Goal: Task Accomplishment & Management: Manage account settings

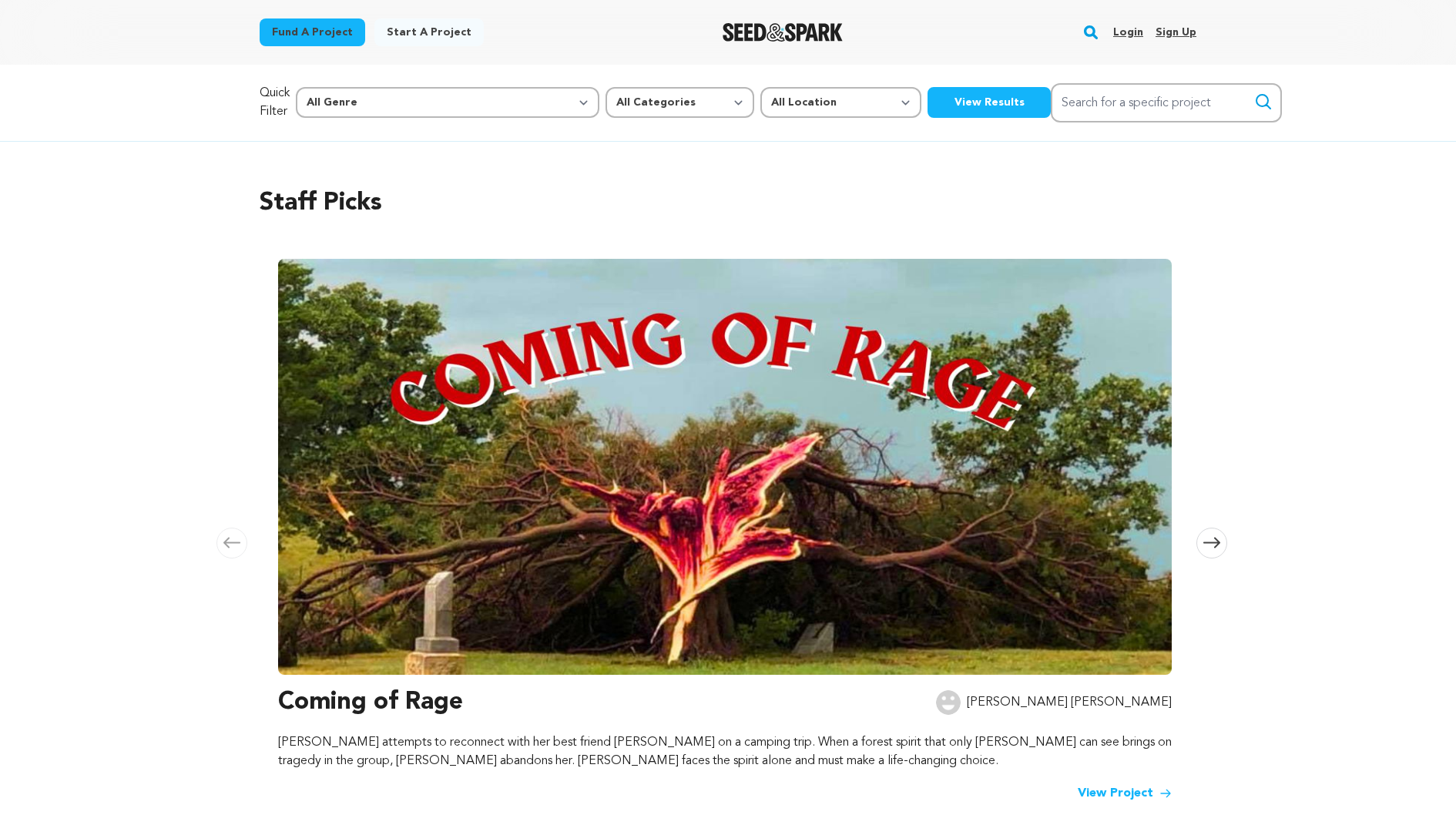
click at [1128, 30] on link "Login" at bounding box center [1128, 32] width 30 height 25
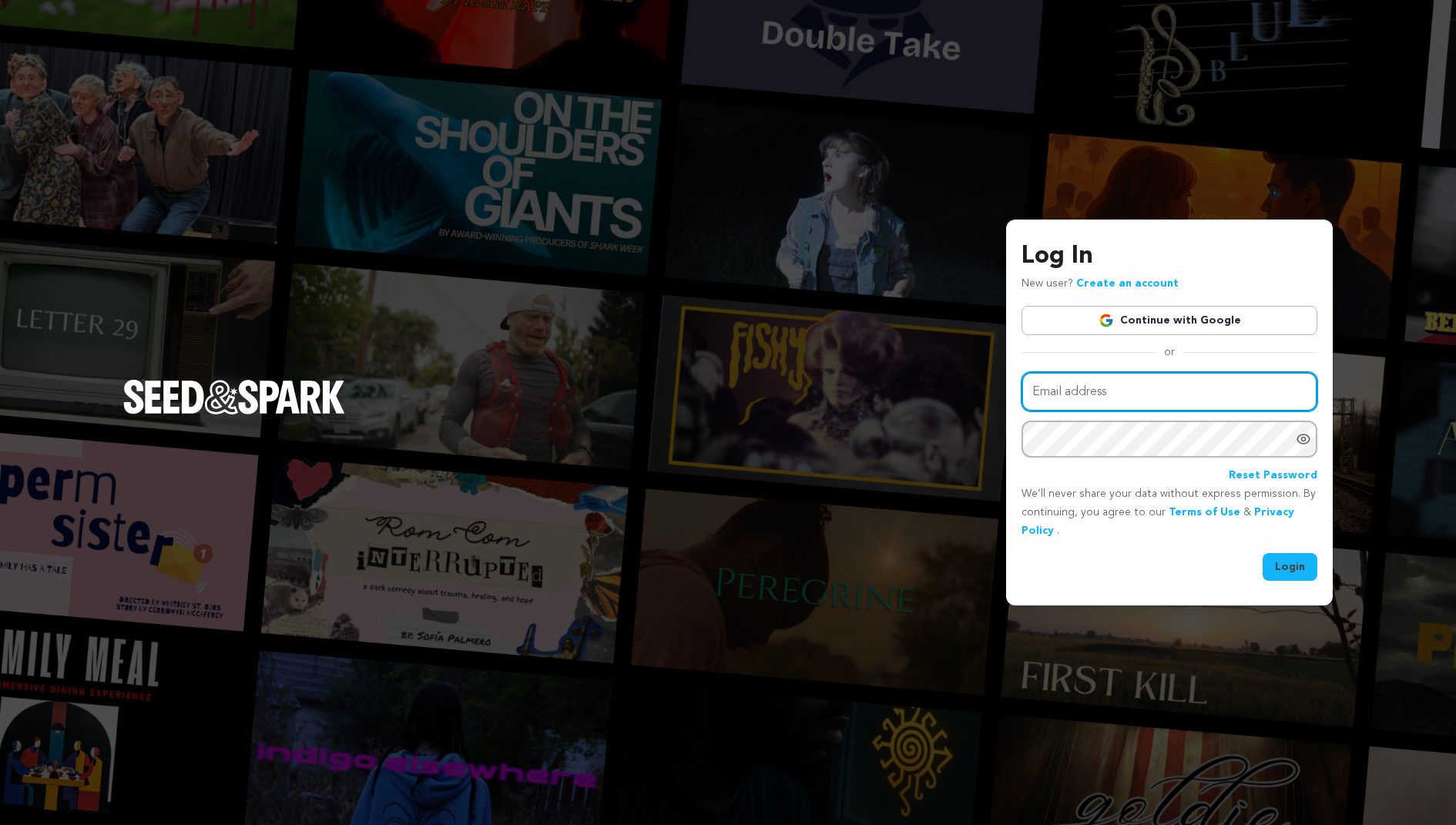
type input "tfgofficialfilm@gmail.com"
click at [1295, 559] on button "Login" at bounding box center [1290, 567] width 55 height 28
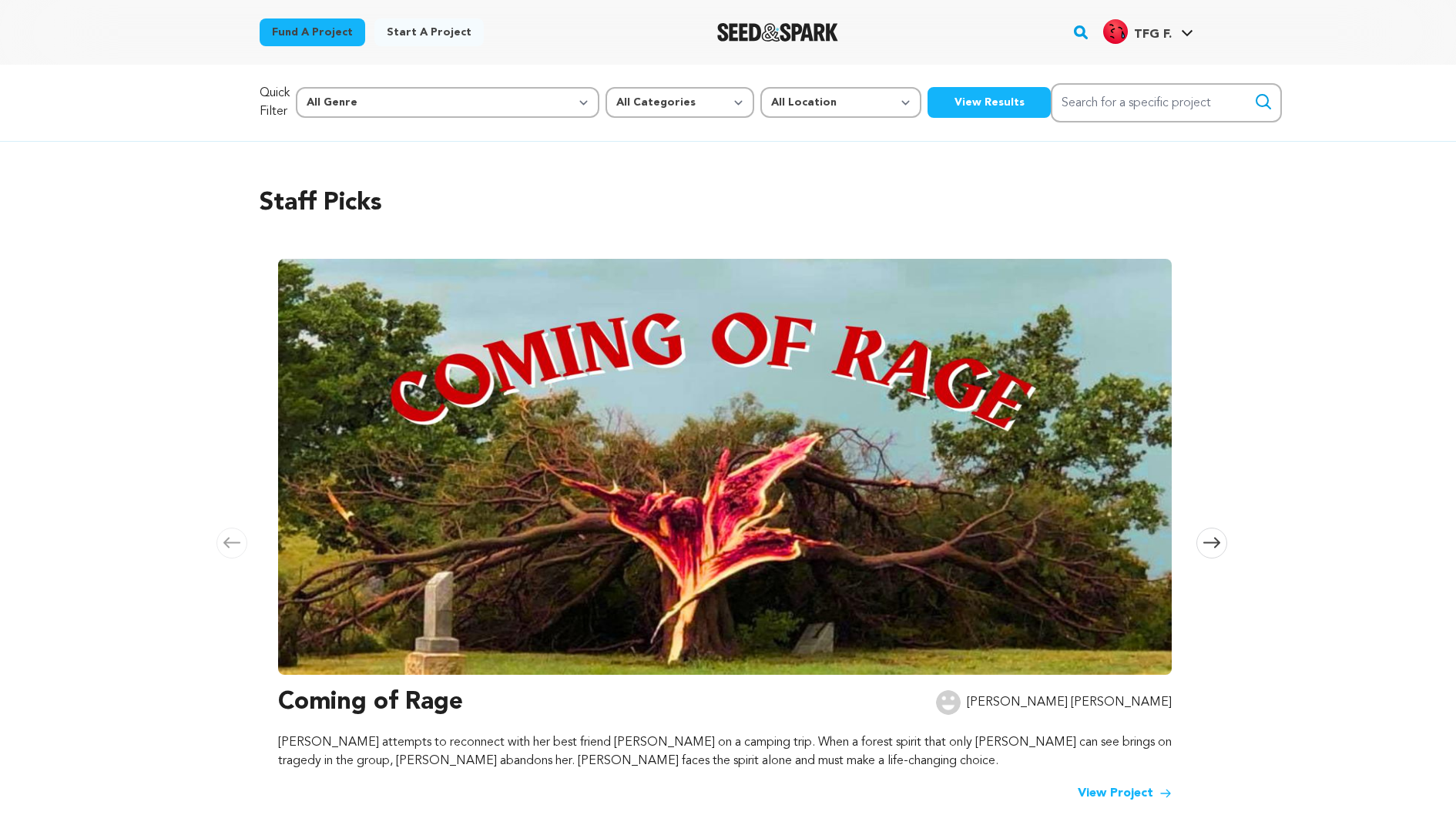
click at [1150, 22] on div "TFG F." at bounding box center [1137, 31] width 68 height 25
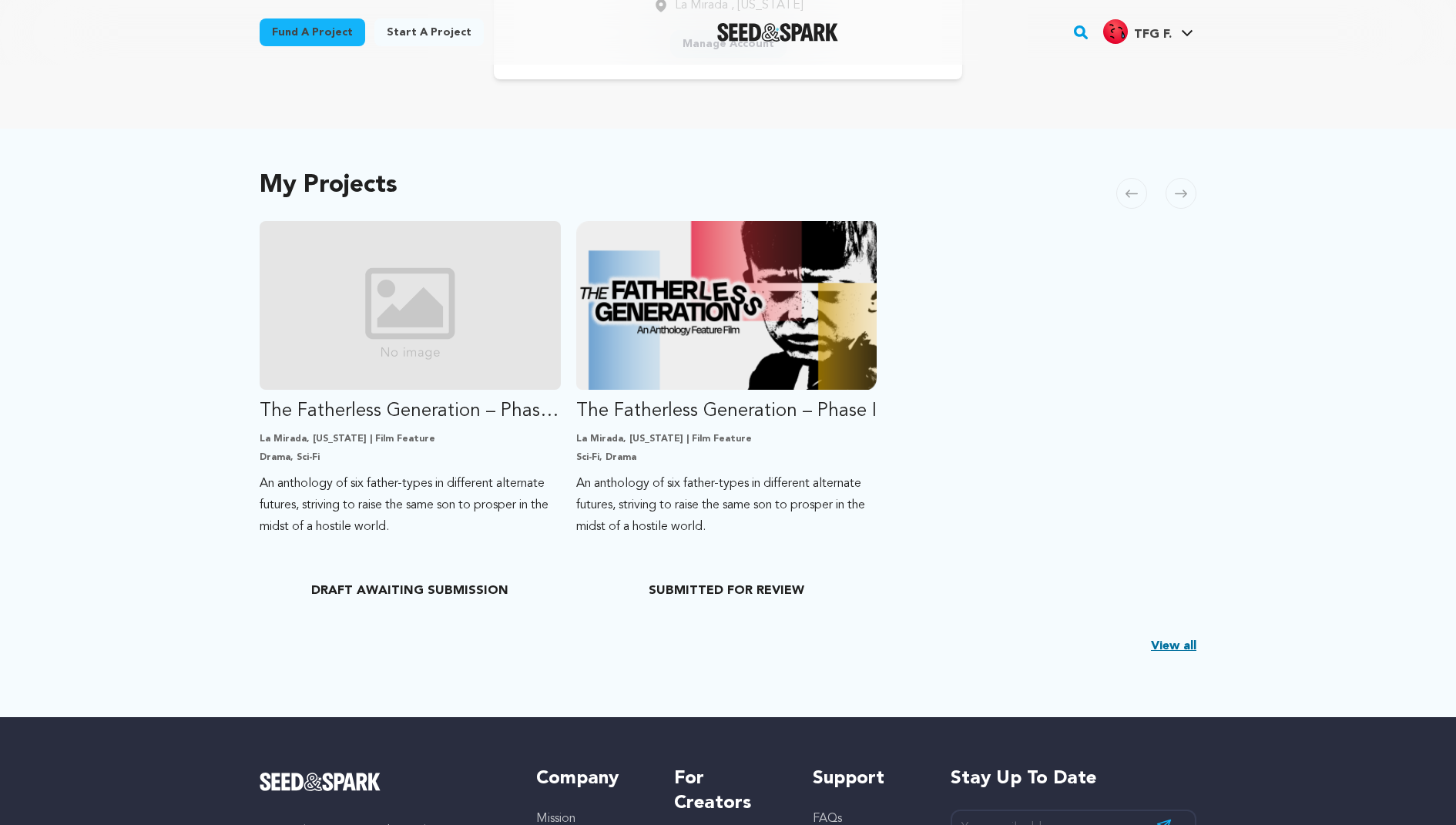
scroll to position [238, 0]
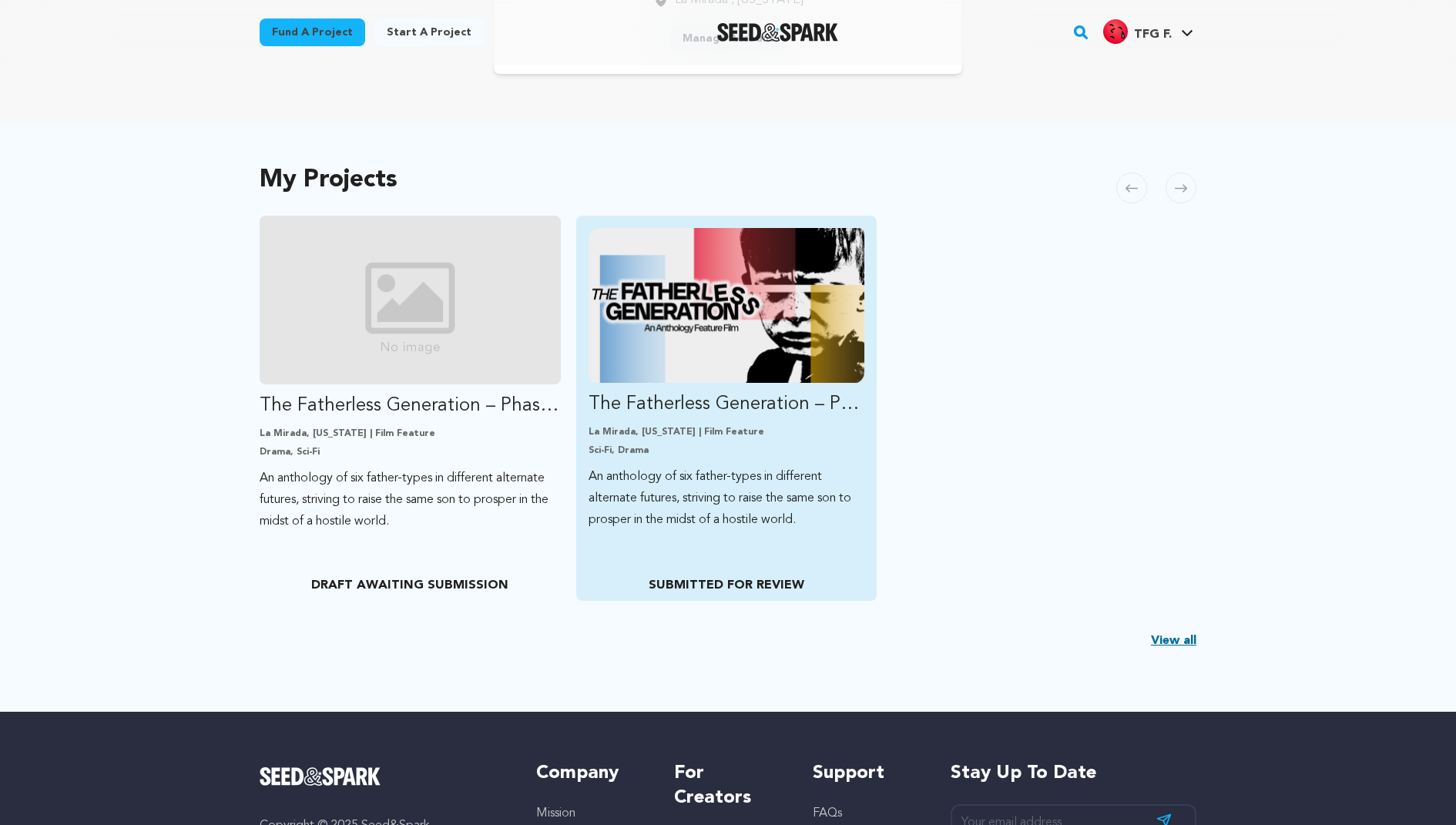
click at [703, 447] on p "Sci-Fi, Drama" at bounding box center [726, 451] width 276 height 13
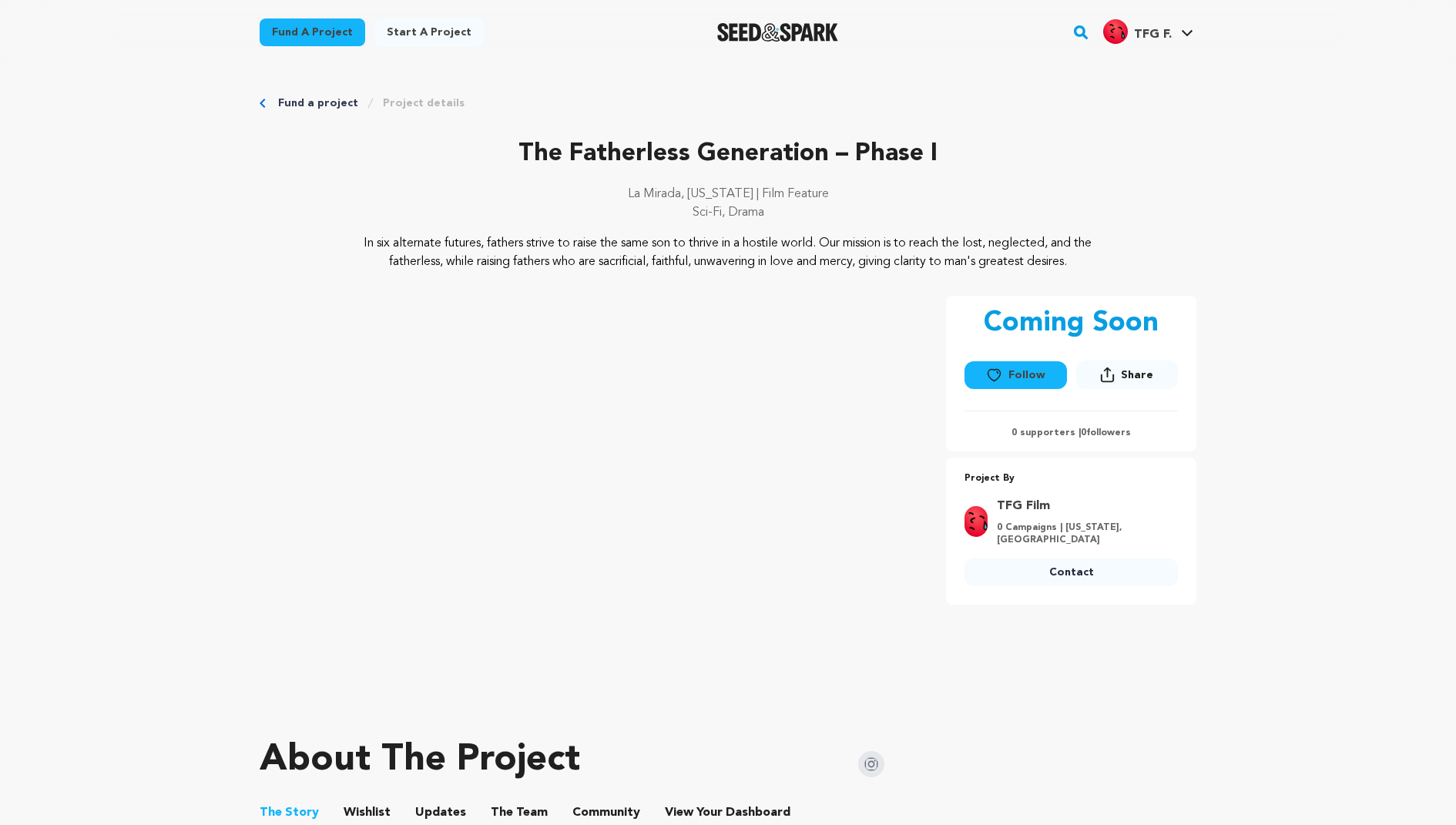
click at [1167, 43] on span "TFG F. TFG F." at bounding box center [1148, 32] width 96 height 32
click at [1097, 245] on link "Logout" at bounding box center [1141, 239] width 172 height 34
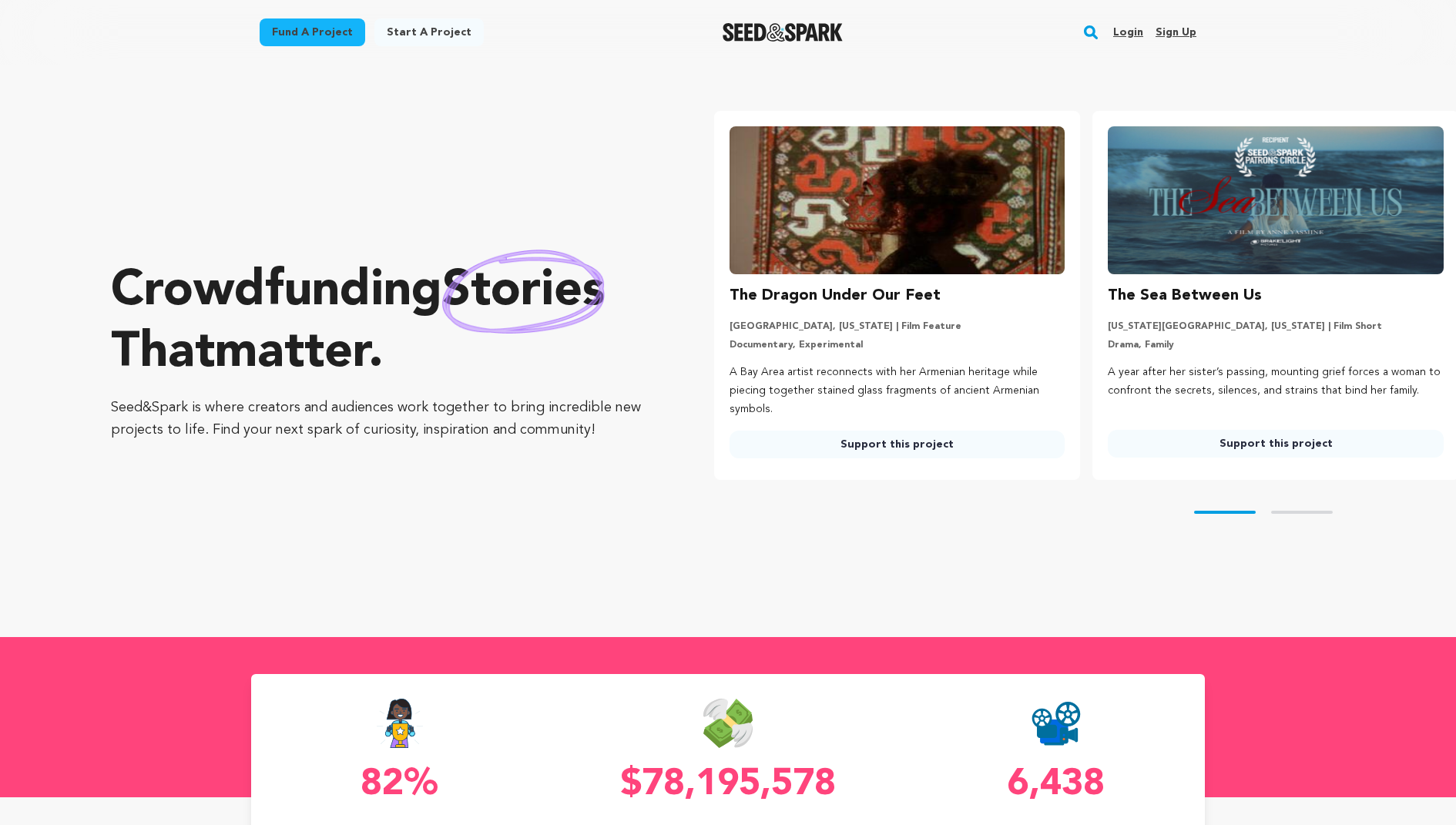
click at [1125, 24] on link "Login" at bounding box center [1128, 32] width 30 height 25
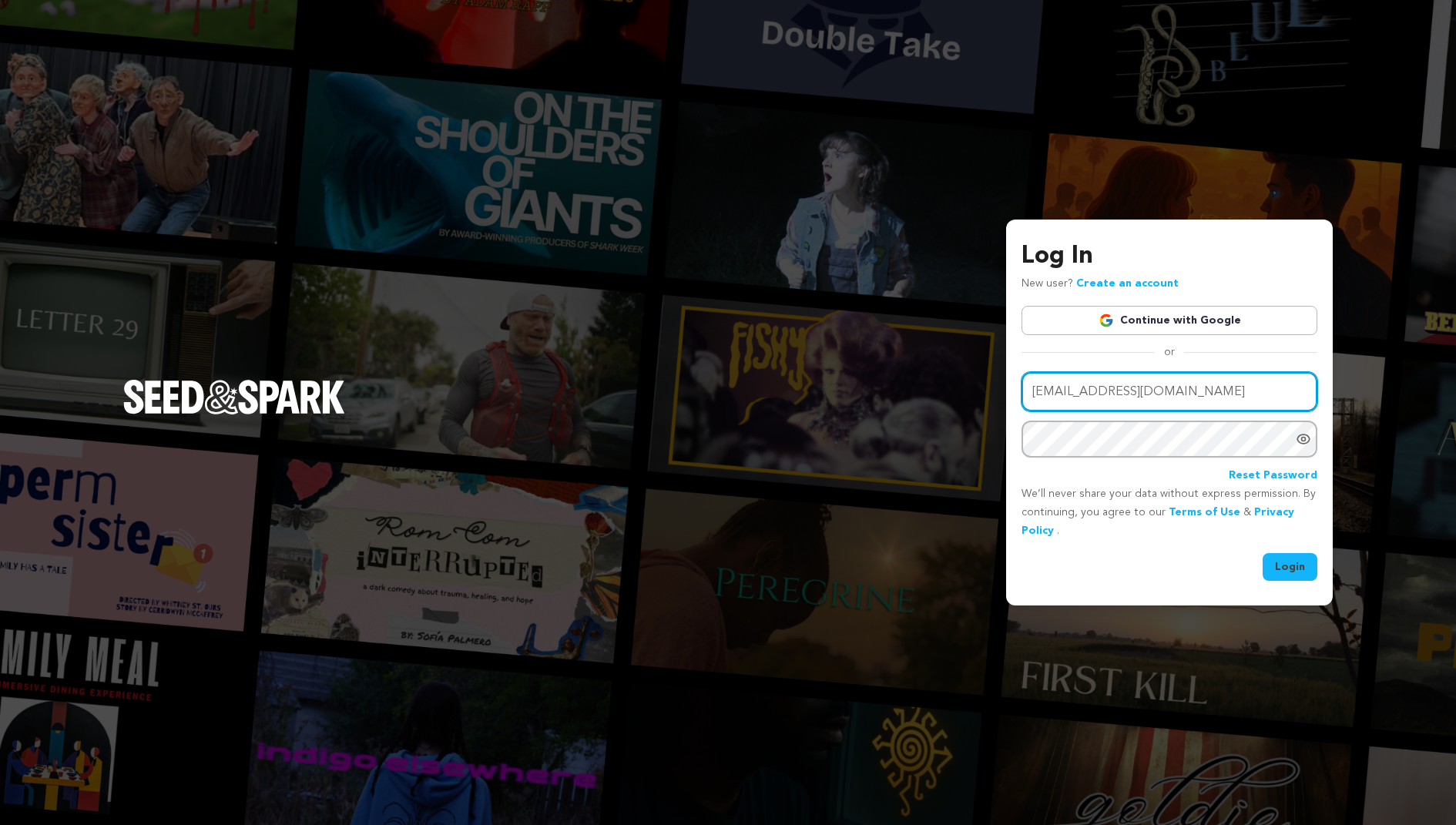
click at [1181, 405] on input "tfgofficialfilm@gmail.com" at bounding box center [1170, 391] width 296 height 39
drag, startPoint x: 1181, startPoint y: 405, endPoint x: 958, endPoint y: 404, distance: 223.0
click at [958, 404] on div "Log In New user? Create an account Continue with Google or Email address tfgoff…" at bounding box center [728, 412] width 1456 height 825
type input "tfgofficialfilm@gmail"
click at [1110, 310] on link "Continue with Google" at bounding box center [1170, 320] width 296 height 30
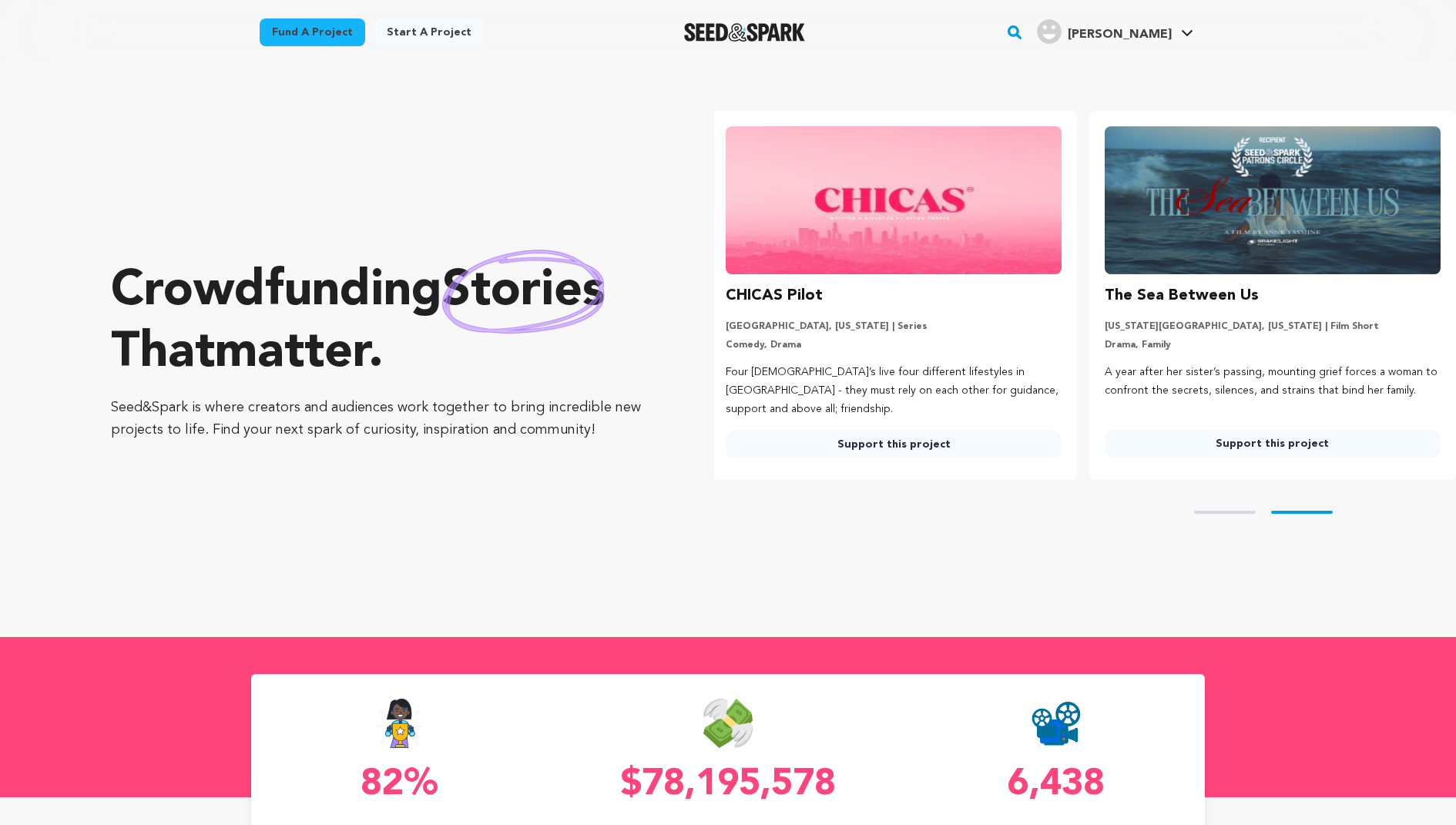
scroll to position [0, 390]
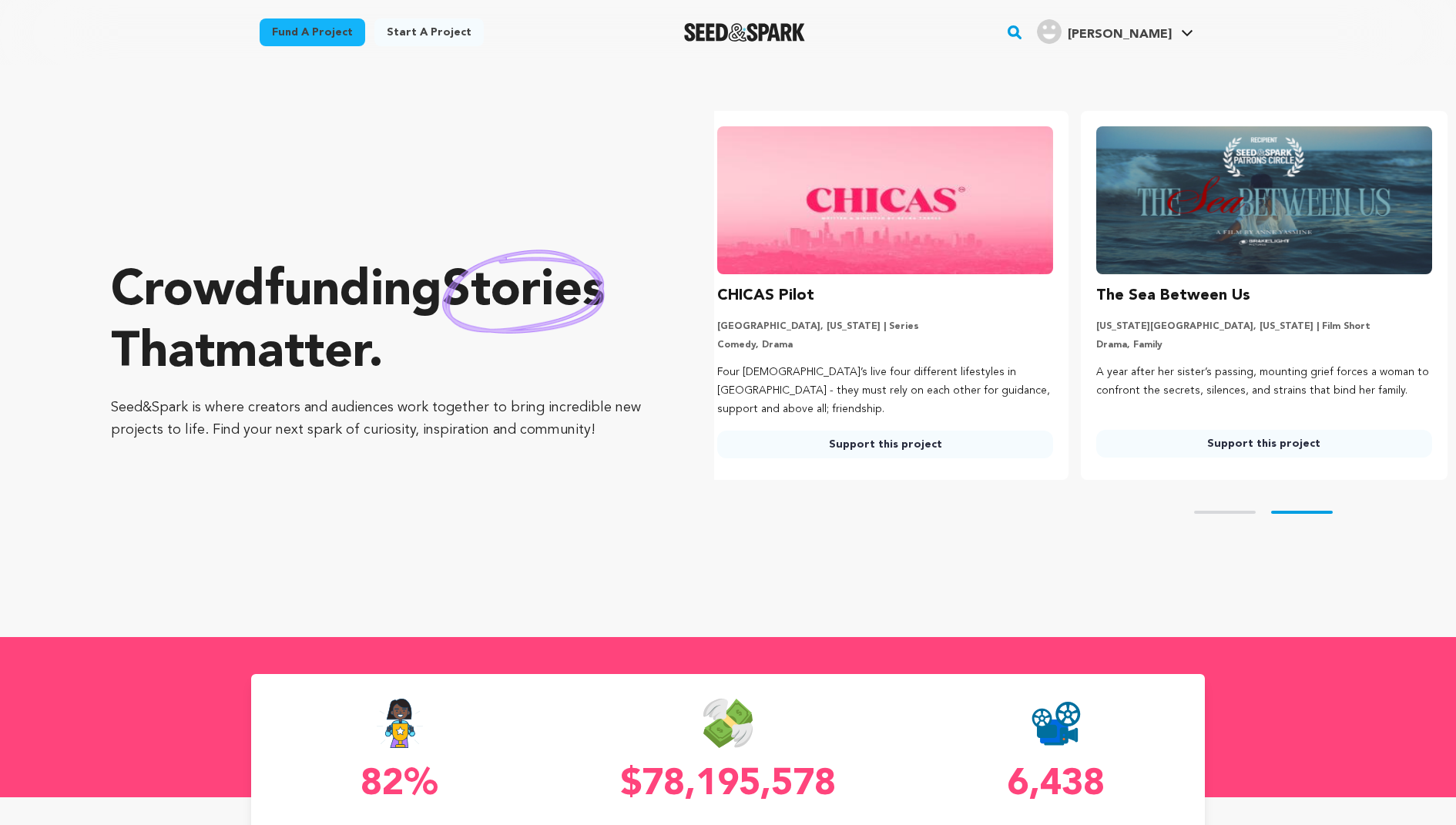
click at [426, 48] on div "Start a project" at bounding box center [428, 36] width 109 height 34
click at [412, 29] on link "Start a project" at bounding box center [428, 32] width 109 height 28
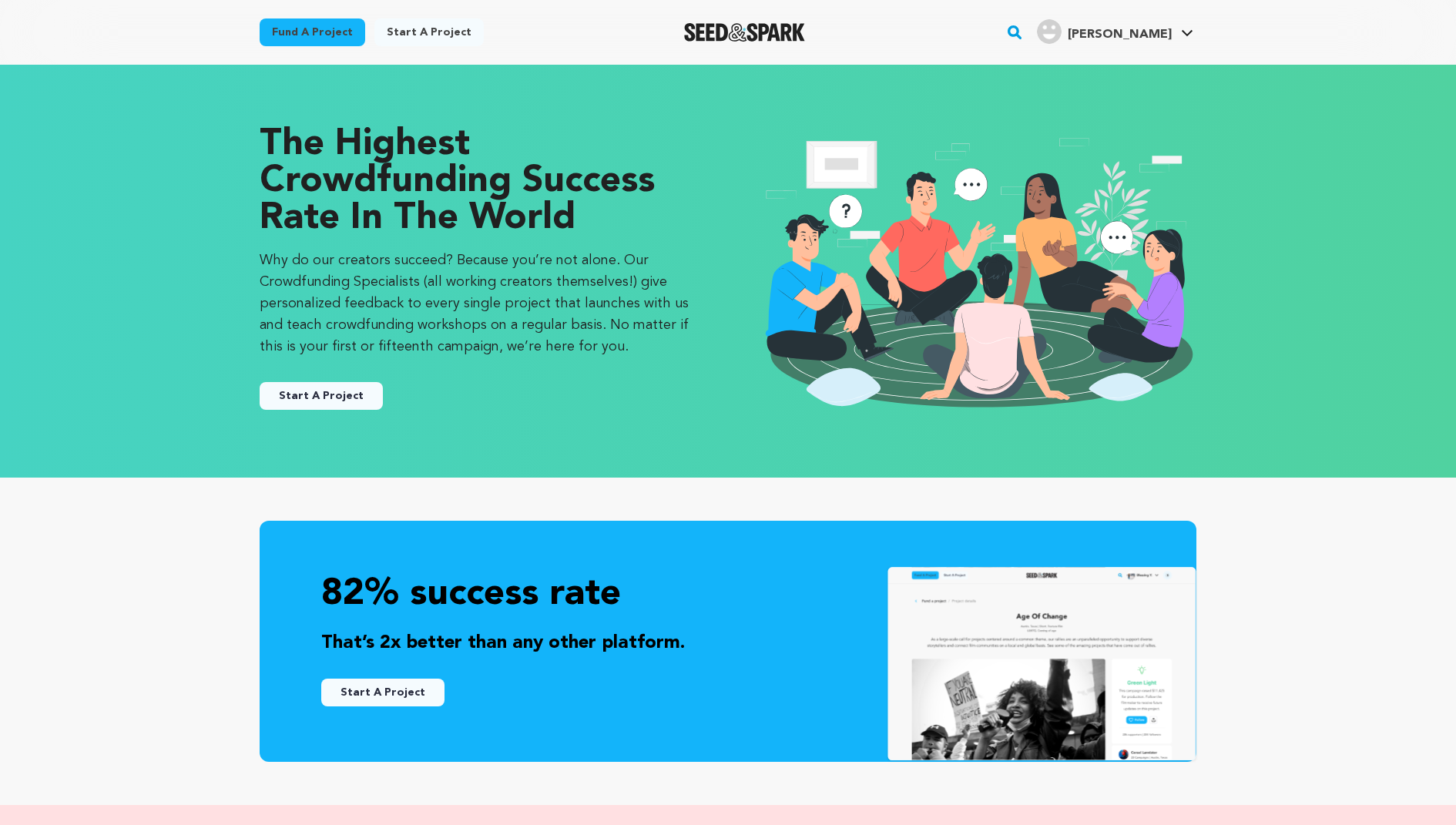
click at [323, 25] on link "Fund a project" at bounding box center [312, 32] width 106 height 28
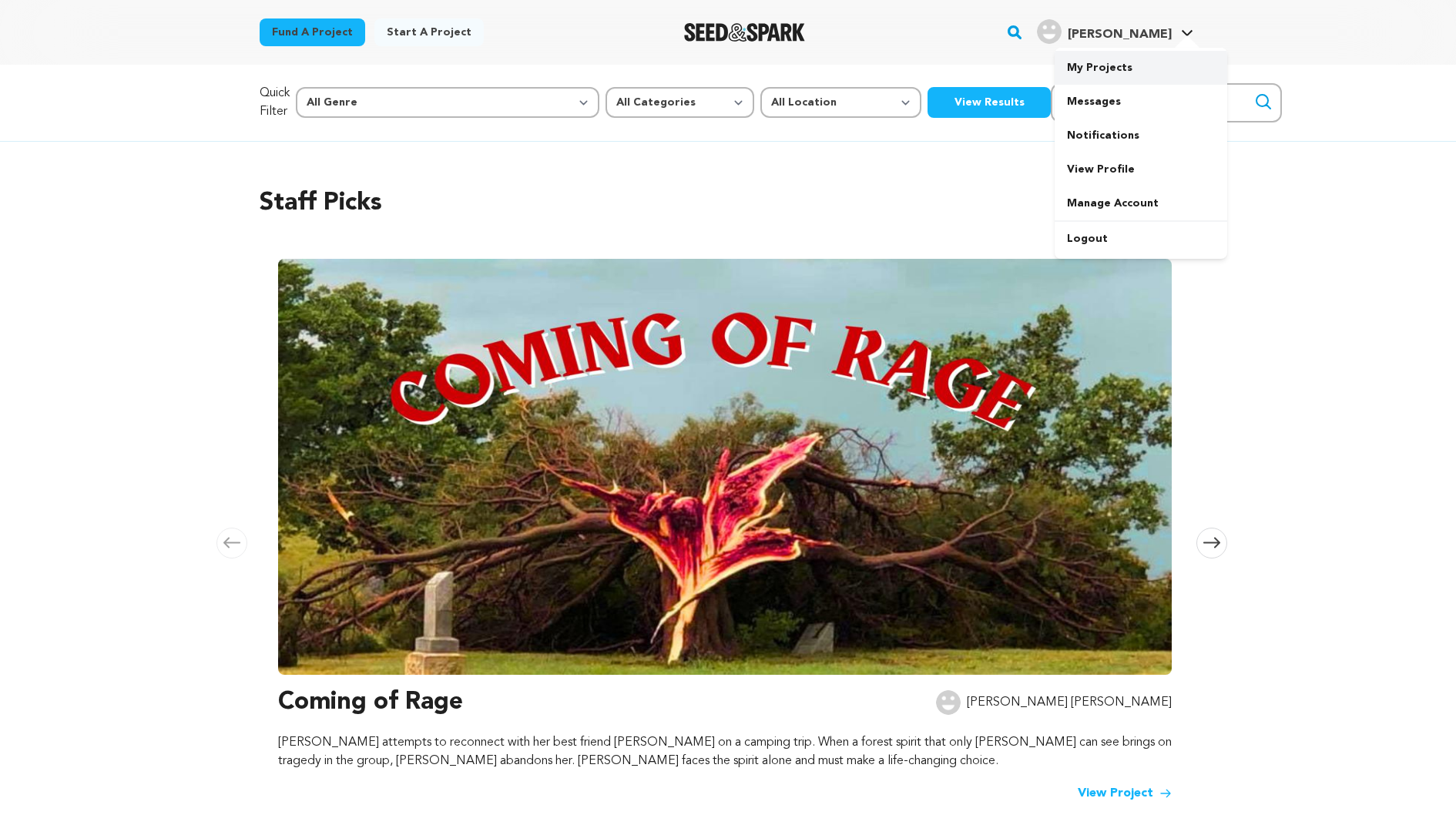
click at [1117, 71] on link "My Projects" at bounding box center [1141, 68] width 172 height 34
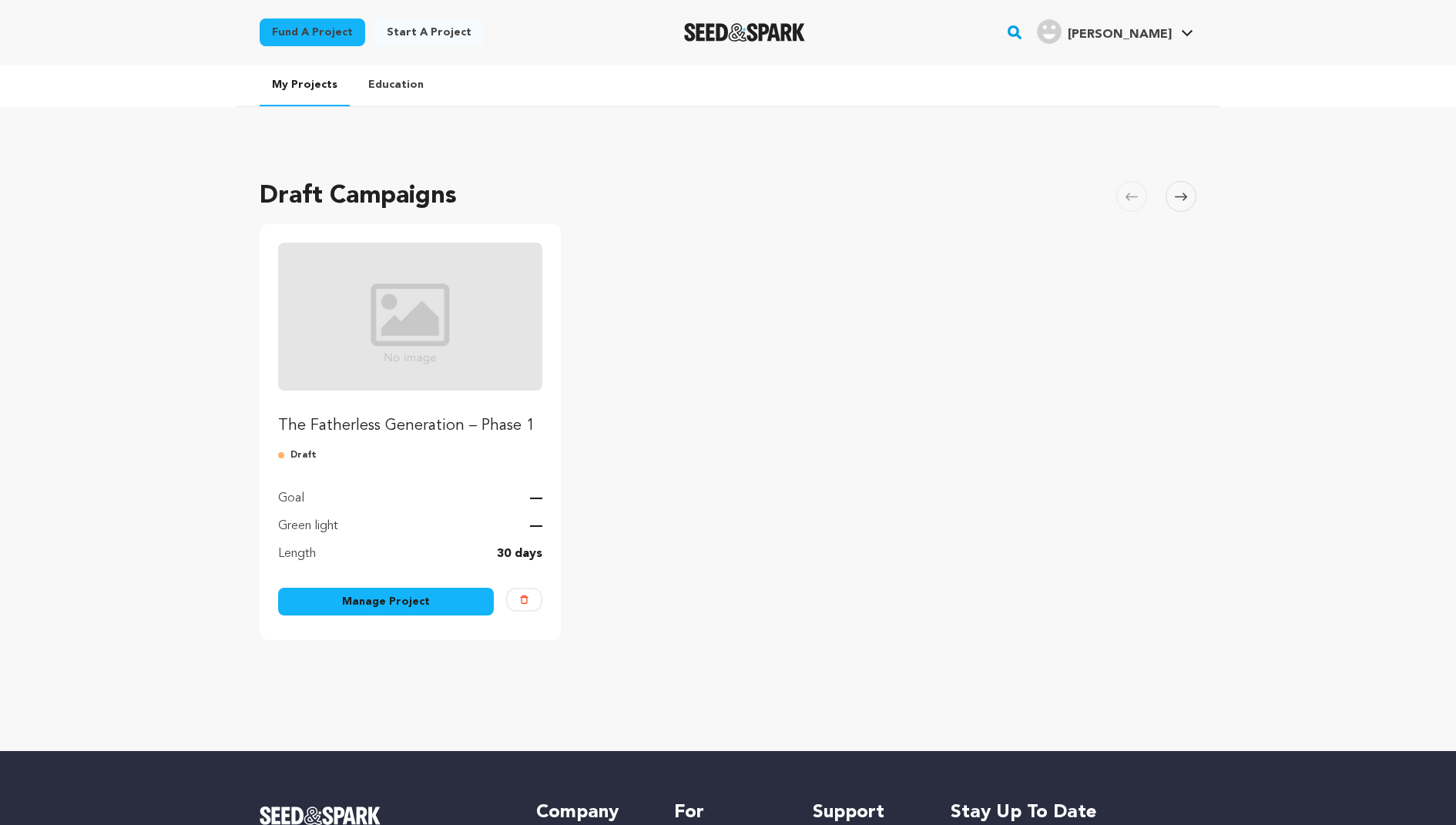
click at [523, 596] on img at bounding box center [524, 600] width 8 height 8
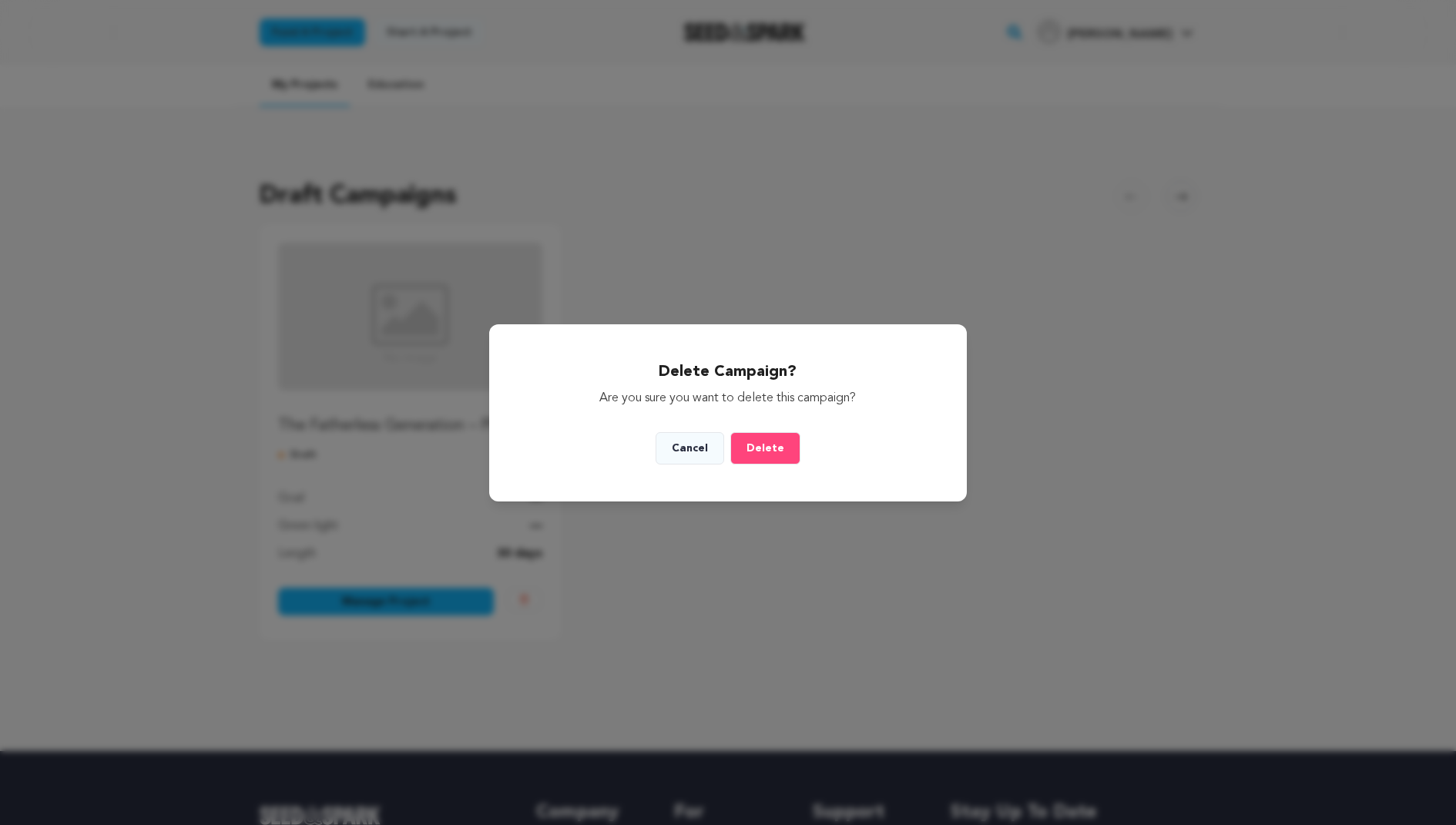
click at [768, 442] on button "Delete" at bounding box center [765, 448] width 70 height 32
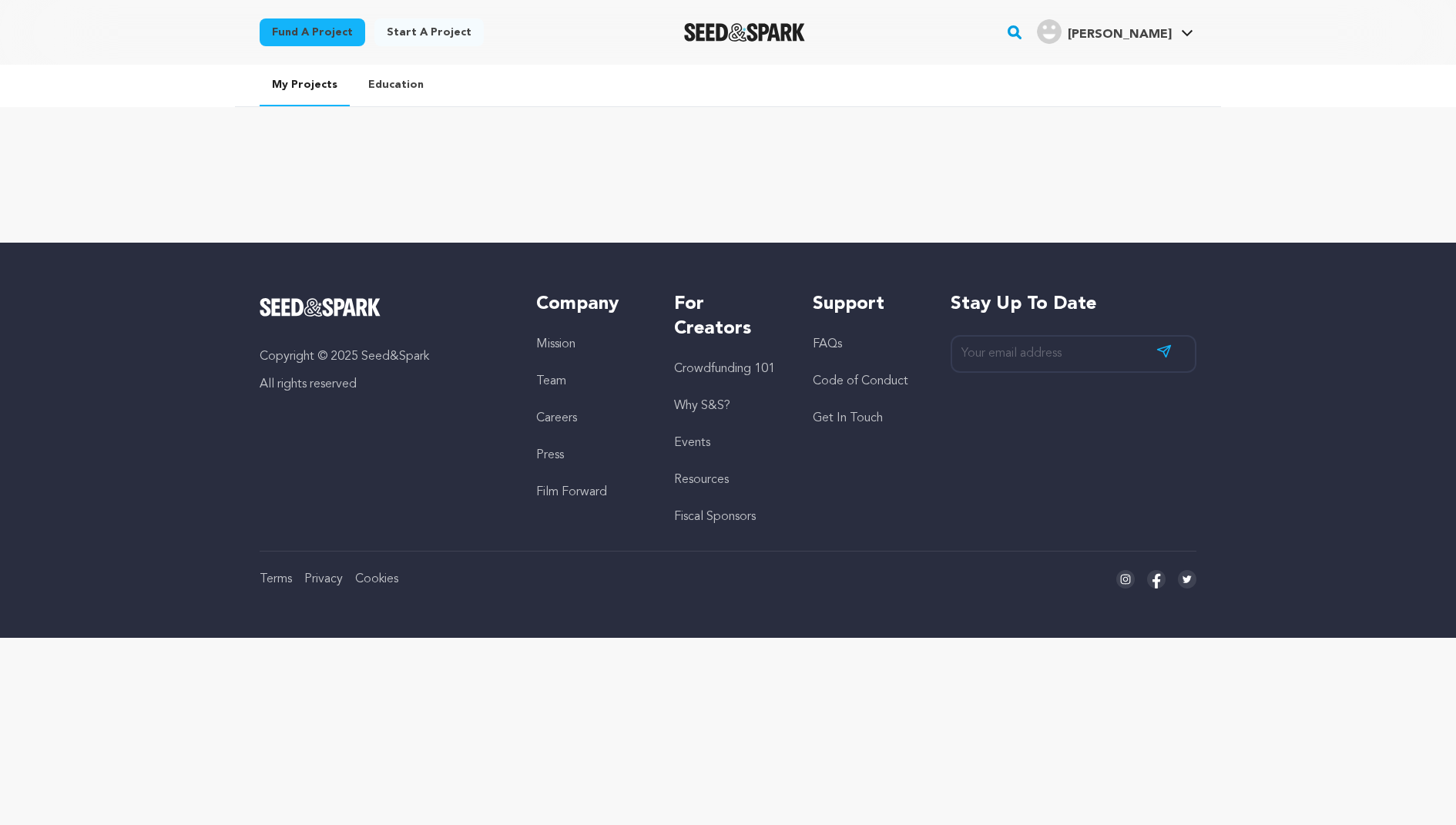
click at [1164, 32] on span "Joanna B." at bounding box center [1119, 35] width 104 height 13
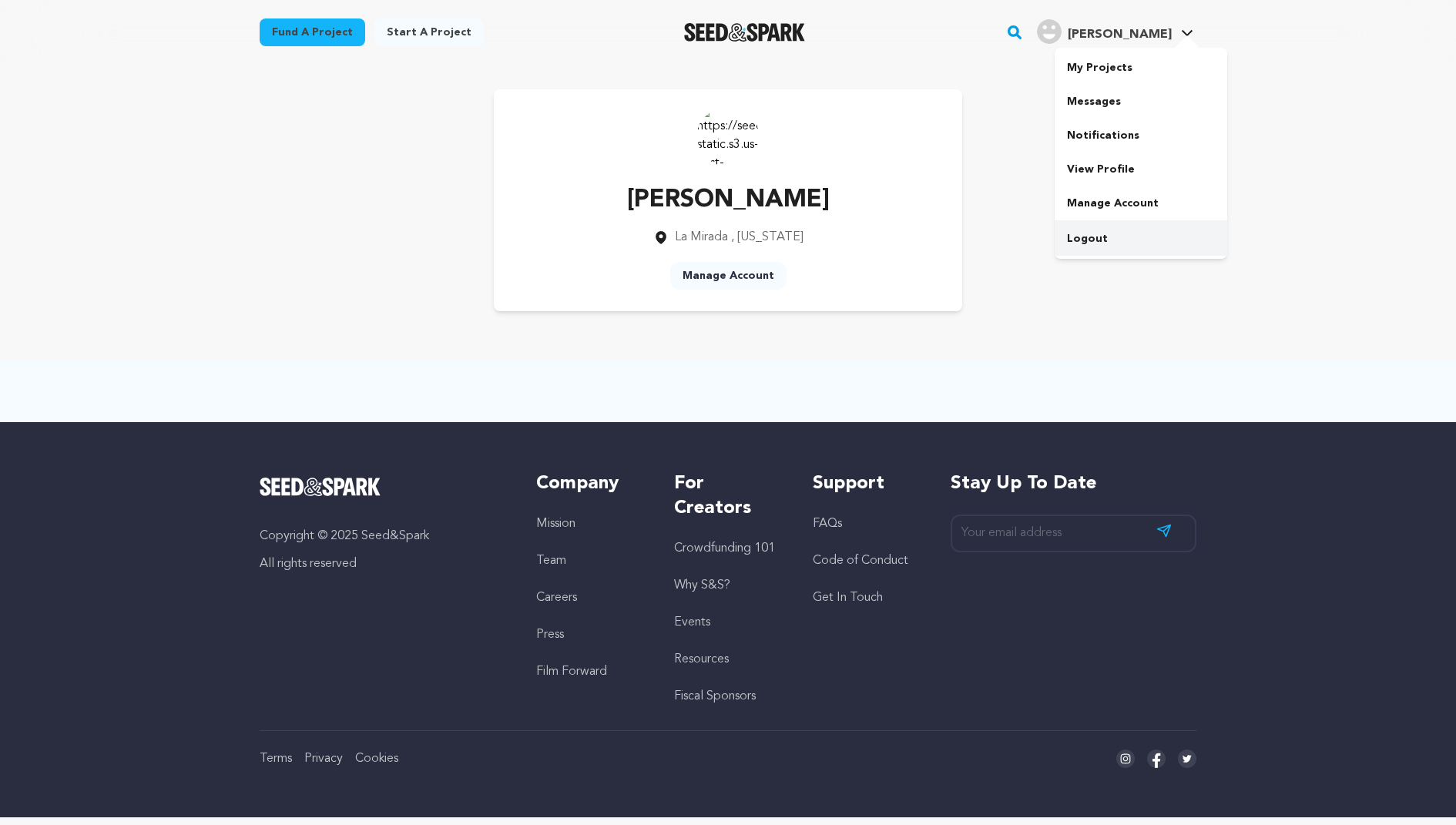
click at [1091, 238] on link "Logout" at bounding box center [1141, 239] width 172 height 34
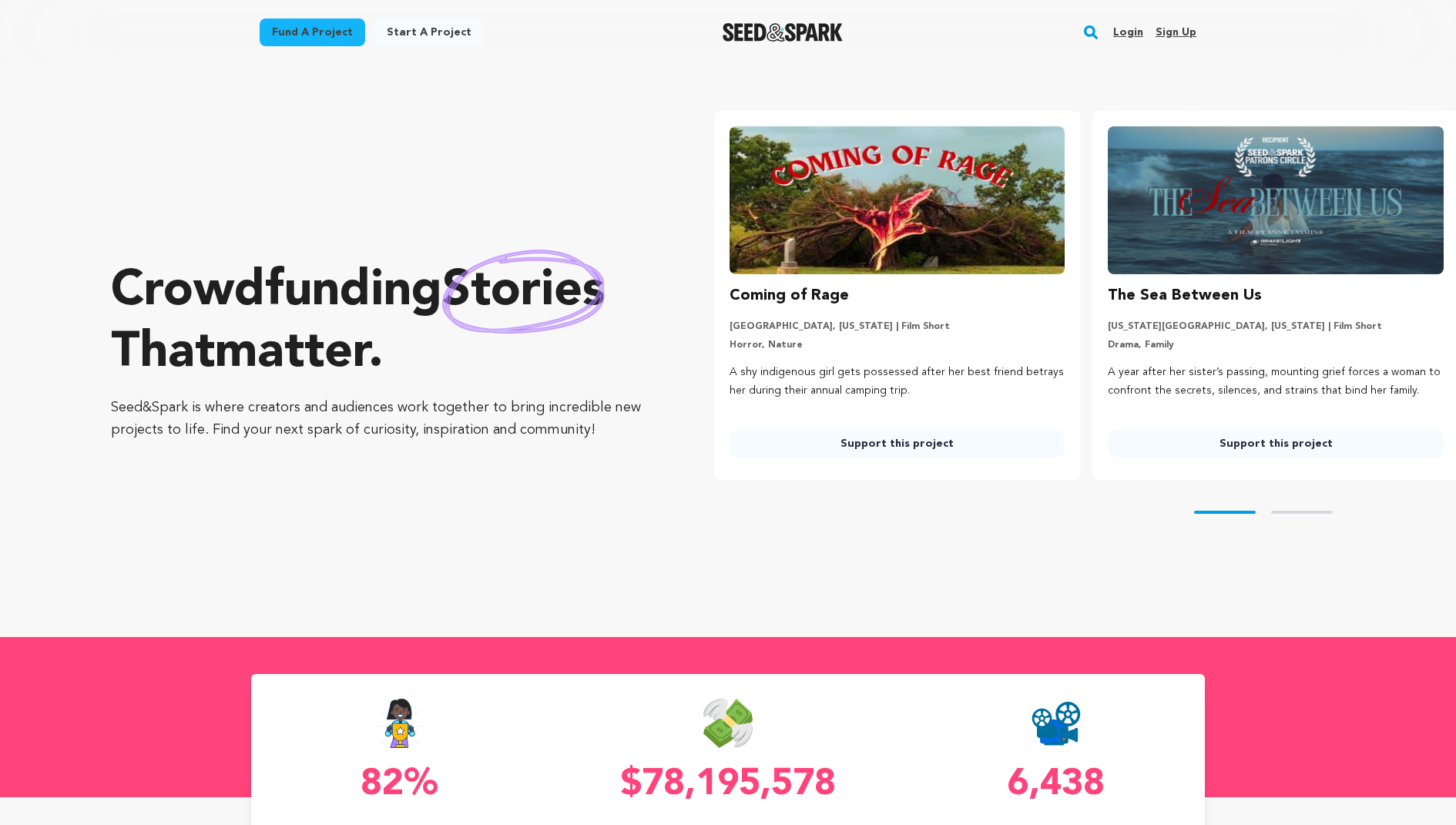
click at [1136, 31] on link "Login" at bounding box center [1128, 32] width 30 height 25
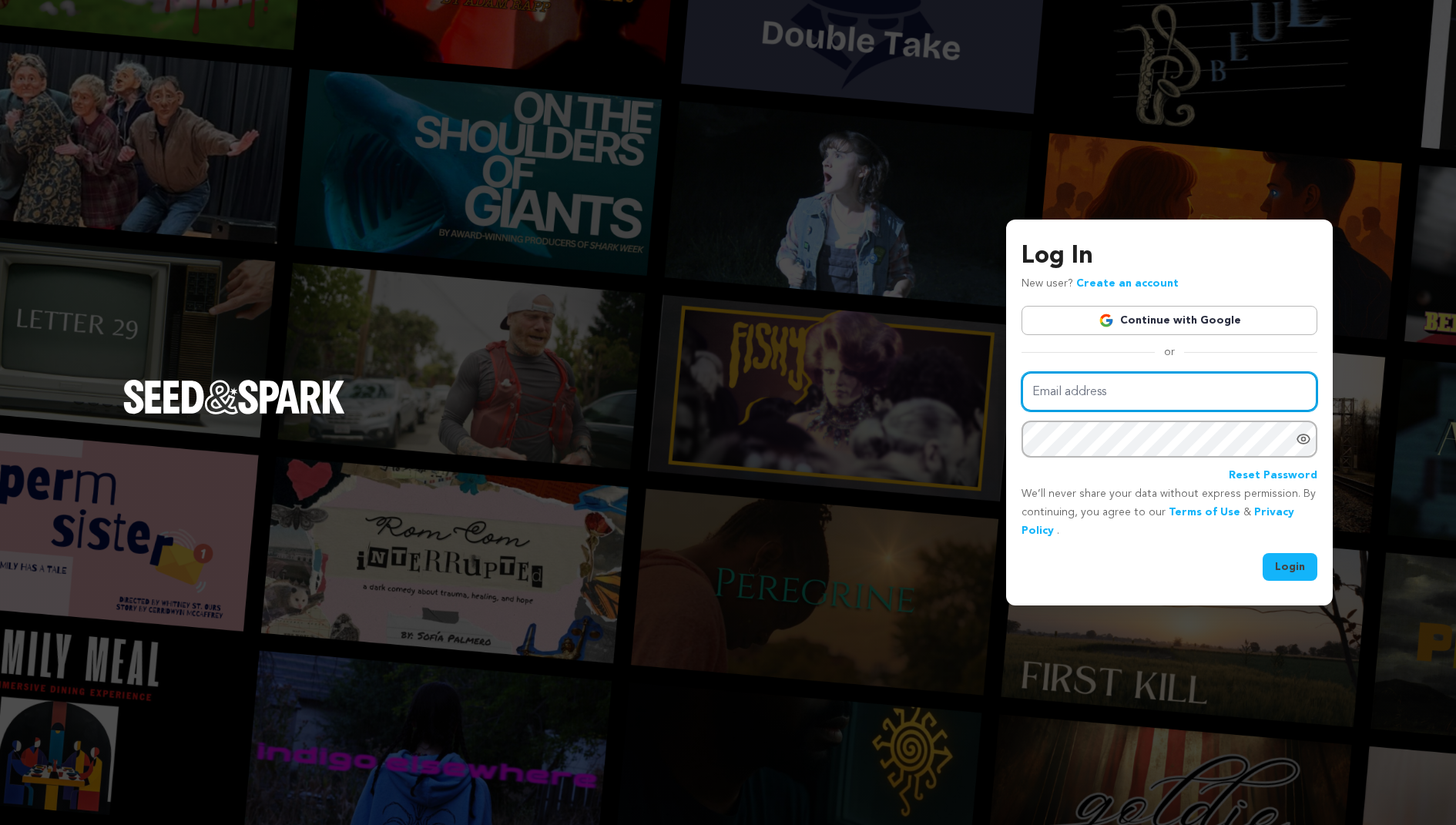
type input "tfgofficialfilm@gmail.com"
click at [1290, 565] on button "Login" at bounding box center [1290, 567] width 55 height 28
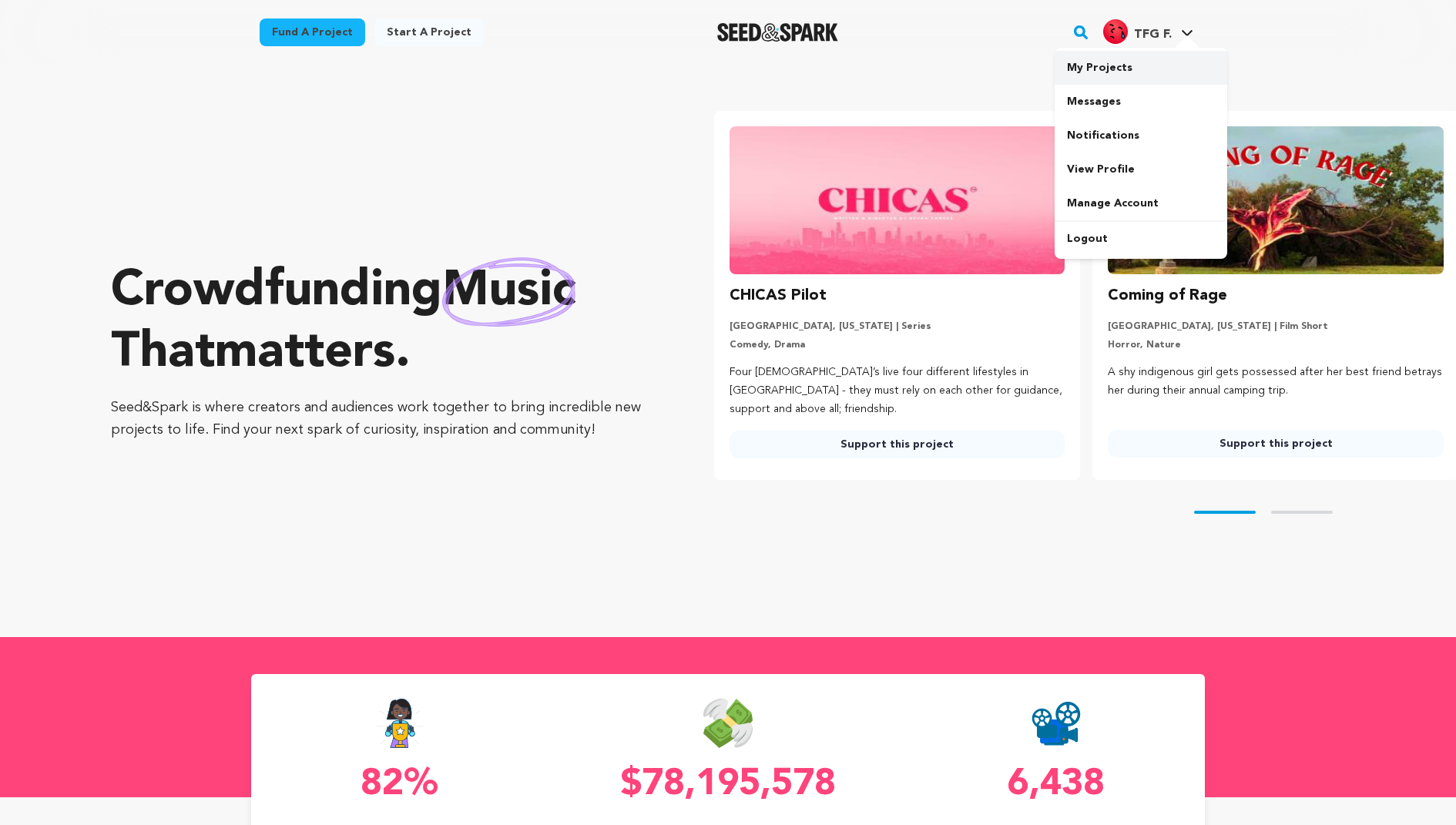
click at [1134, 60] on link "My Projects" at bounding box center [1141, 68] width 172 height 34
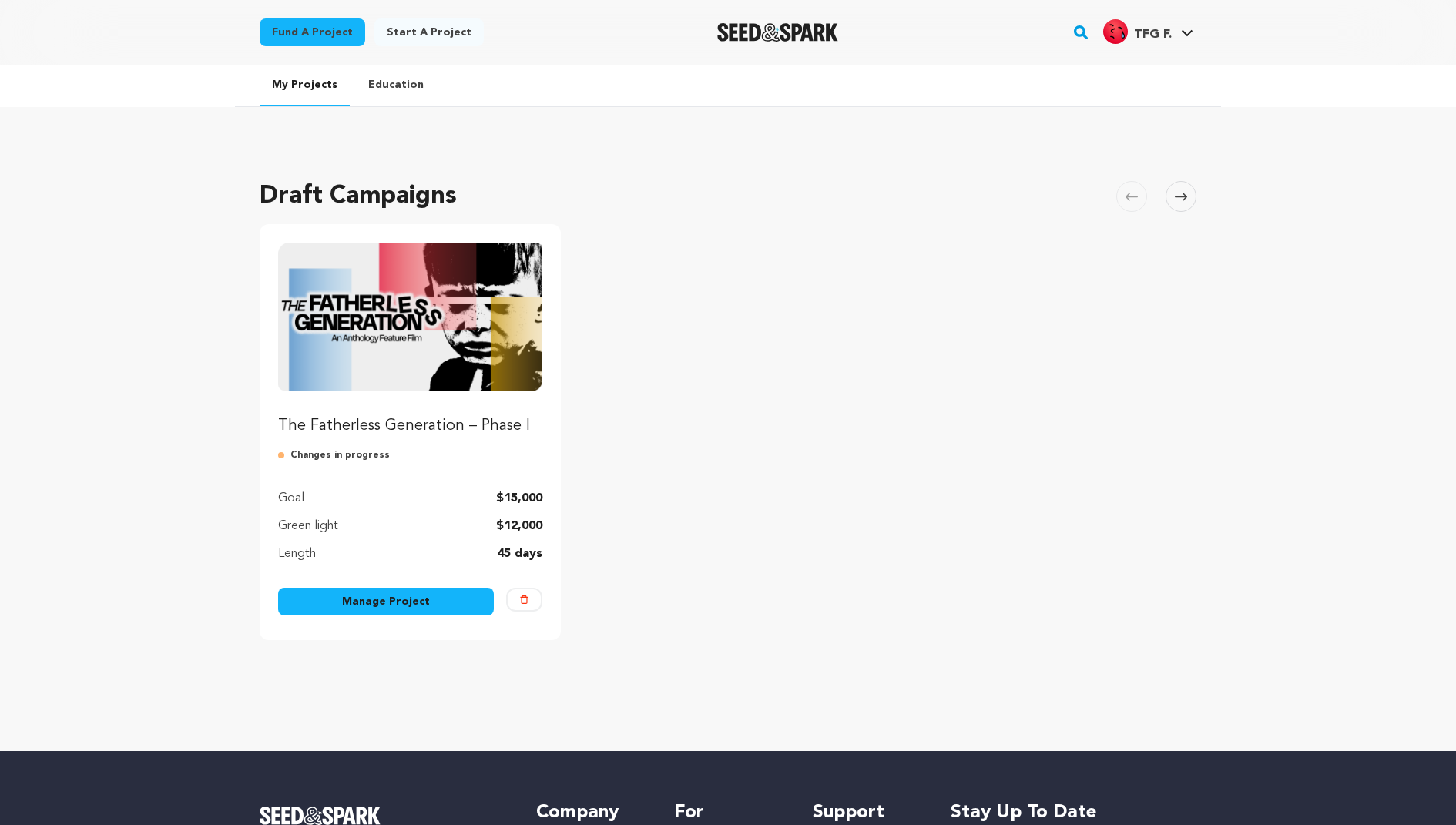
click at [418, 594] on link "Manage Project" at bounding box center [385, 602] width 215 height 28
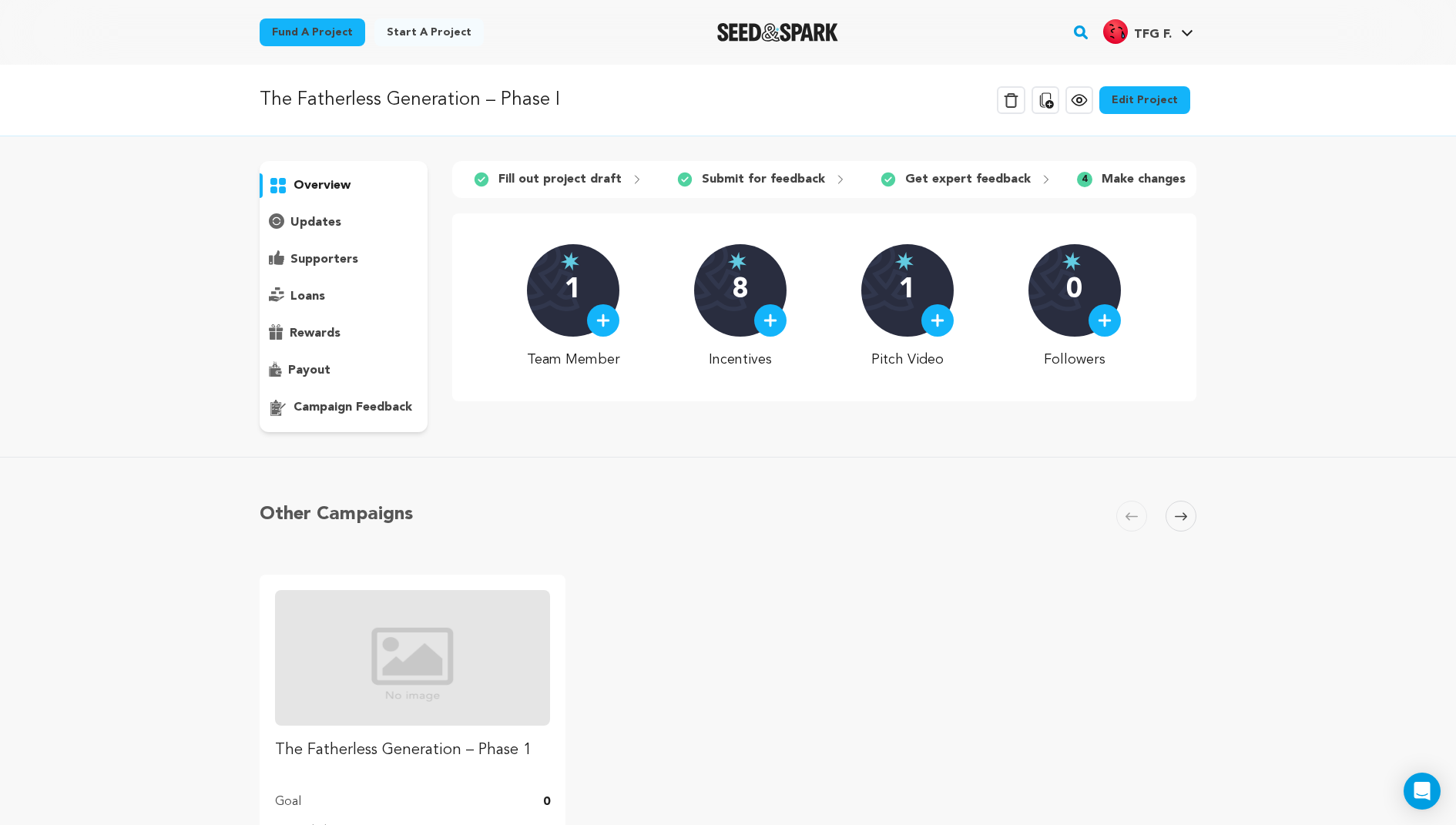
click at [309, 219] on p "updates" at bounding box center [316, 223] width 51 height 19
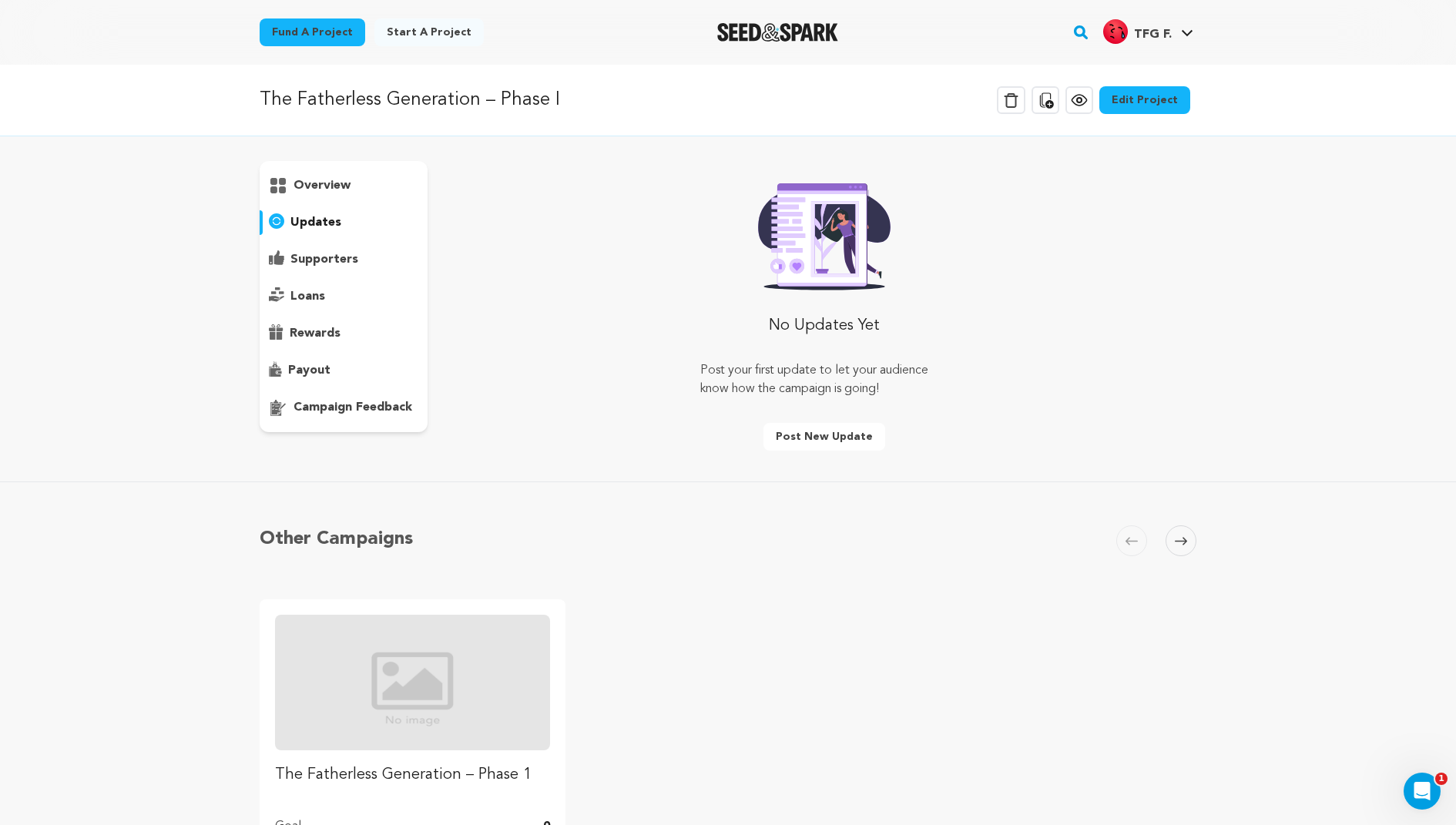
click at [314, 254] on p "supporters" at bounding box center [324, 260] width 68 height 19
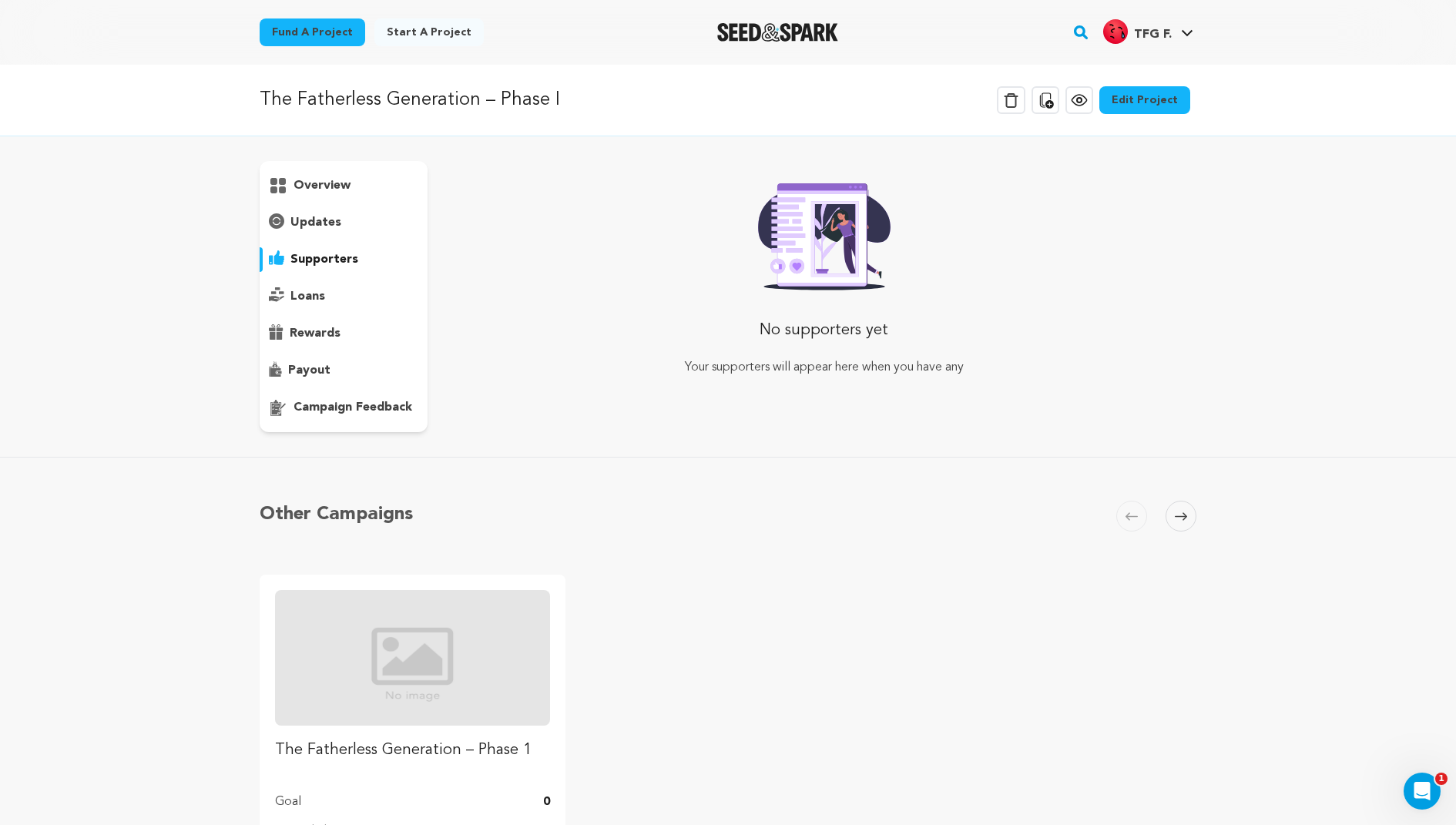
click at [314, 294] on p "loans" at bounding box center [308, 297] width 35 height 19
click at [314, 325] on p "rewards" at bounding box center [315, 334] width 51 height 19
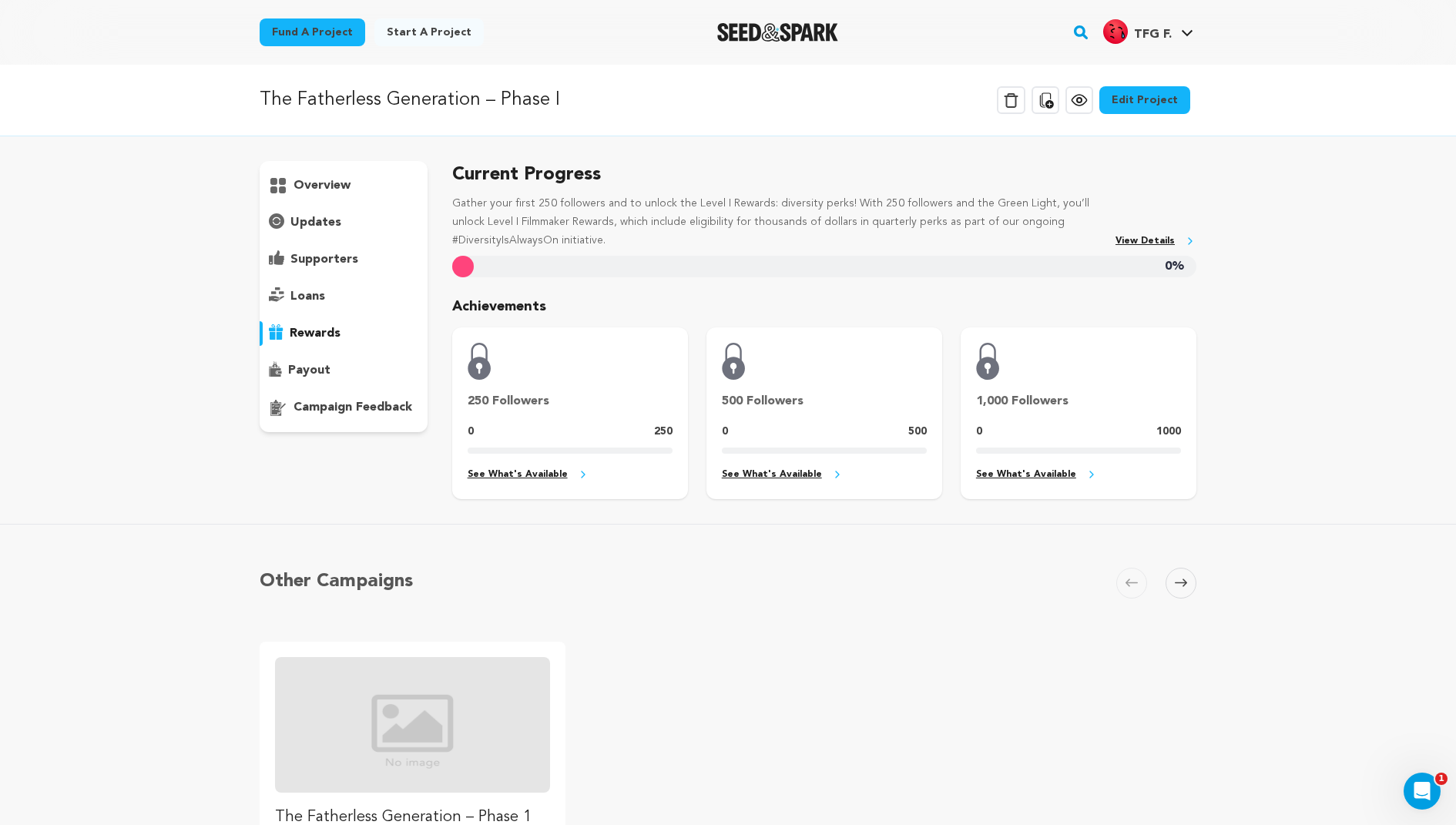
click at [324, 236] on div "overview" at bounding box center [343, 297] width 168 height 271
click at [310, 225] on p "updates" at bounding box center [316, 223] width 51 height 19
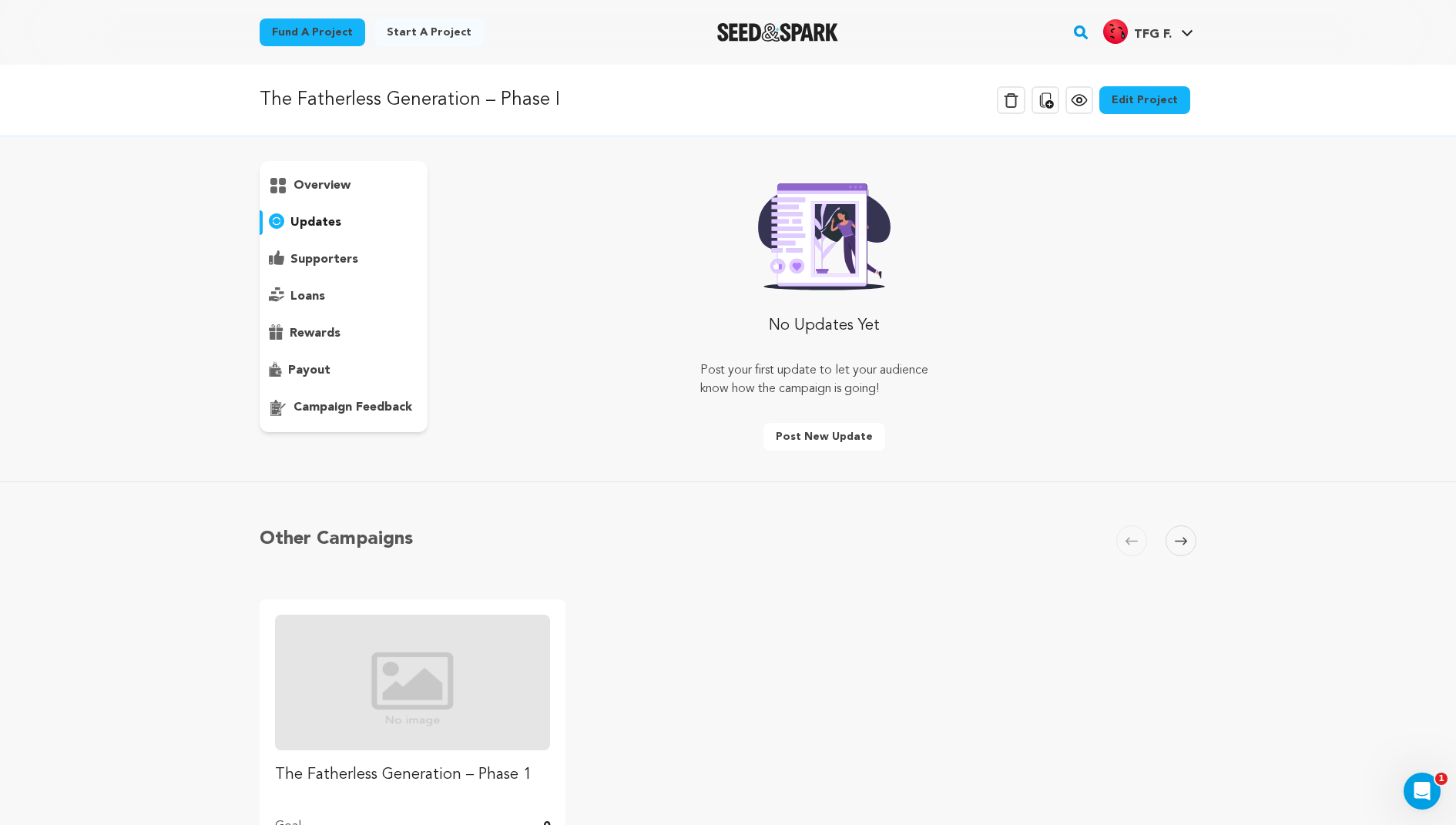
click at [318, 177] on p "overview" at bounding box center [321, 186] width 57 height 19
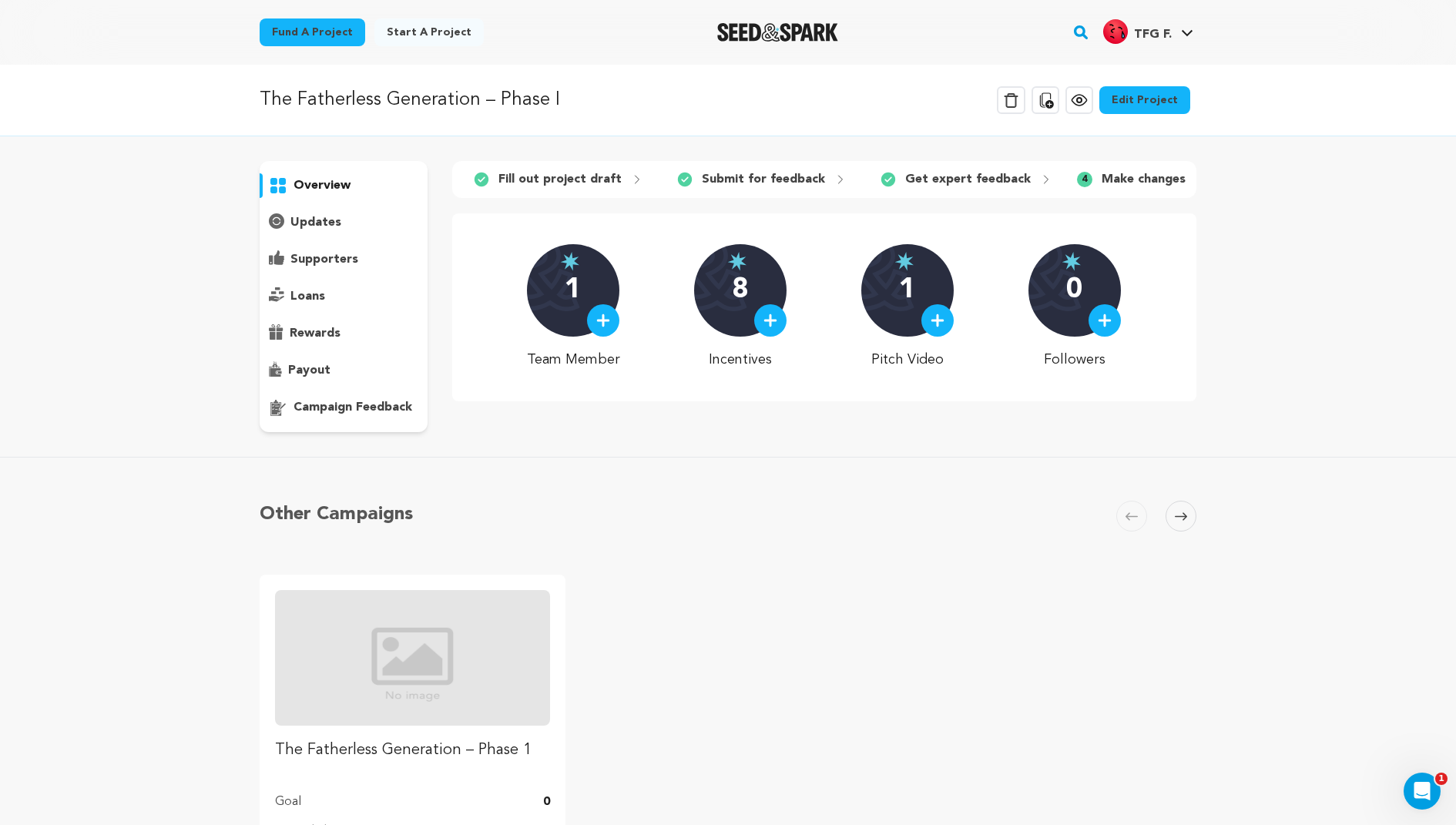
click at [309, 346] on div "overview" at bounding box center [343, 297] width 168 height 271
click at [303, 331] on p "rewards" at bounding box center [315, 334] width 51 height 19
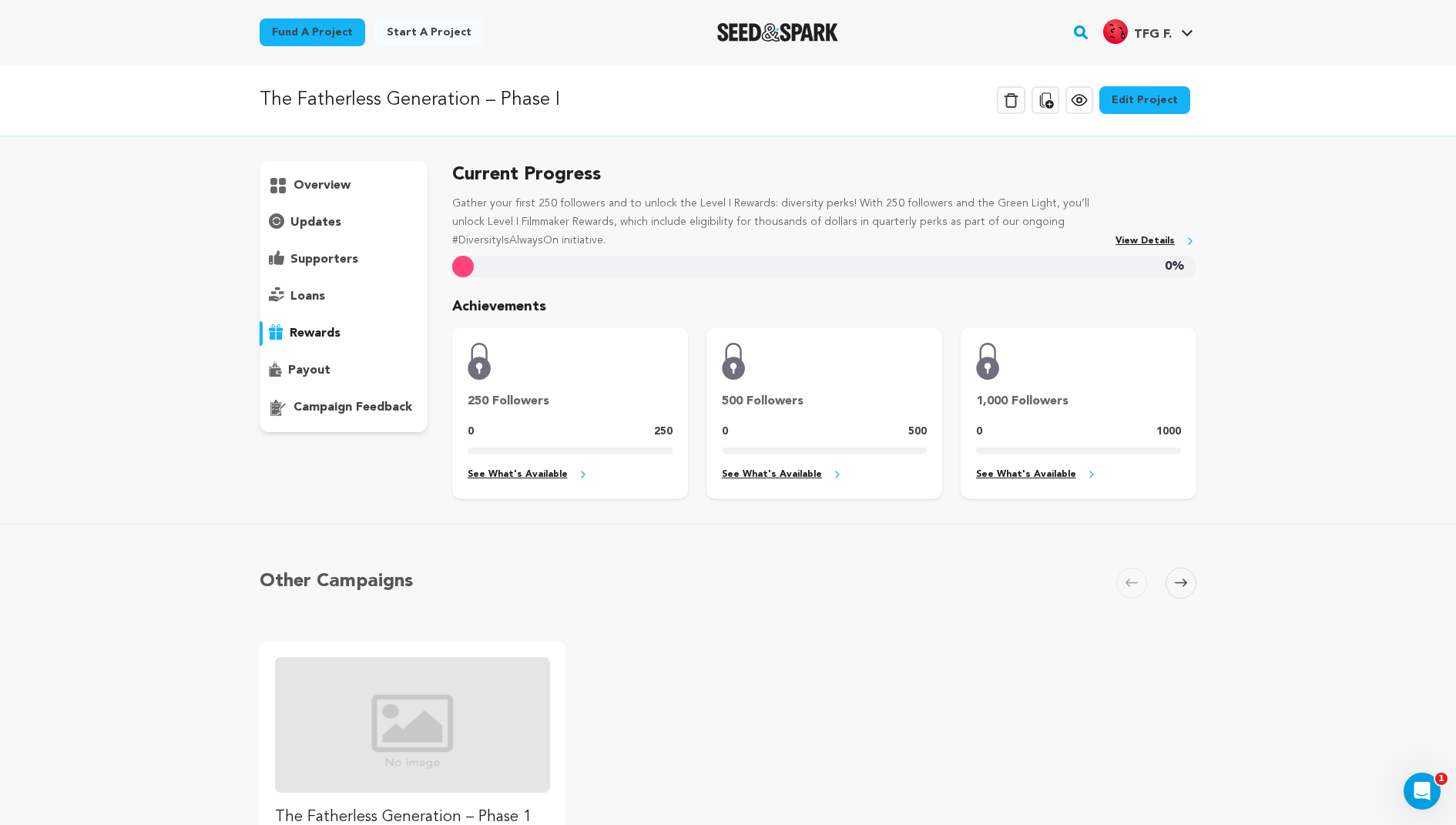
click at [1166, 98] on link "Edit Project" at bounding box center [1145, 100] width 91 height 28
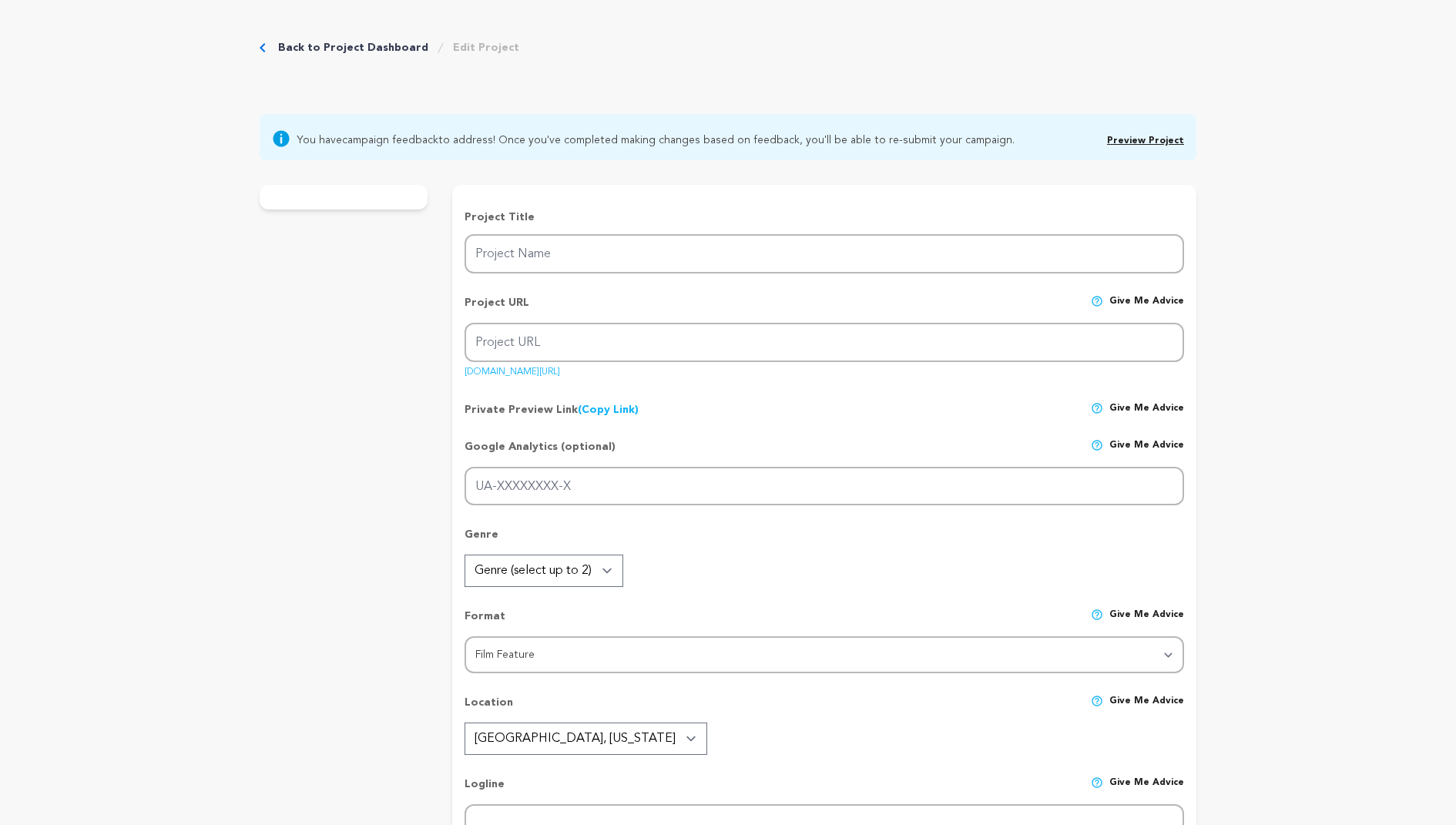
type input "The Fatherless Generation – Phase I"
type input "tfg"
type input "An anthology of six father-types in different alternate futures, striving to ra…"
type textarea "In six alternate futures, fathers strive to raise the same son to thrive in a h…"
type textarea "The mission is the fatherless. The medium is film. By telling stories of variou…"
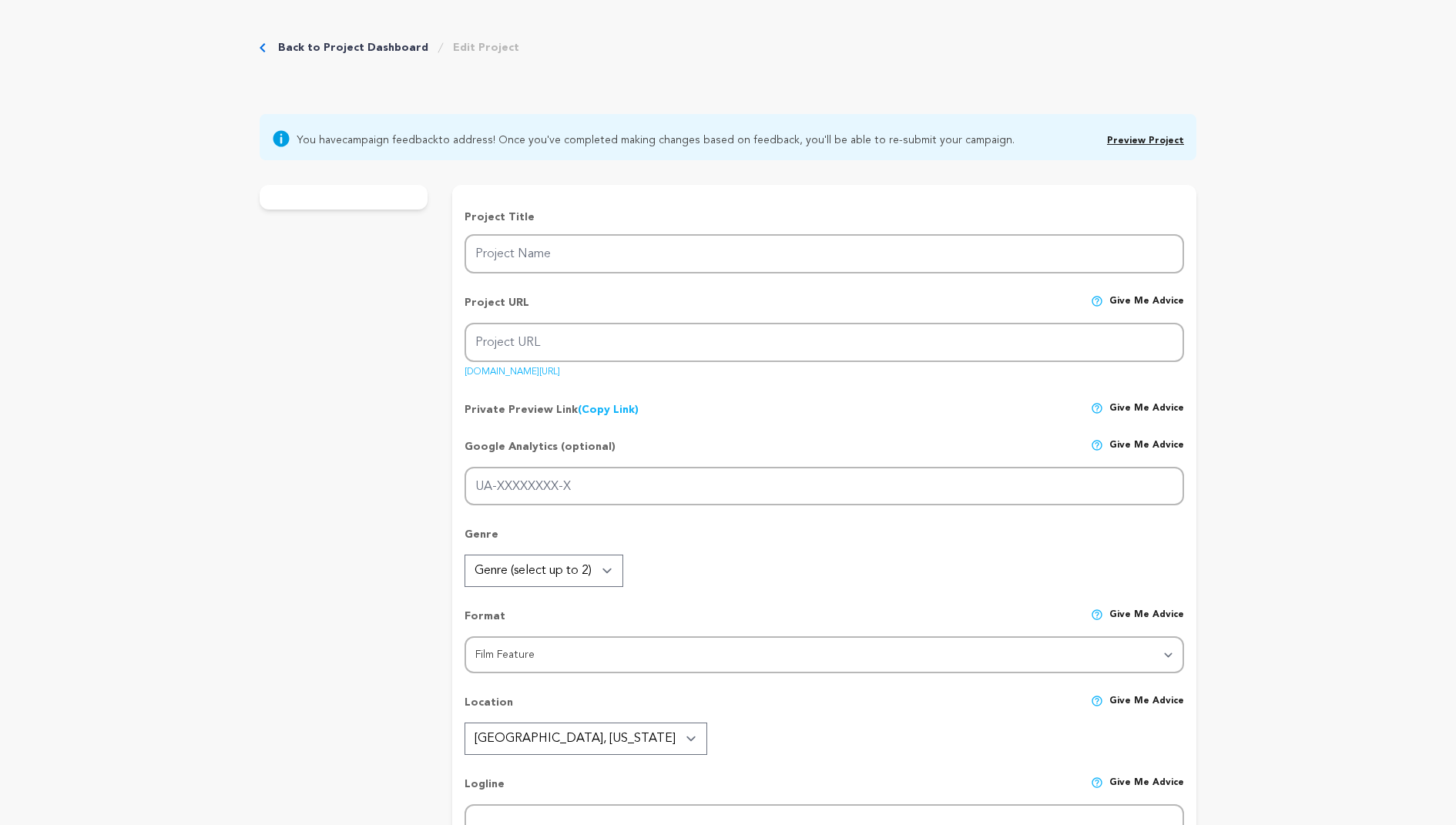
type textarea "In association with The Calder Initiative, a multi-media community organization…"
radio input "true"
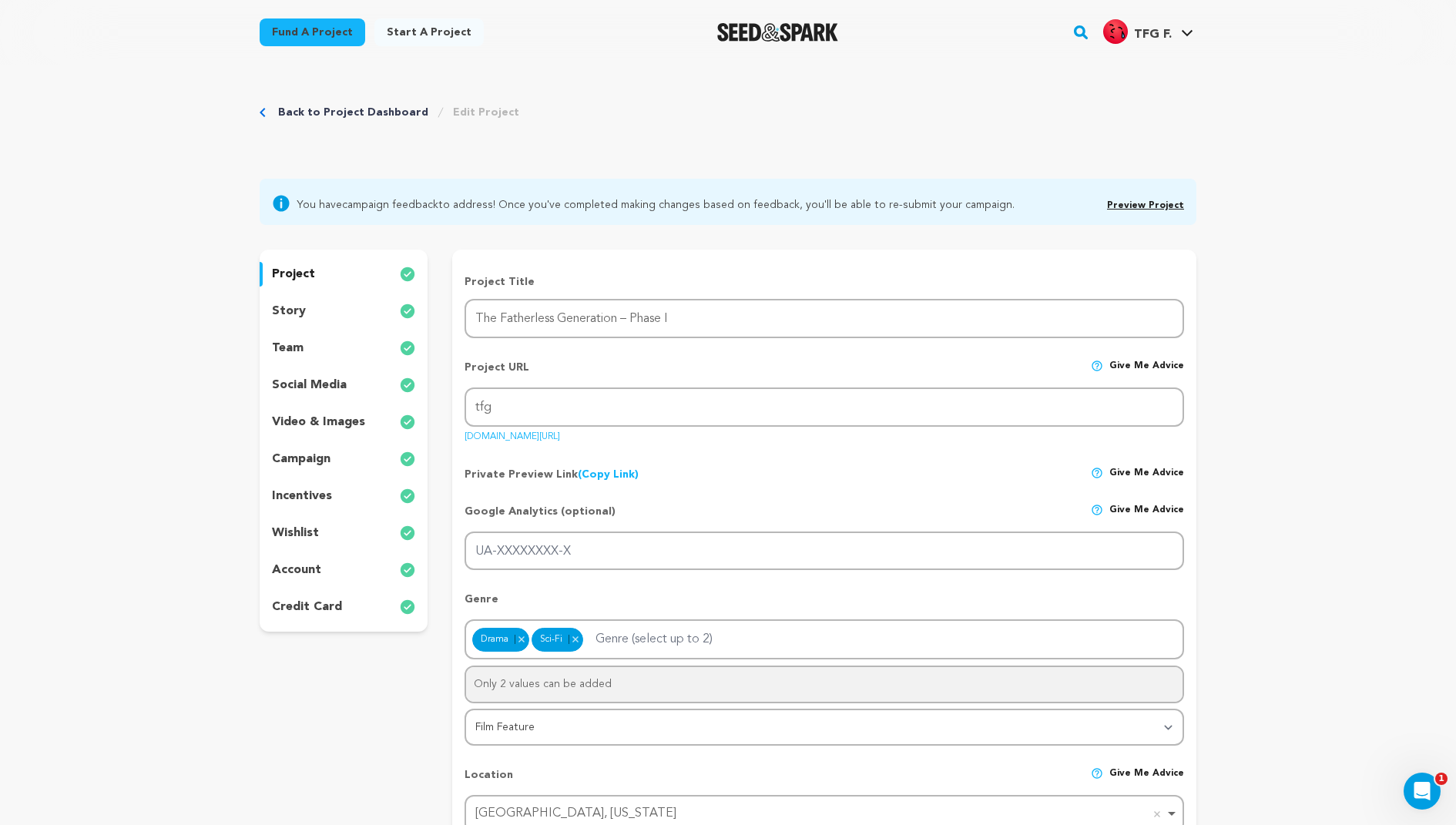
click at [301, 504] on p "incentives" at bounding box center [302, 496] width 60 height 19
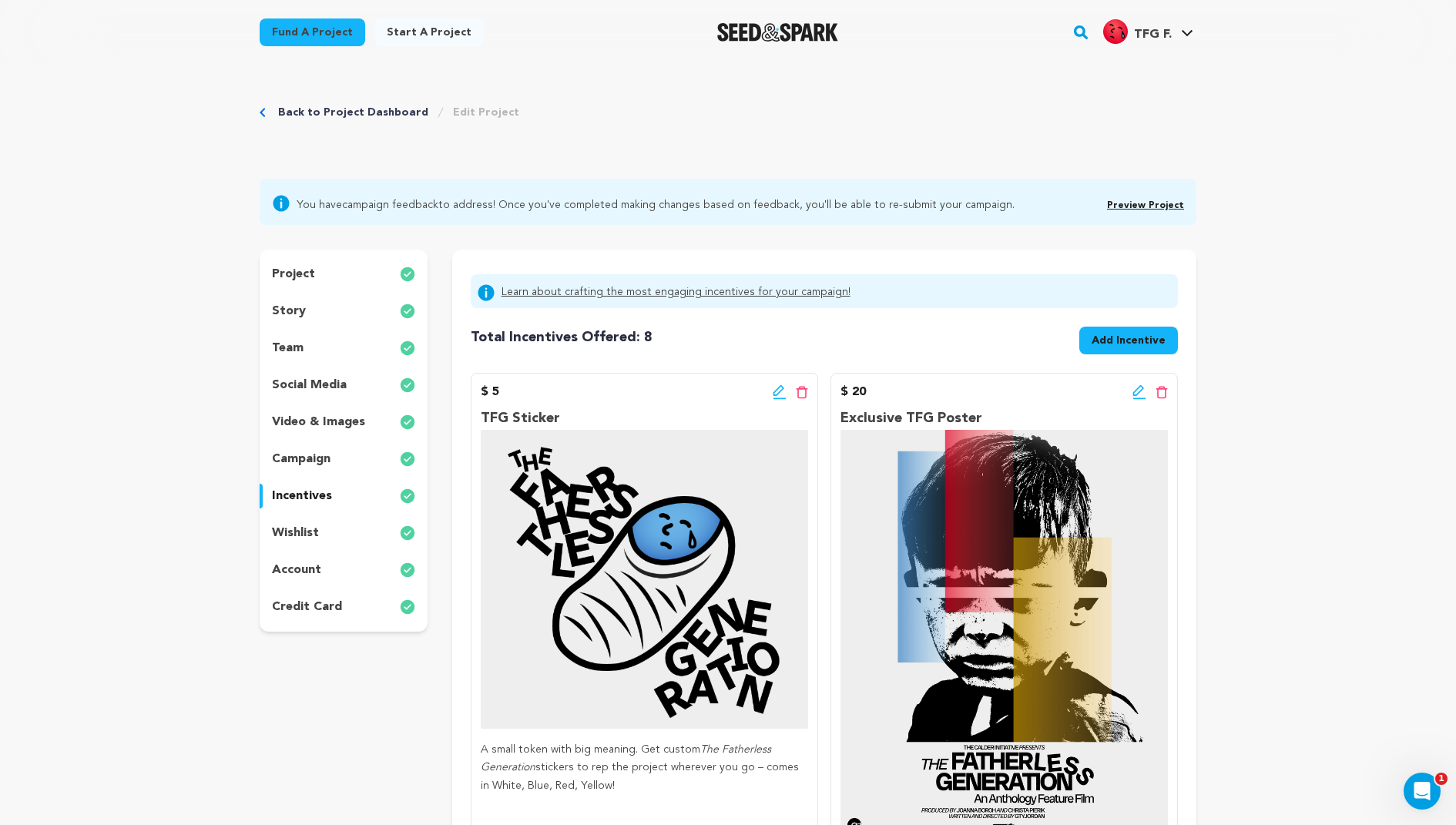
click at [774, 390] on icon at bounding box center [779, 392] width 14 height 15
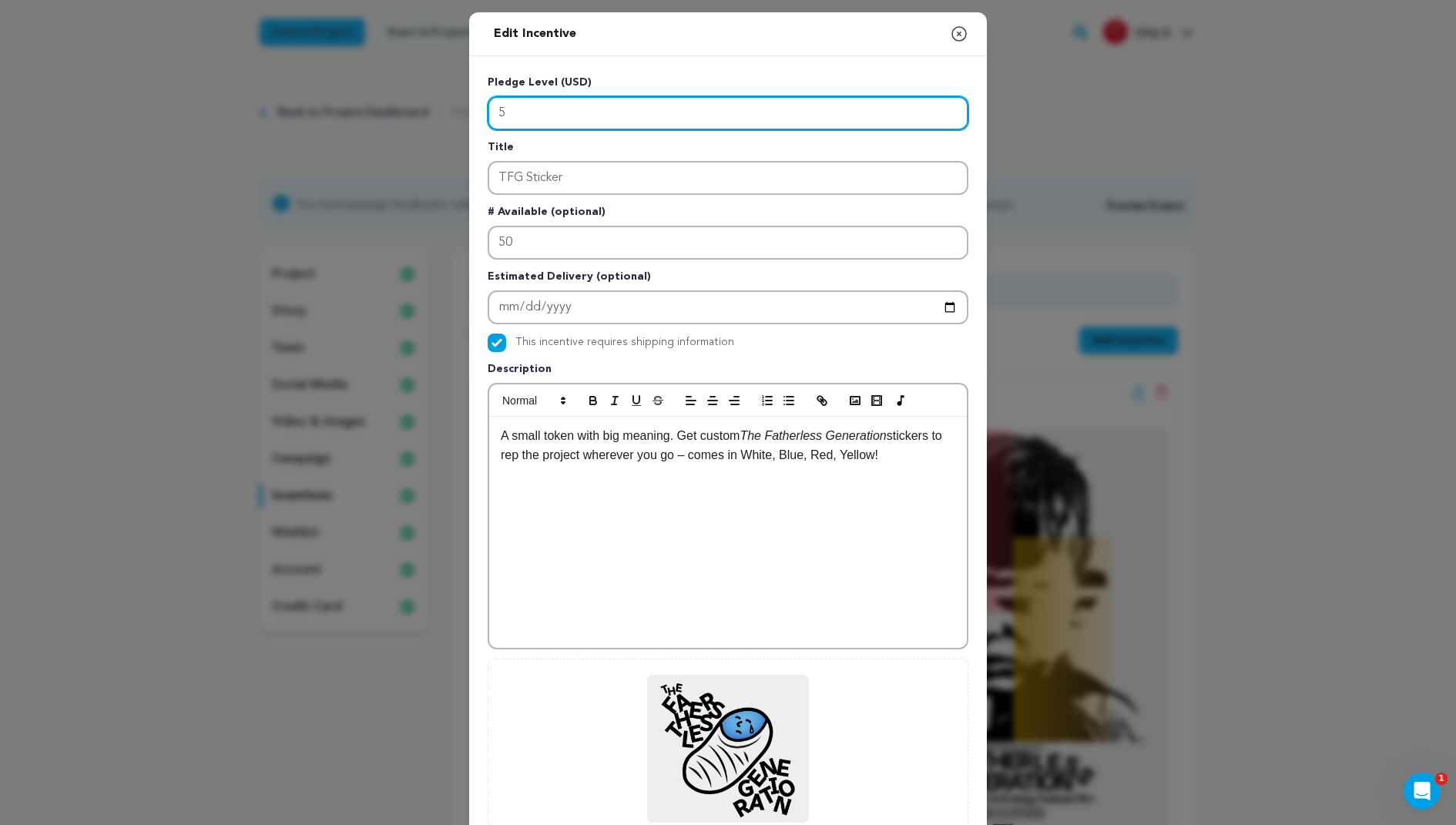
click at [515, 115] on input "5" at bounding box center [728, 113] width 481 height 34
type input "10"
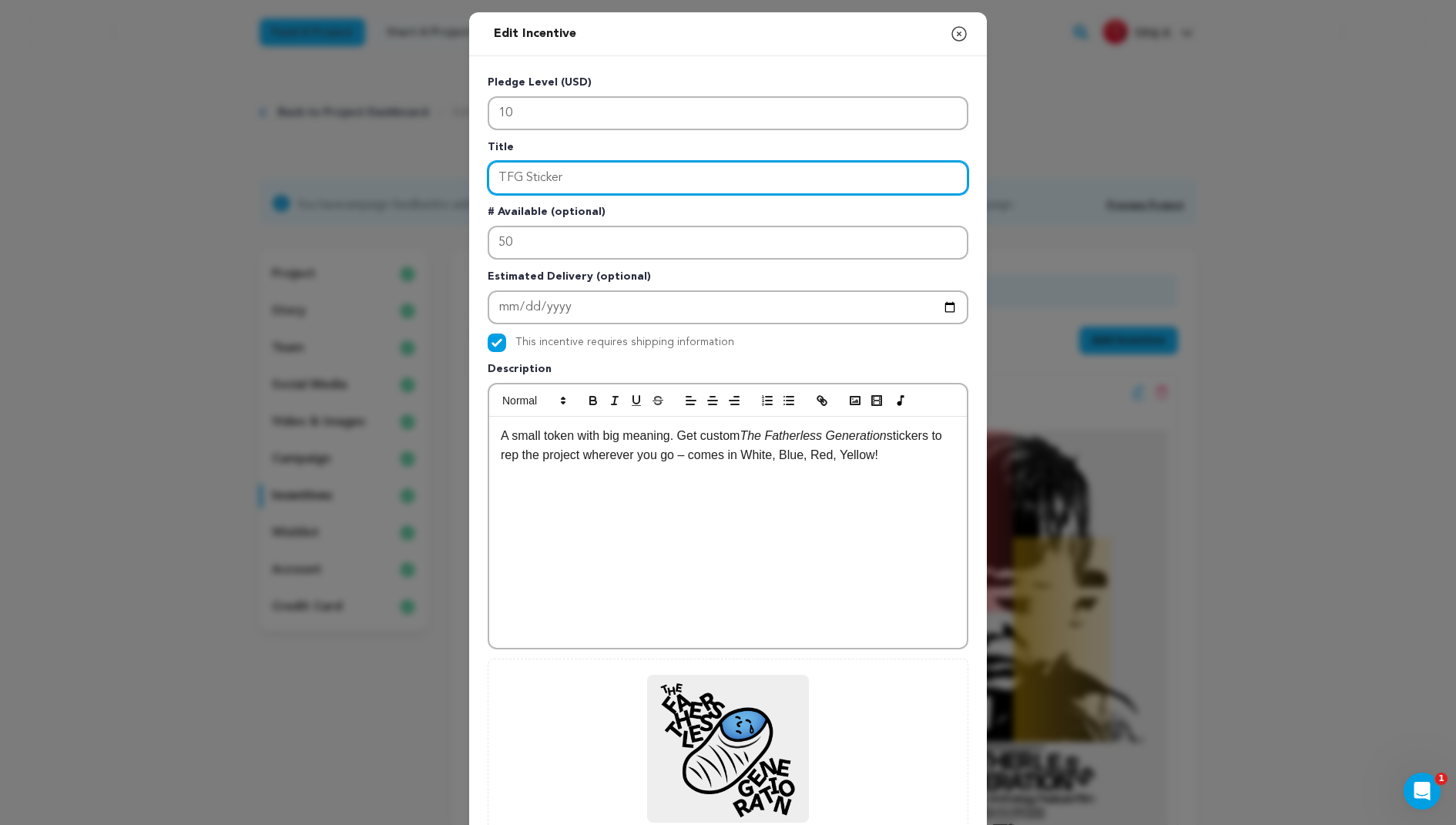
click at [543, 178] on input "TFG Sticker" at bounding box center [728, 178] width 481 height 34
drag, startPoint x: 543, startPoint y: 178, endPoint x: 433, endPoint y: 178, distance: 110.0
click at [433, 178] on div "Edit Incentive Close modal Pledge Level (USD) 10 Title TFG Sticker # Available …" at bounding box center [728, 492] width 1456 height 984
type input "Social Media Shout-Outs, Personal Thank You"
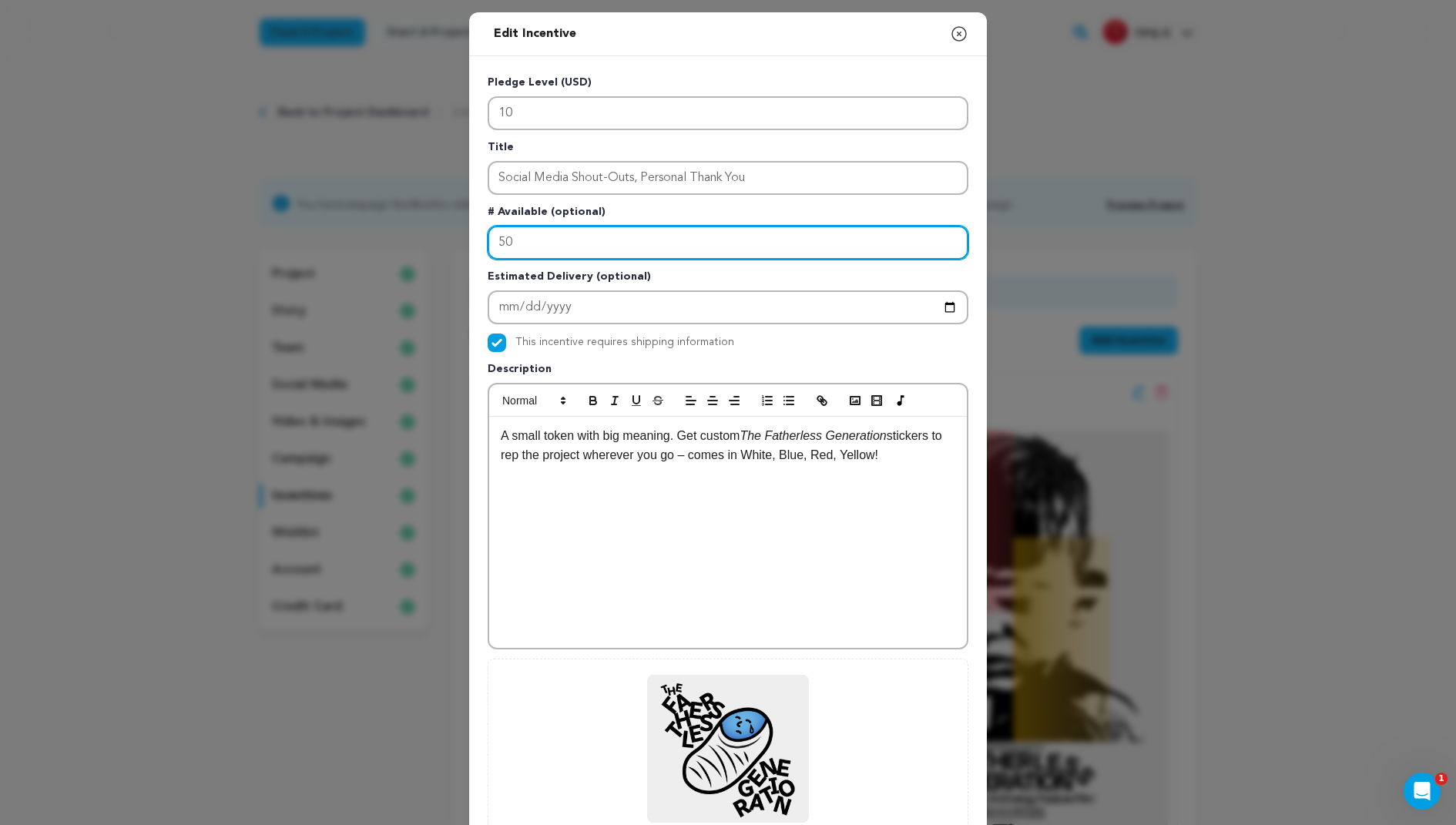
drag, startPoint x: 572, startPoint y: 238, endPoint x: 309, endPoint y: 238, distance: 263.0
click at [309, 238] on div "Edit Incentive Close modal Pledge Level (USD) 10 Title Social Media Shout-Outs,…" at bounding box center [728, 492] width 1456 height 984
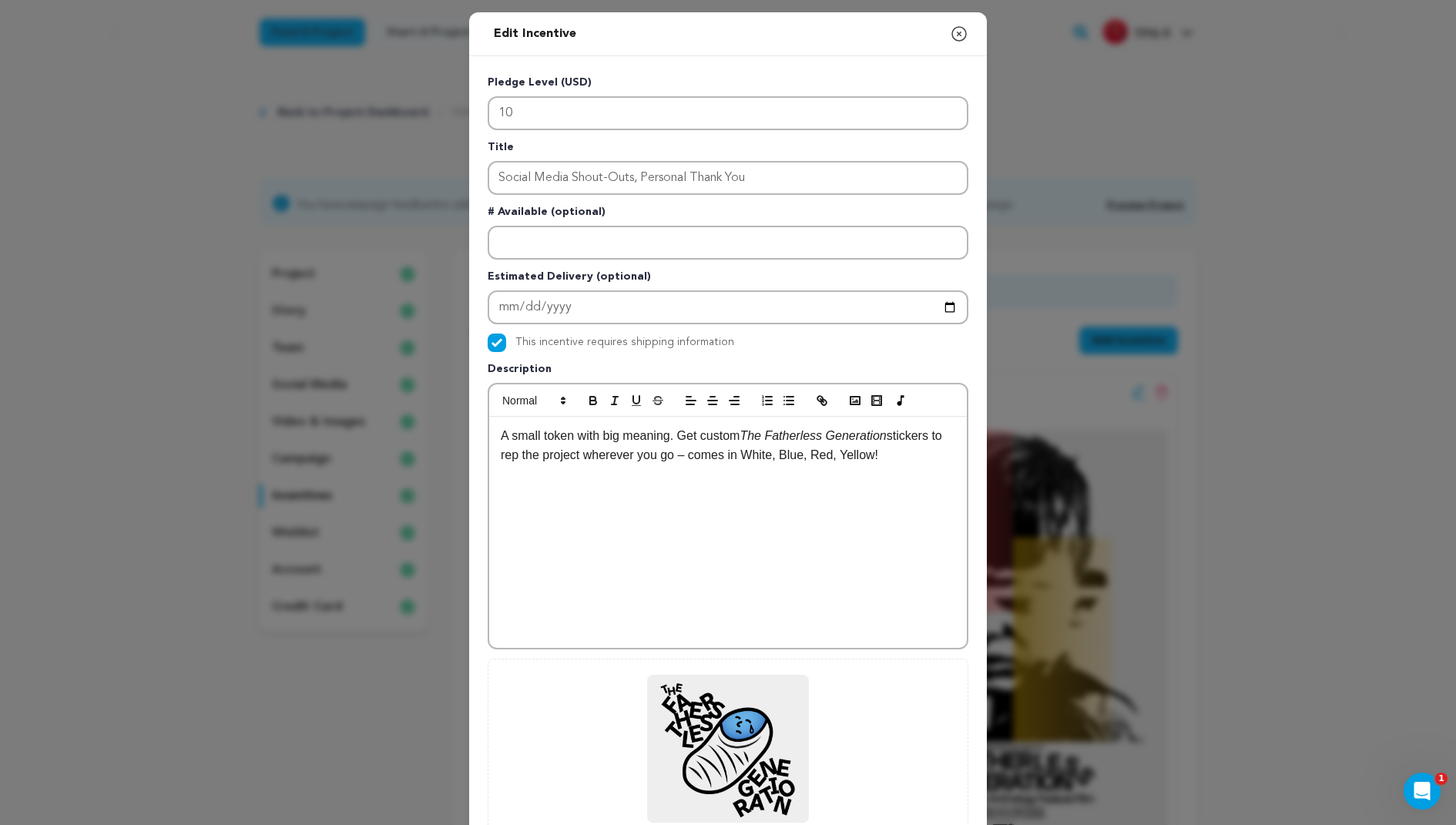
click at [660, 485] on div "A small token with big meaning. Get custom The Fatherless Generation stickers t…" at bounding box center [728, 532] width 477 height 231
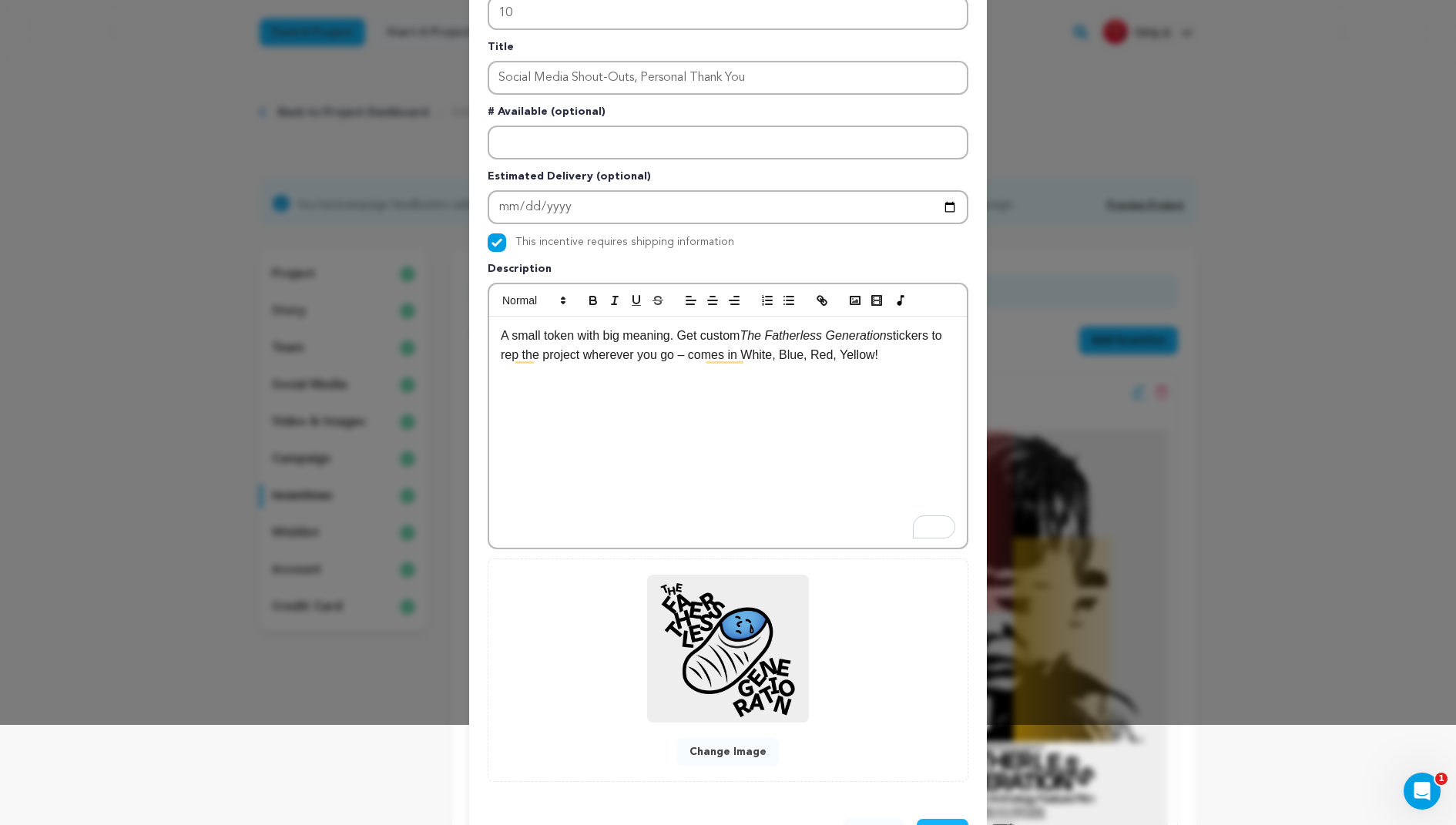
scroll to position [76, 0]
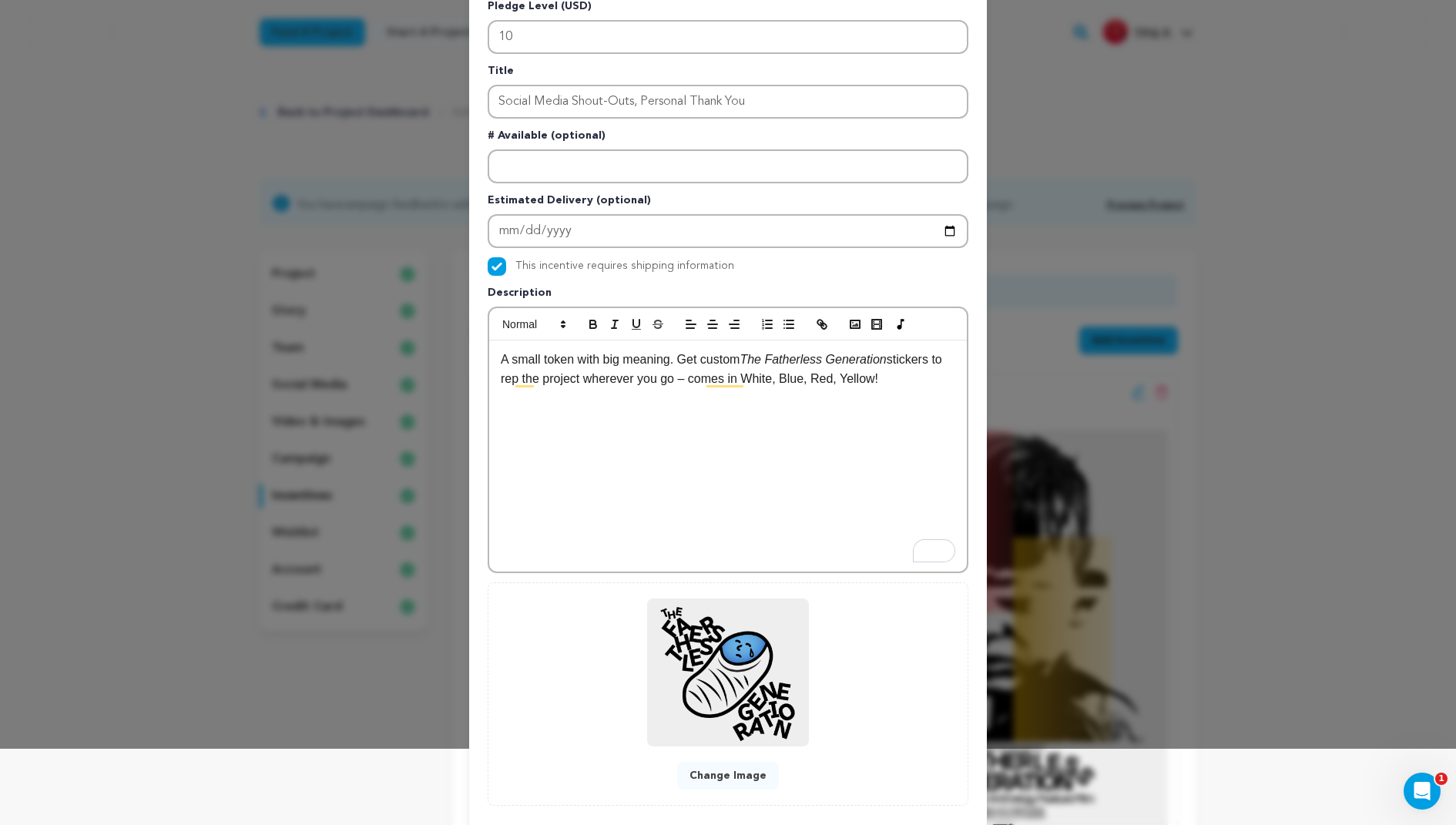
click at [783, 469] on div "A small token with big meaning. Get custom The Fatherless Generation stickers t…" at bounding box center [728, 456] width 477 height 231
drag, startPoint x: 897, startPoint y: 388, endPoint x: 258, endPoint y: 309, distance: 643.9
click at [257, 309] on div "Edit Incentive Close modal Pledge Level (USD) 10 Title Social Media Shout-Outs,…" at bounding box center [728, 416] width 1456 height 984
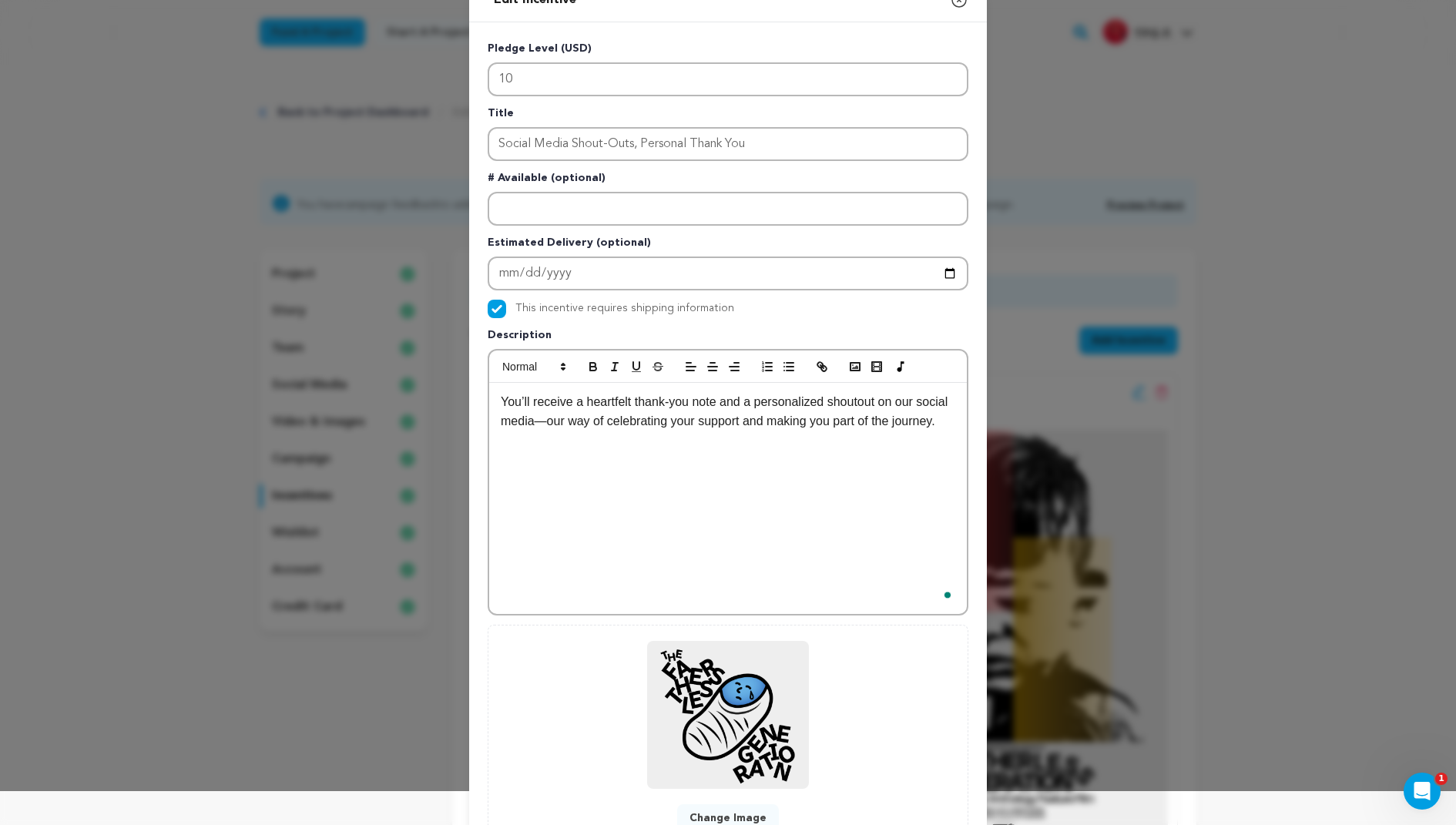
scroll to position [28, 0]
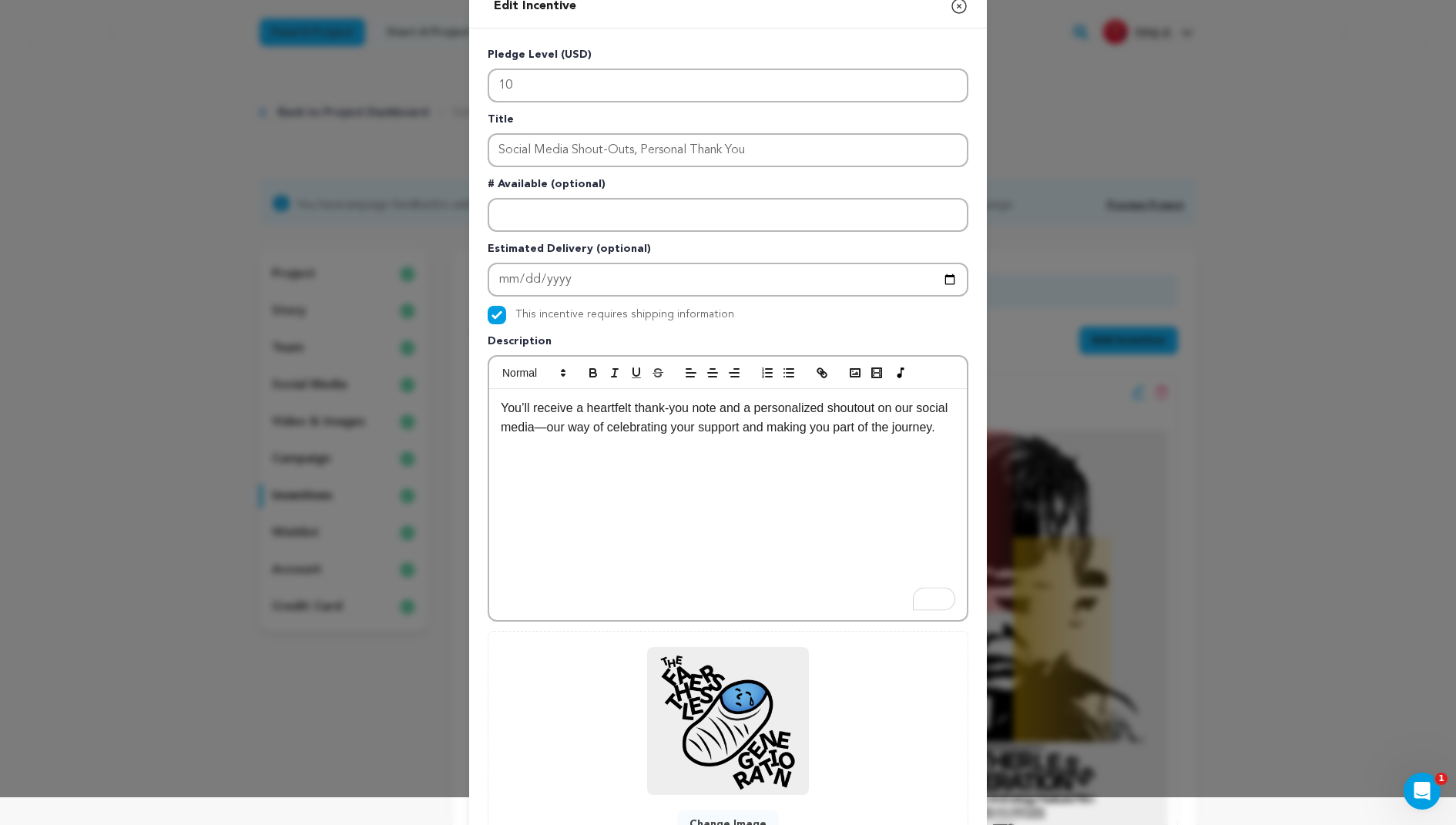
click at [552, 461] on div "You’ll receive a heartfelt thank-you note and a personalized shoutout on our so…" at bounding box center [728, 504] width 477 height 231
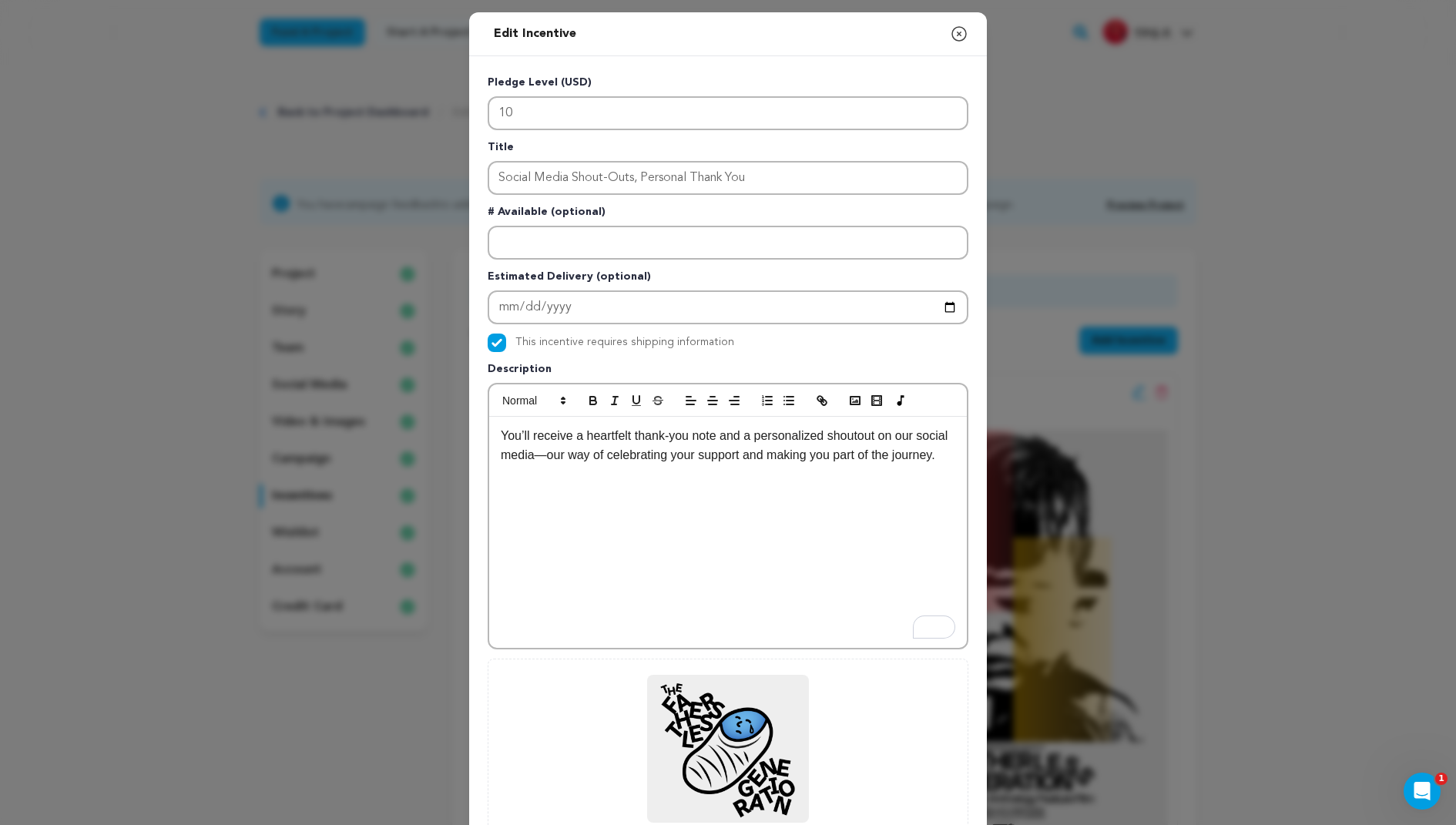
click at [721, 430] on p "You’ll receive a heartfelt thank-you note and a personalized shoutout on our so…" at bounding box center [728, 445] width 455 height 39
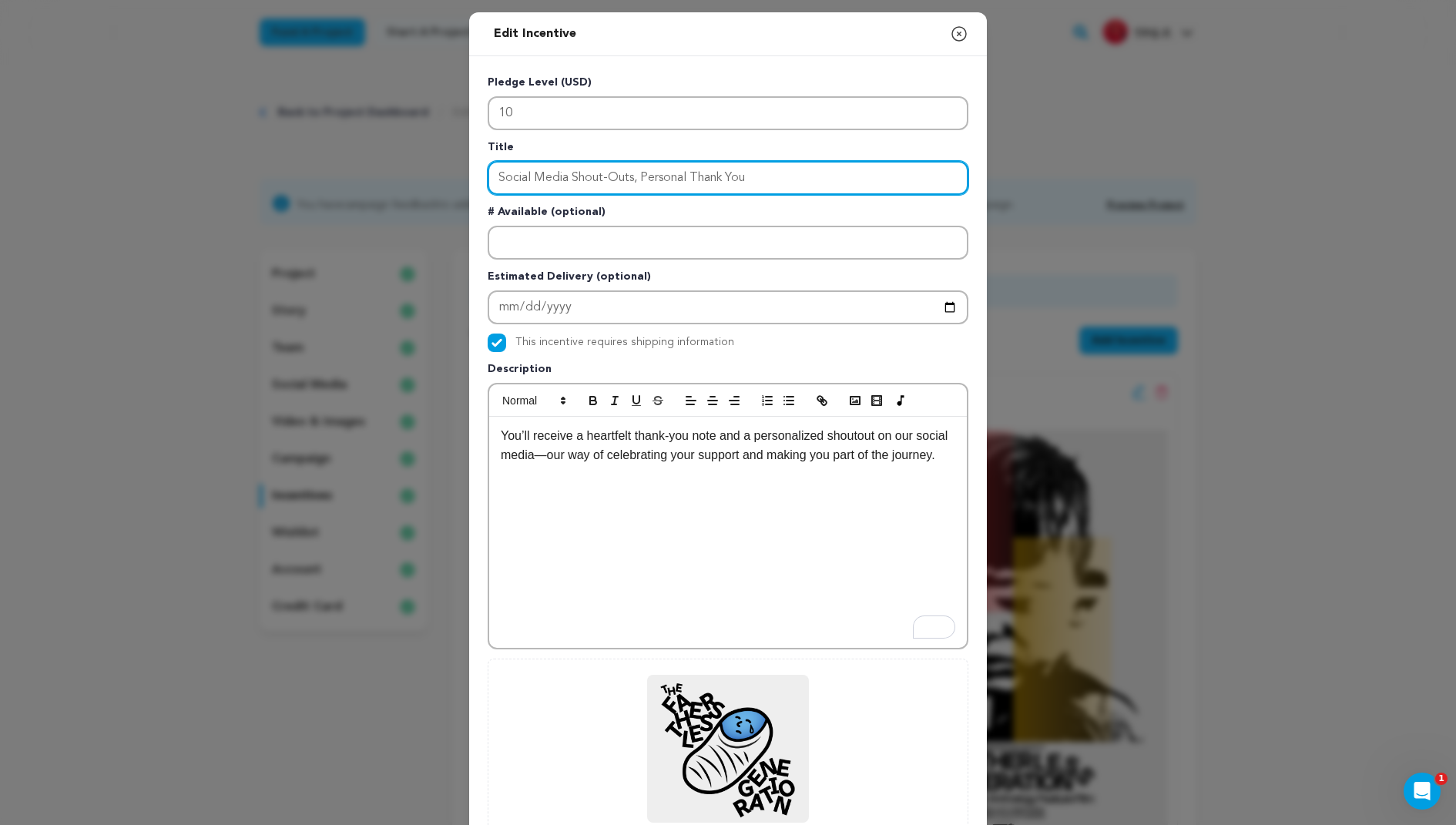
click at [809, 183] on input "Social Media Shout-Outs, Personal Thank You" at bounding box center [728, 178] width 481 height 34
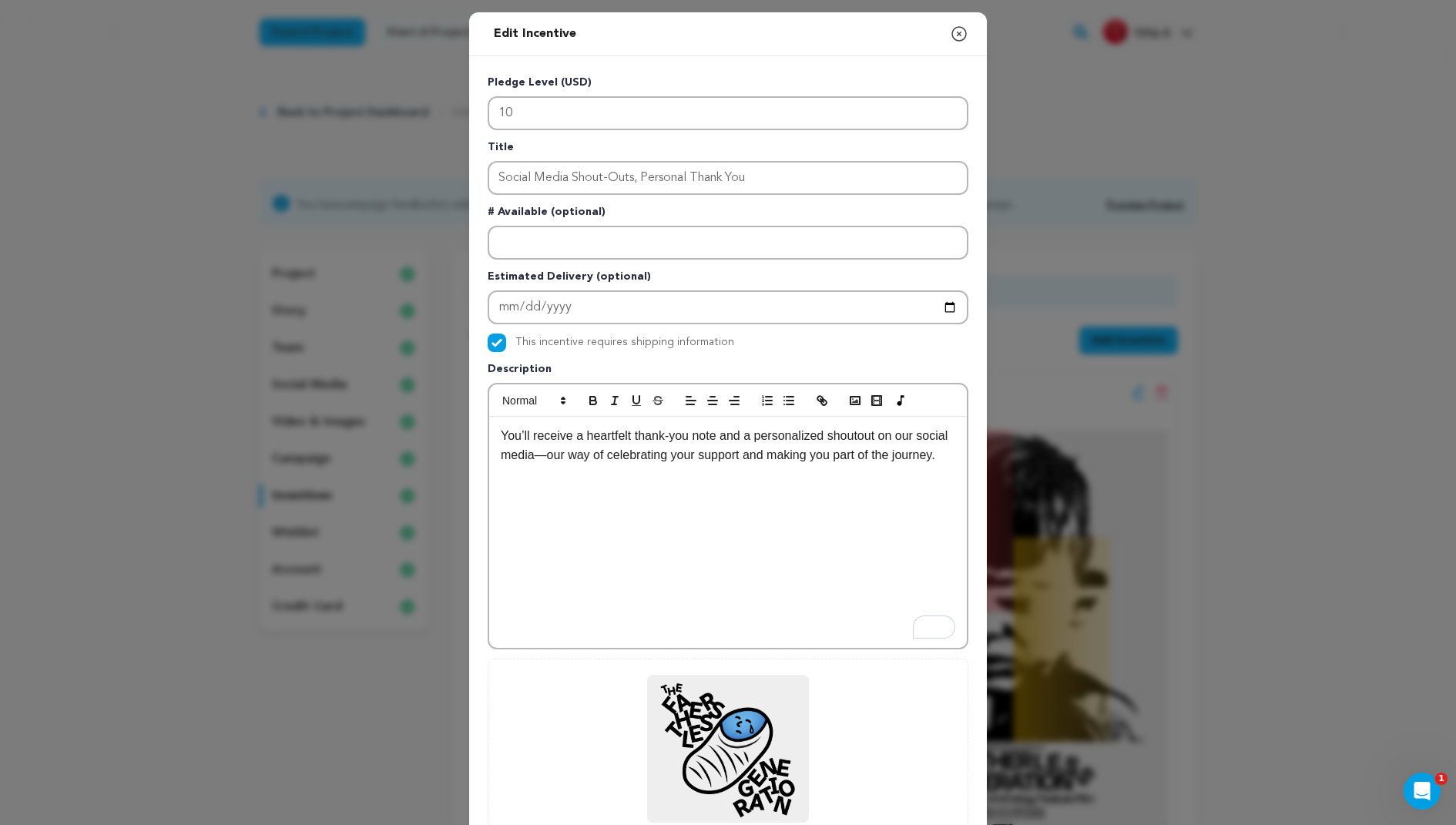
click at [712, 440] on p "You’ll receive a heartfelt thank-you note and a personalized shoutout on our so…" at bounding box center [728, 445] width 455 height 39
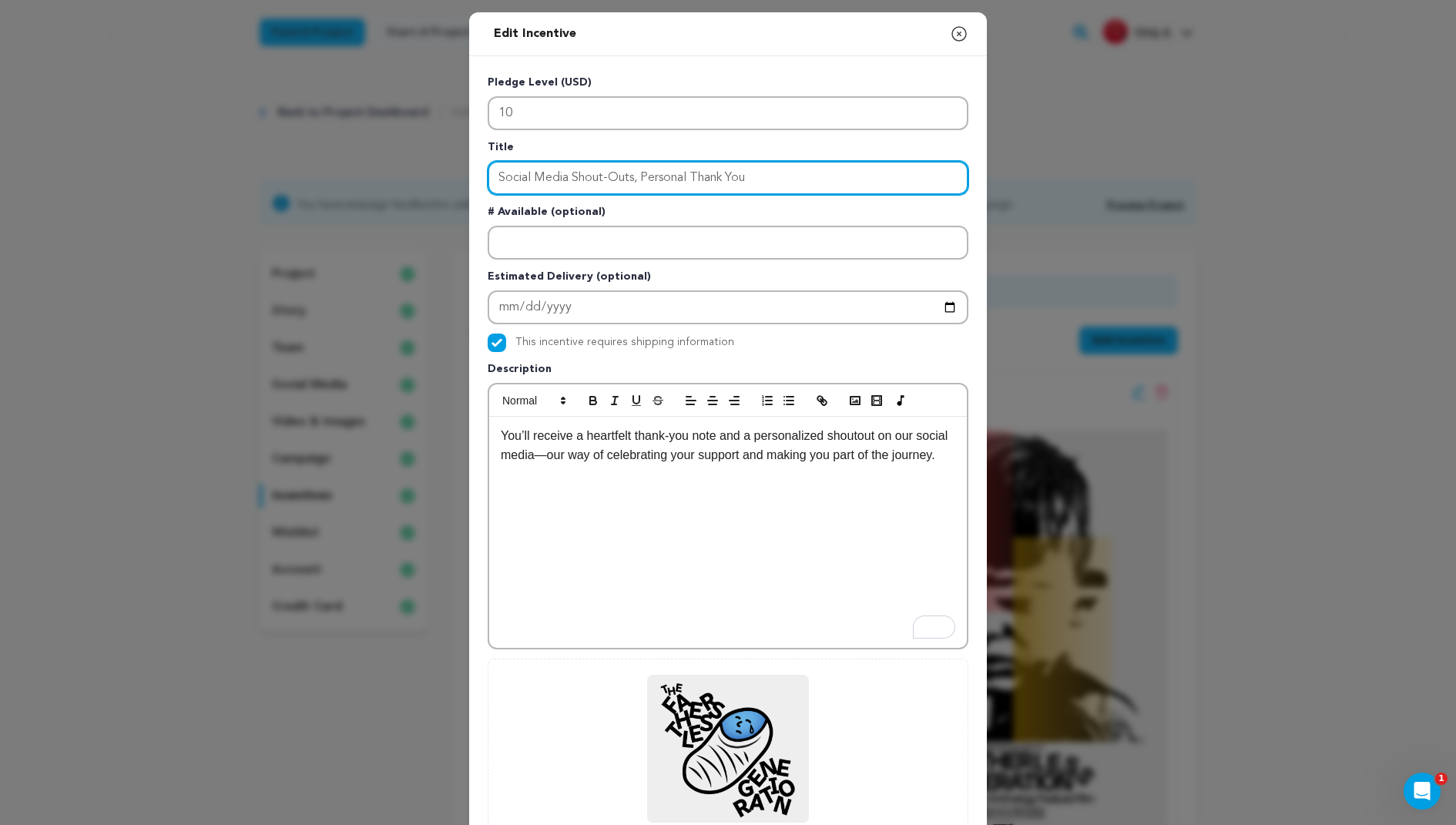
click at [607, 174] on input "Social Media Shout-Outs, Personal Thank You" at bounding box center [728, 178] width 481 height 34
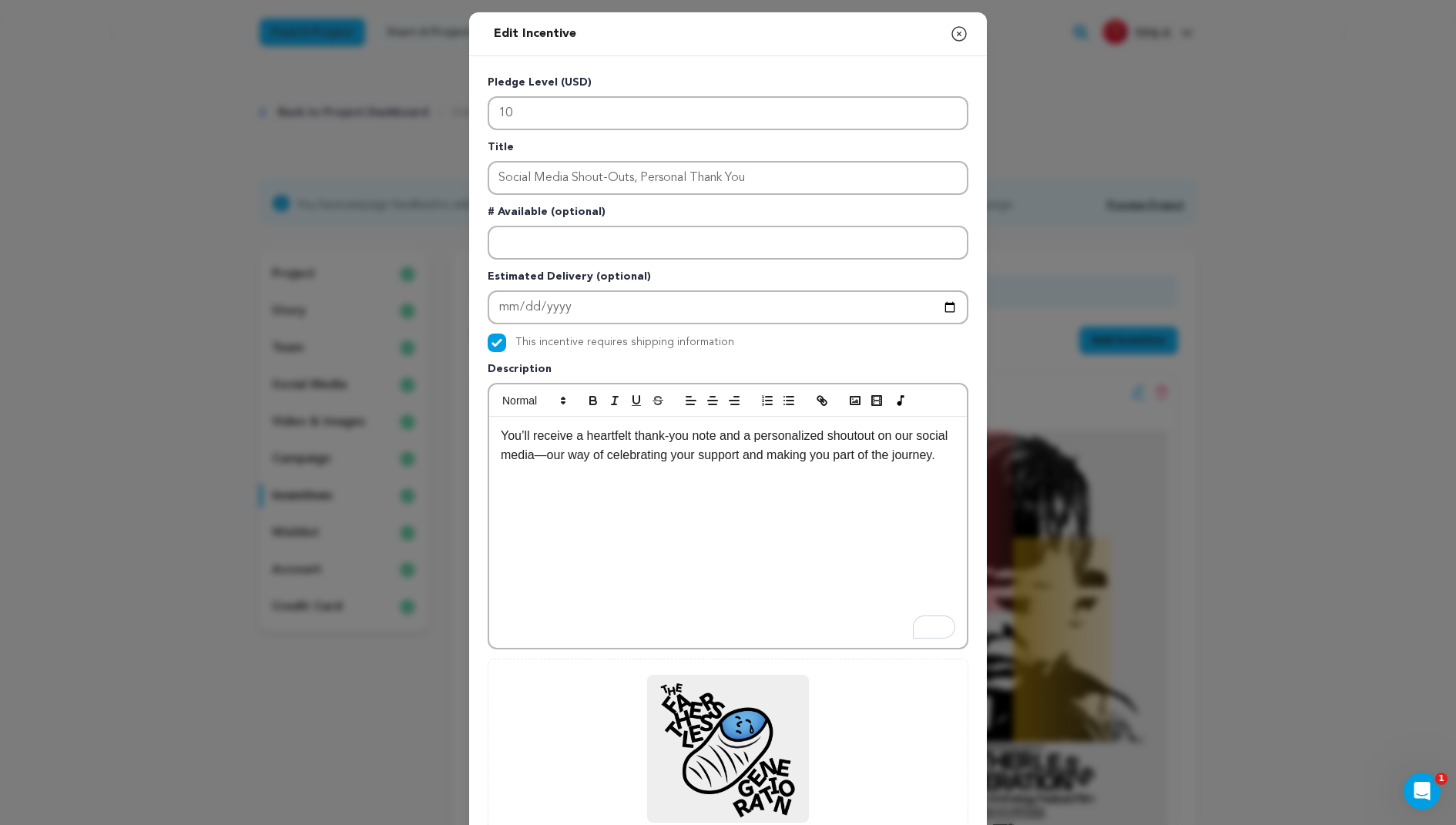
click at [700, 426] on p "You’ll receive a heartfelt thank-you note and a personalized shoutout on our so…" at bounding box center [728, 445] width 455 height 39
click at [805, 435] on p "You’ll receive a heartfelt thank-you video and a personalized shoutout on our s…" at bounding box center [728, 445] width 455 height 39
click at [936, 435] on p "You’ll receive a heartfelt thank-you video and a shoutout on our social media—o…" at bounding box center [728, 445] width 455 height 39
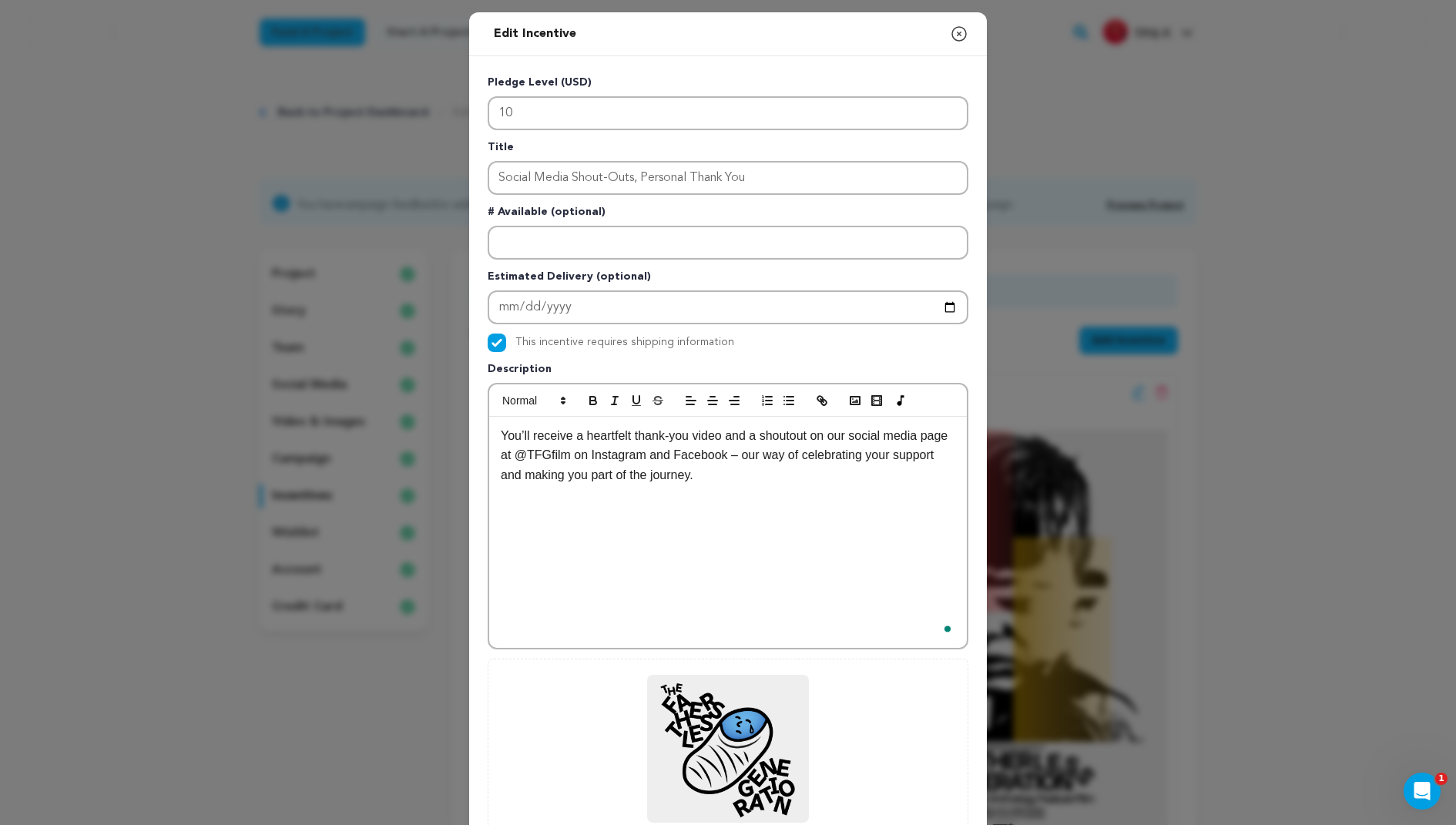
click at [876, 528] on div "You’ll receive a heartfelt thank-you video and a shoutout on our social media p…" at bounding box center [728, 532] width 477 height 231
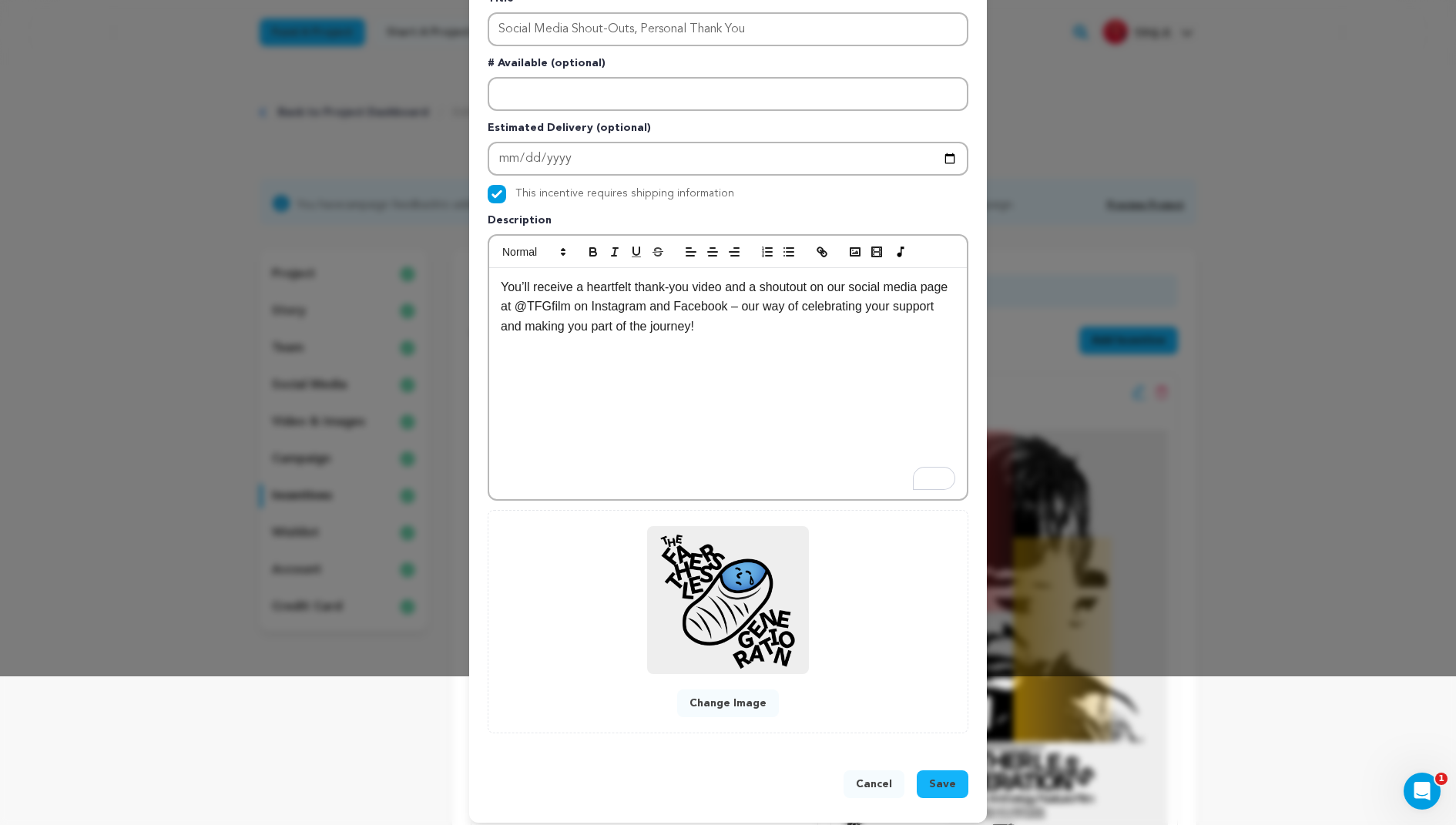
scroll to position [156, 0]
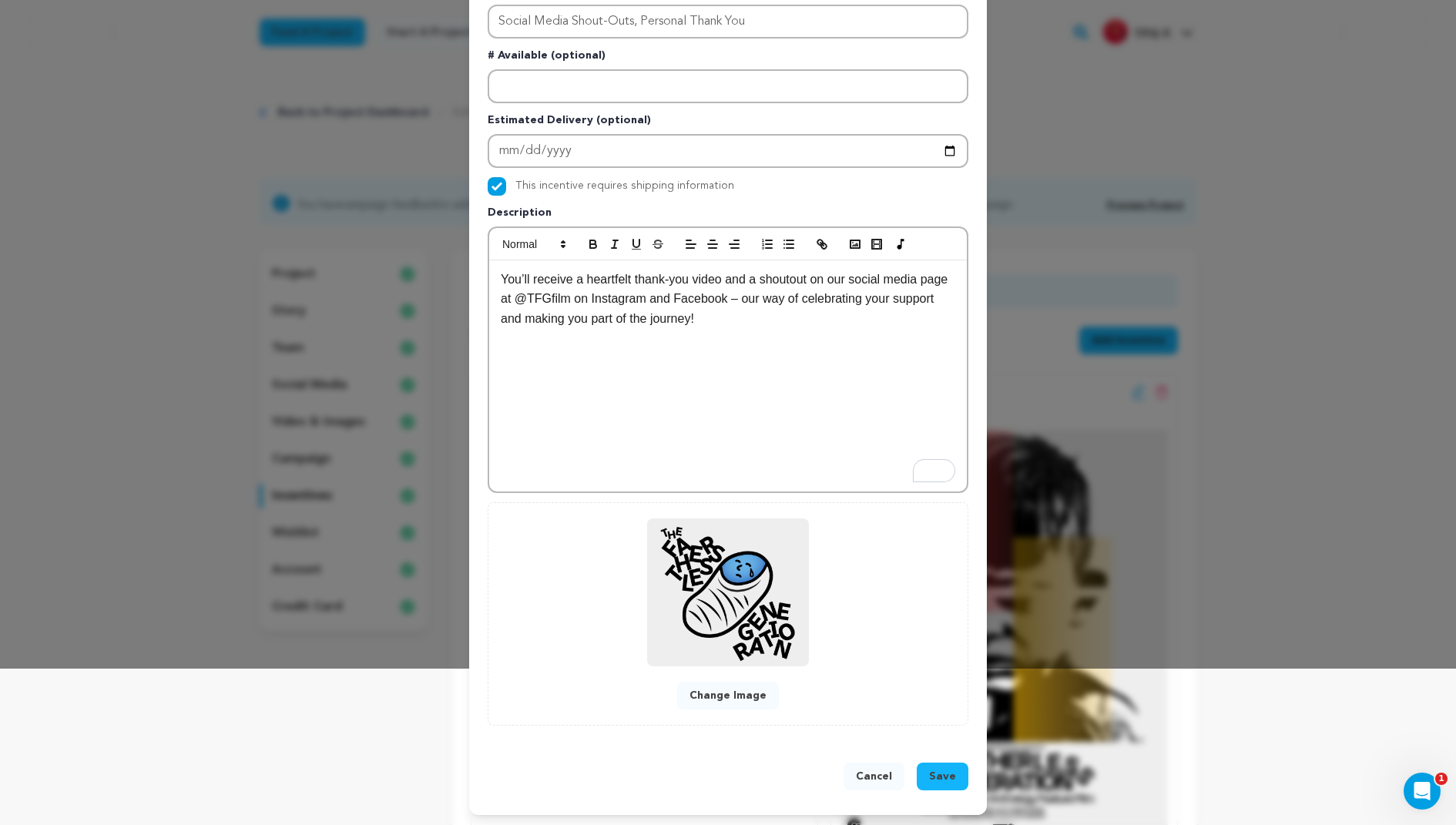
click at [948, 770] on span "Save" at bounding box center [942, 777] width 27 height 15
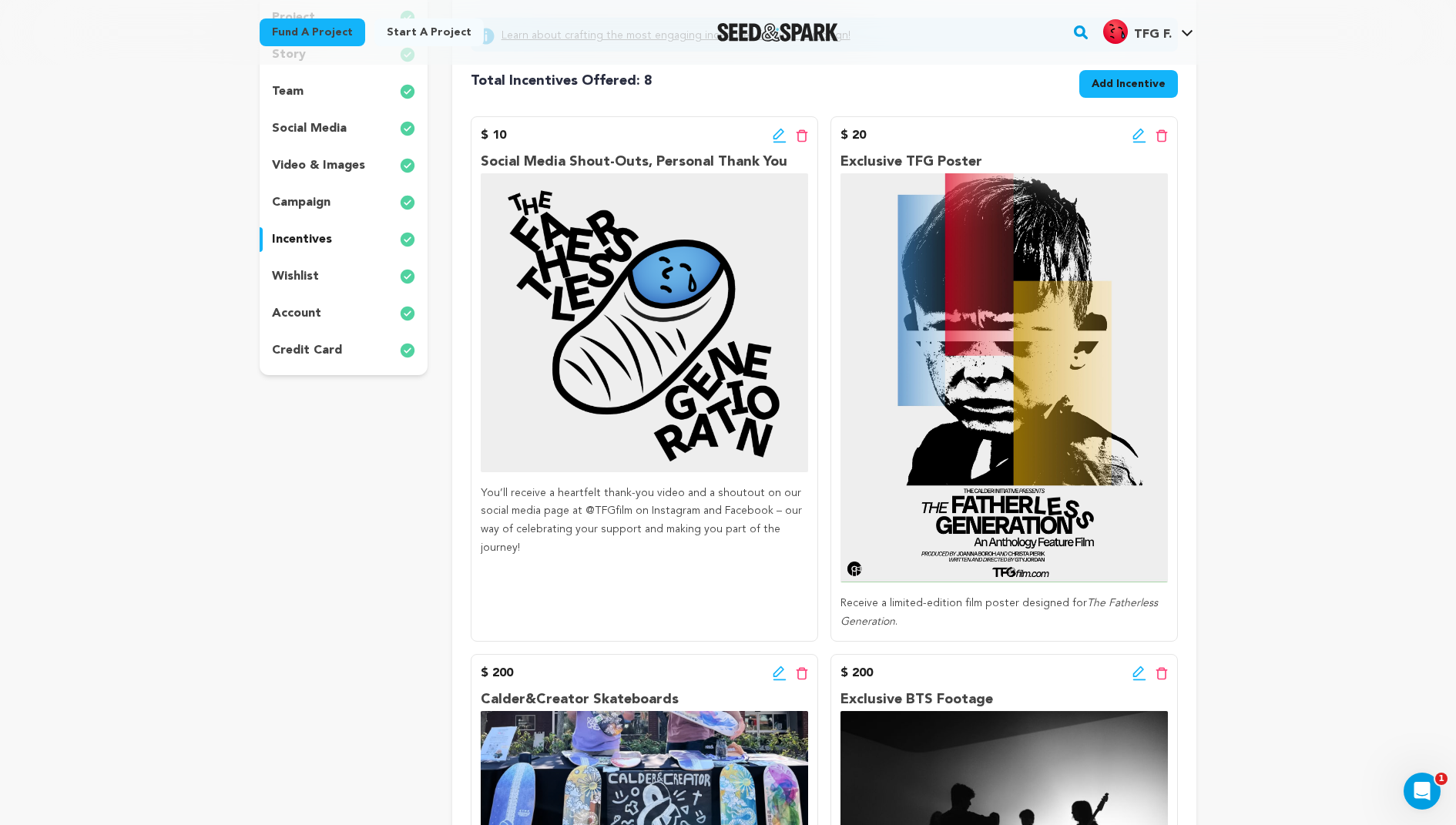
scroll to position [268, 0]
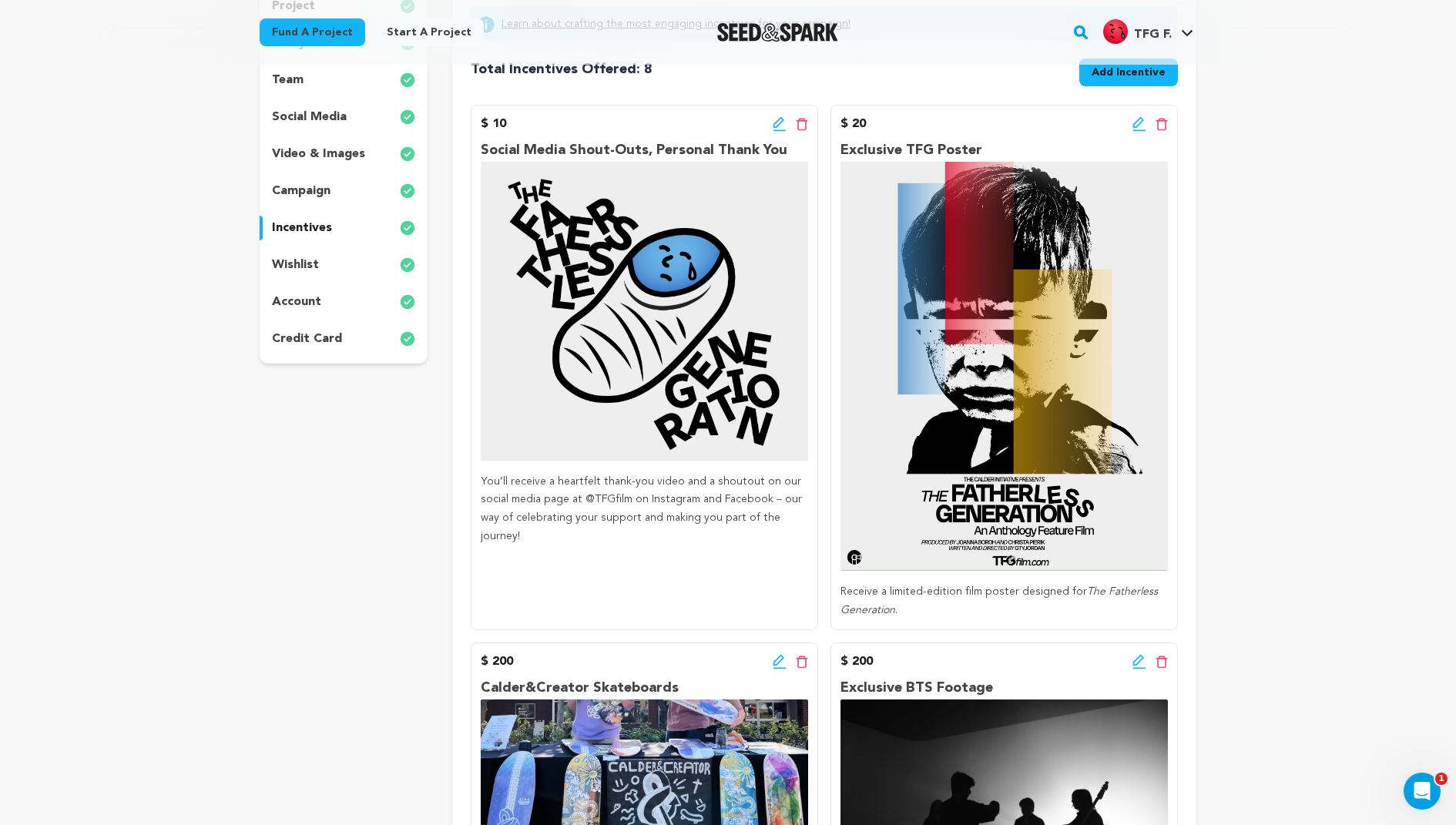
click at [775, 124] on icon at bounding box center [779, 124] width 14 height 15
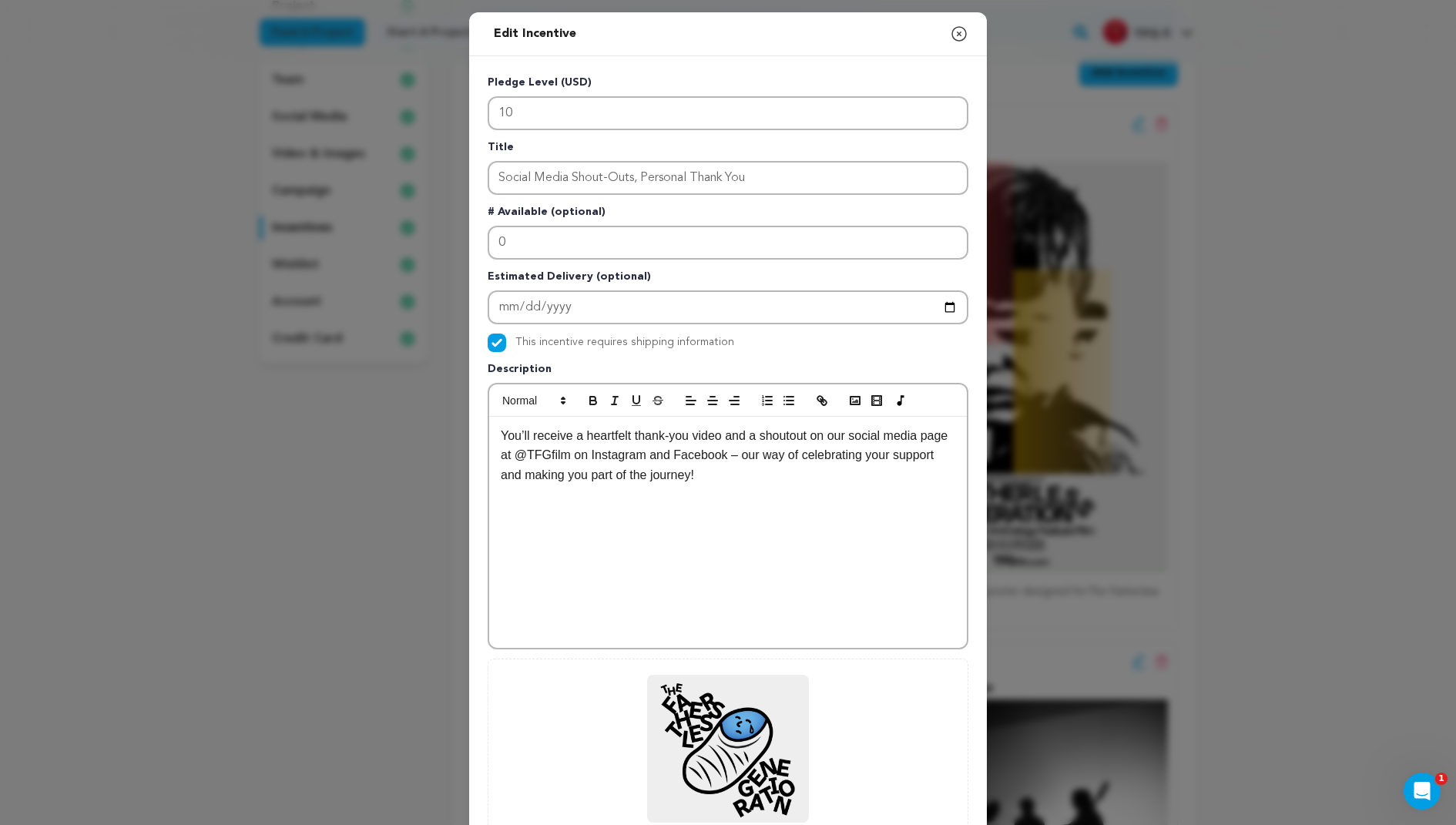
click at [794, 505] on div "You’ll receive a heartfelt thank-you video and a shoutout on our social media p…" at bounding box center [728, 532] width 477 height 231
click at [608, 445] on p "You’ll receive a heartfelt thank-you video and a shoutout on our social media p…" at bounding box center [728, 456] width 455 height 59
click at [607, 432] on p "You’ll receive a heartfelt thank-you video and a shoutout on our social media p…" at bounding box center [728, 456] width 455 height 59
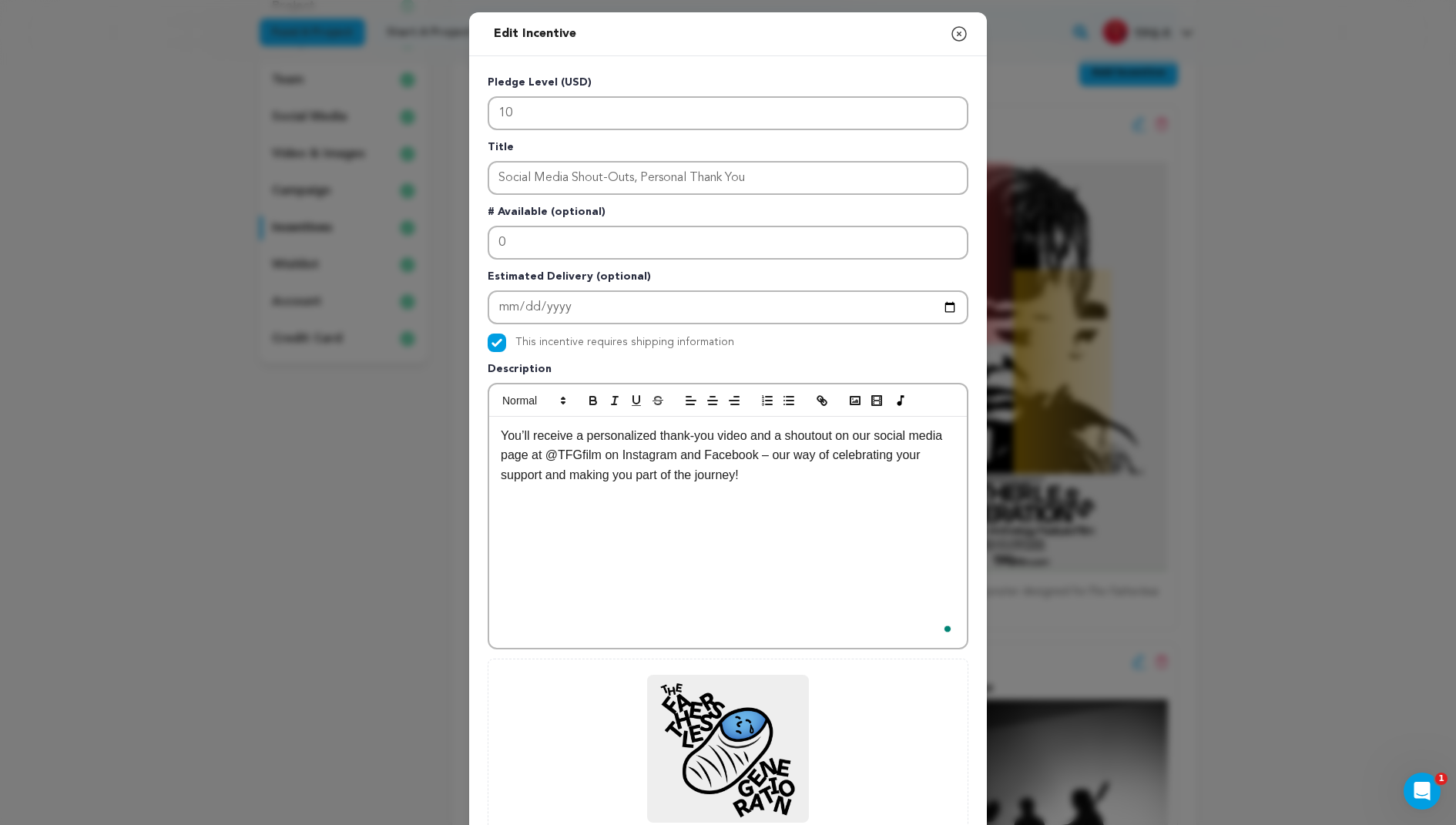
click at [745, 526] on div "You’ll receive a personalized thank-you video and a shoutout on our social medi…" at bounding box center [728, 532] width 477 height 231
click at [748, 510] on div "You’ll receive a personalized thank-you video and a shoutout on our social medi…" at bounding box center [728, 532] width 477 height 231
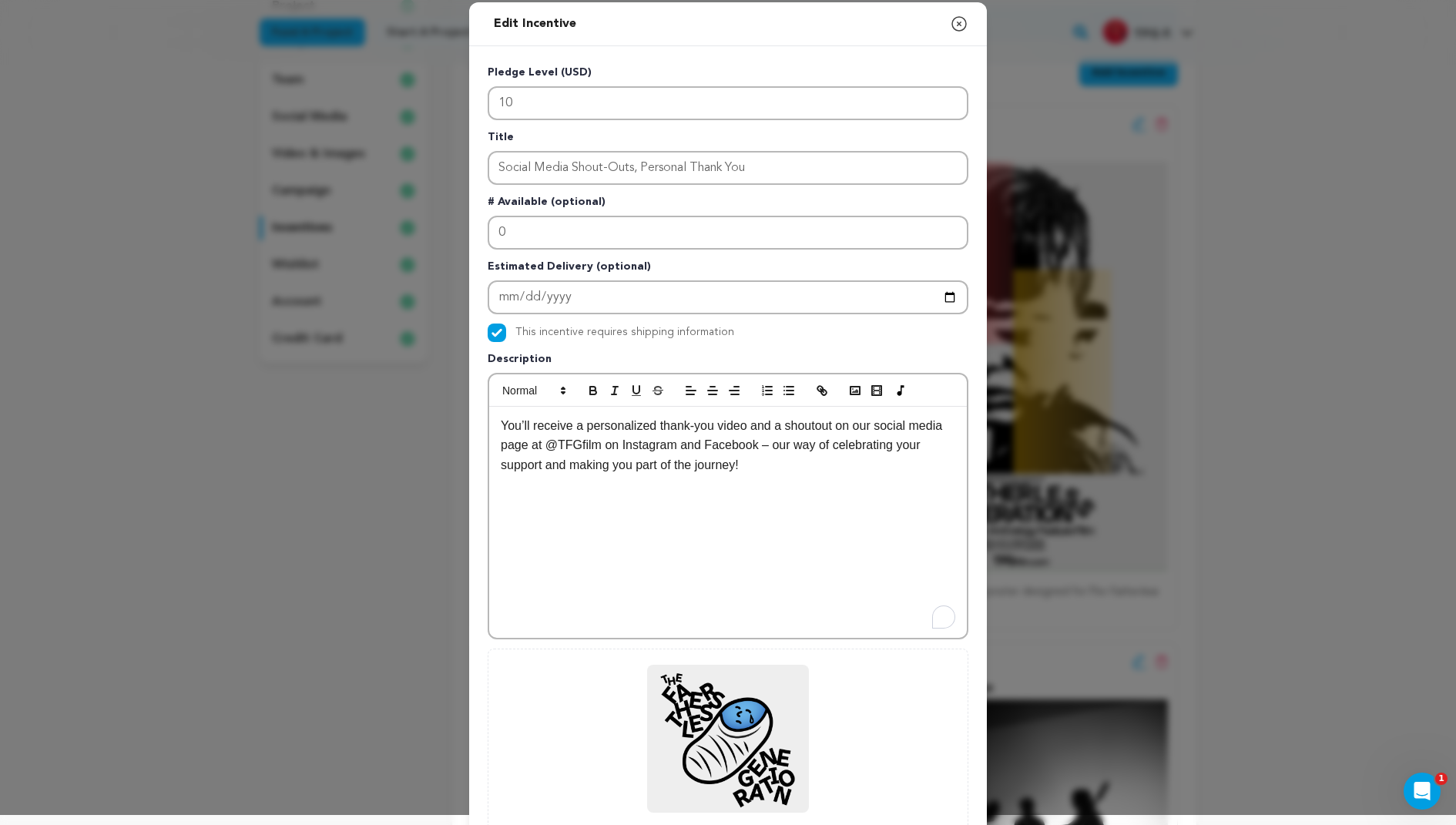
click at [527, 440] on p "You’ll receive a personalized thank-you video and a shoutout on our social medi…" at bounding box center [728, 445] width 455 height 59
click at [647, 494] on div "You’ll receive a personalized thank-you video and a shoutout on our social medi…" at bounding box center [728, 522] width 477 height 231
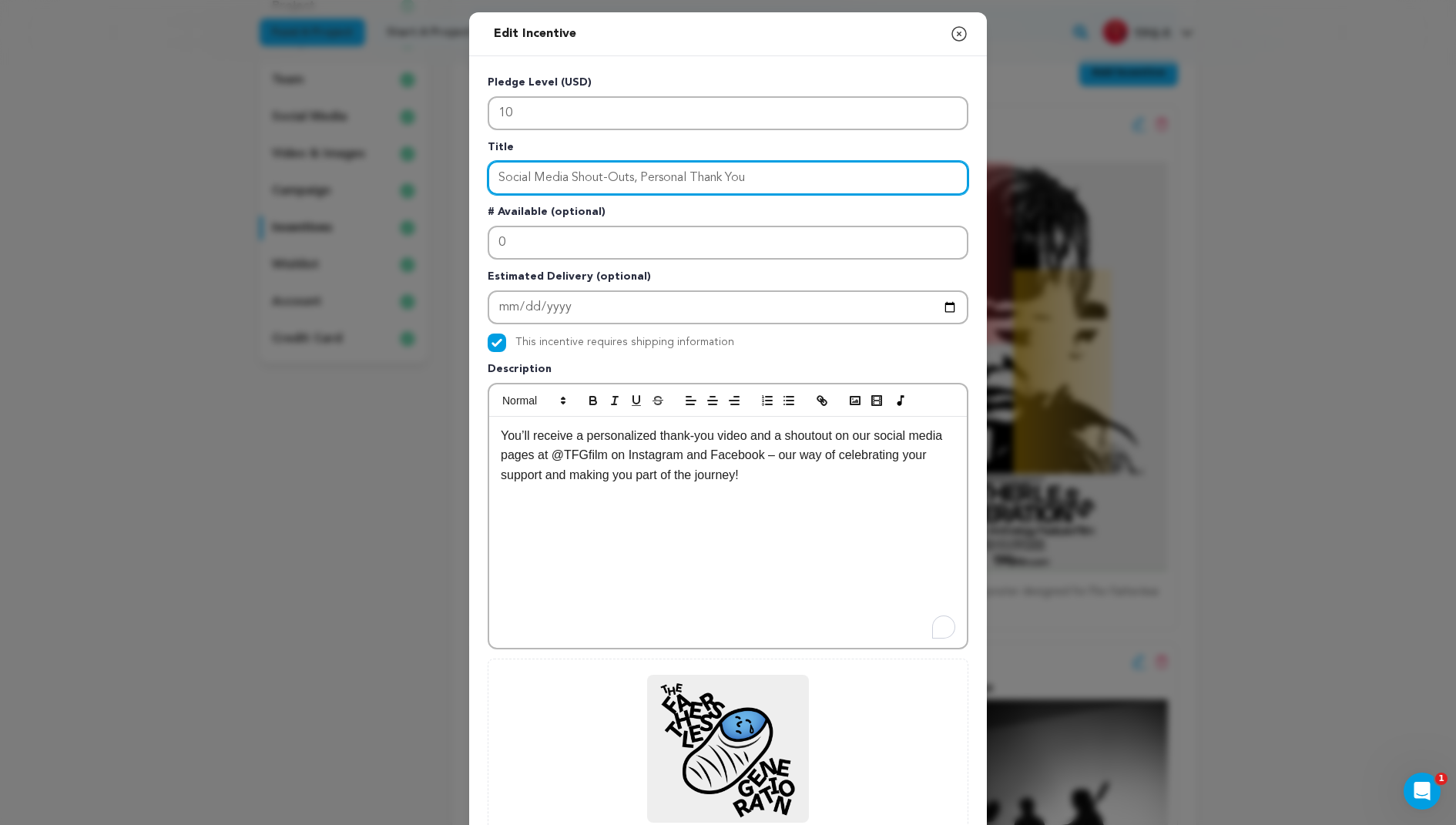
click at [792, 181] on input "Social Media Shout-Outs, Personal Thank You" at bounding box center [728, 178] width 481 height 34
drag, startPoint x: 792, startPoint y: 181, endPoint x: 423, endPoint y: 181, distance: 369.0
click at [423, 181] on div "Edit Incentive Close modal Pledge Level (USD) 10 Title Social Media Shout-Outs,…" at bounding box center [728, 492] width 1456 height 984
type input "Gratitude Package"
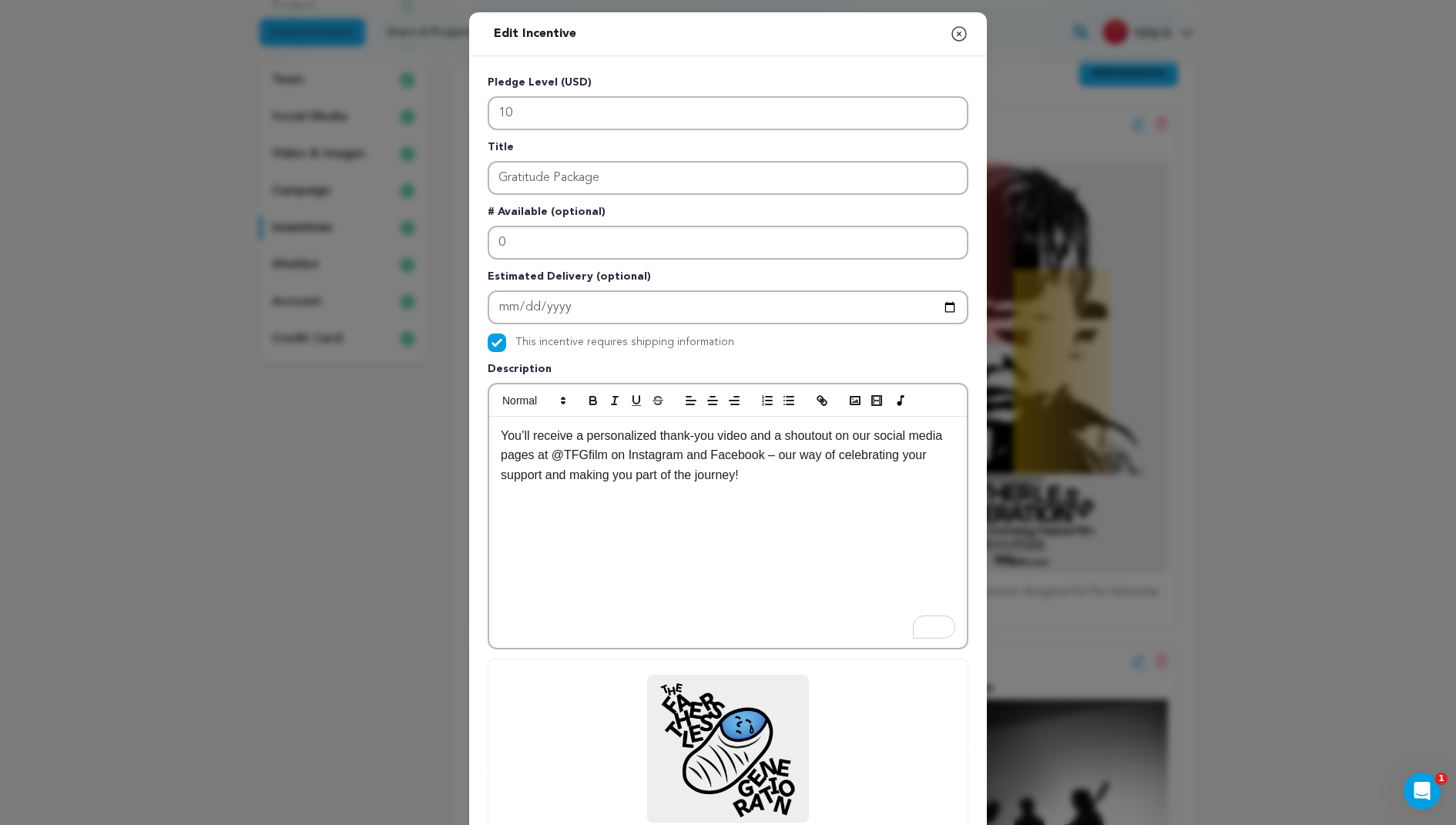
click at [667, 432] on p "You’ll receive a personalized thank-you video and a shoutout on our social medi…" at bounding box center [728, 456] width 455 height 59
drag, startPoint x: 667, startPoint y: 432, endPoint x: 687, endPoint y: 432, distance: 20.0
click at [687, 432] on p "You’ll receive a personalized thank-you video and a shoutout on our social medi…" at bounding box center [728, 456] width 455 height 59
click at [733, 432] on p "You’ll receive a personalized thank-you video and a shoutout on our social medi…" at bounding box center [728, 456] width 455 height 59
drag, startPoint x: 733, startPoint y: 432, endPoint x: 624, endPoint y: 432, distance: 109.0
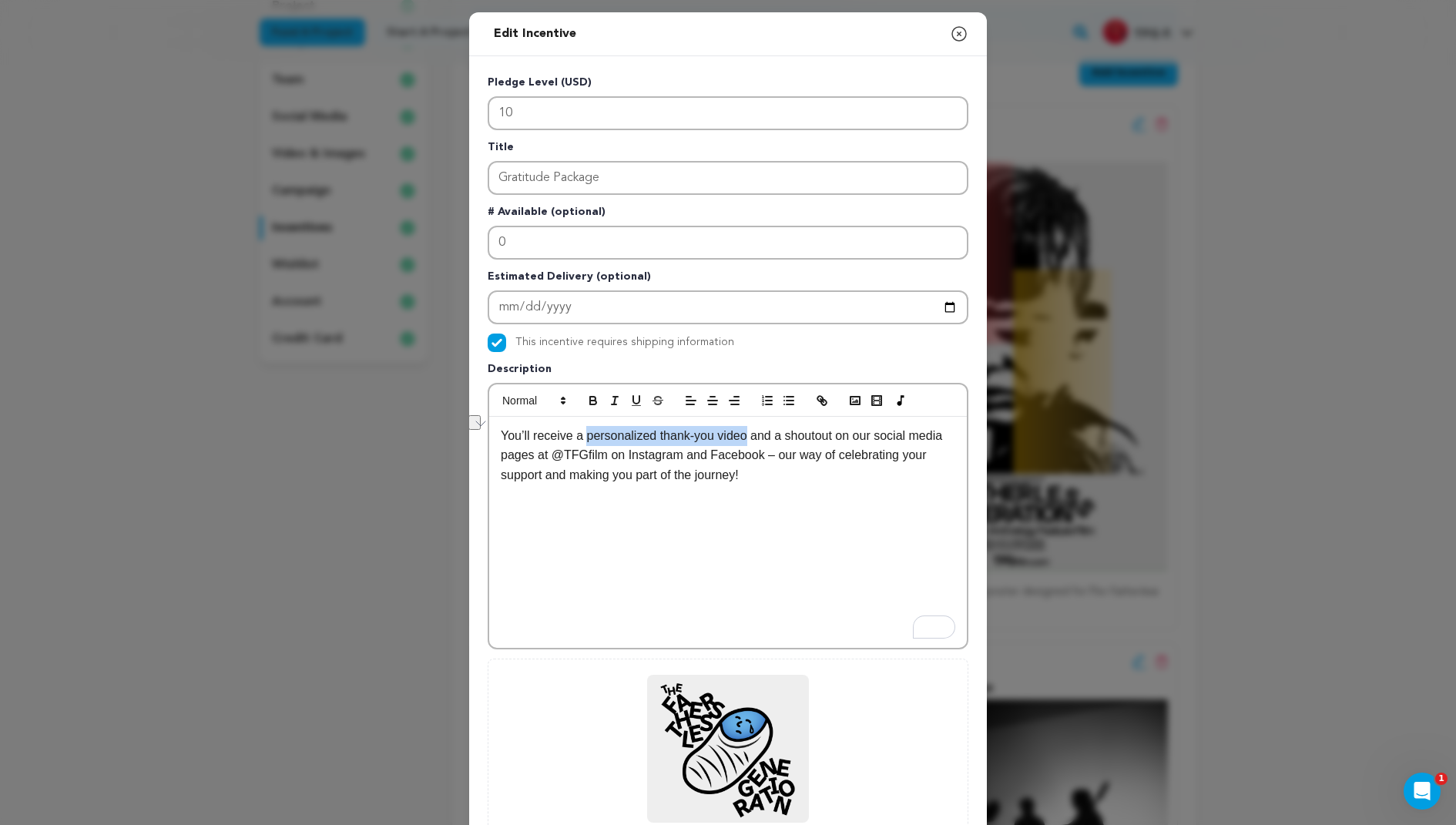
click at [624, 432] on p "You’ll receive a personalized thank-you video and a shoutout on our social medi…" at bounding box center [728, 456] width 455 height 59
click at [877, 451] on p "You’ll receive a personalized thank-you video and a shoutout on our social medi…" at bounding box center [728, 456] width 455 height 59
click at [832, 440] on p "You’ll receive a personalized thank-you video and a shoutout on our social medi…" at bounding box center [728, 456] width 455 height 59
click at [794, 438] on p "You’ll receive a personalized thank-you video and a shoutout on our social medi…" at bounding box center [728, 456] width 455 height 59
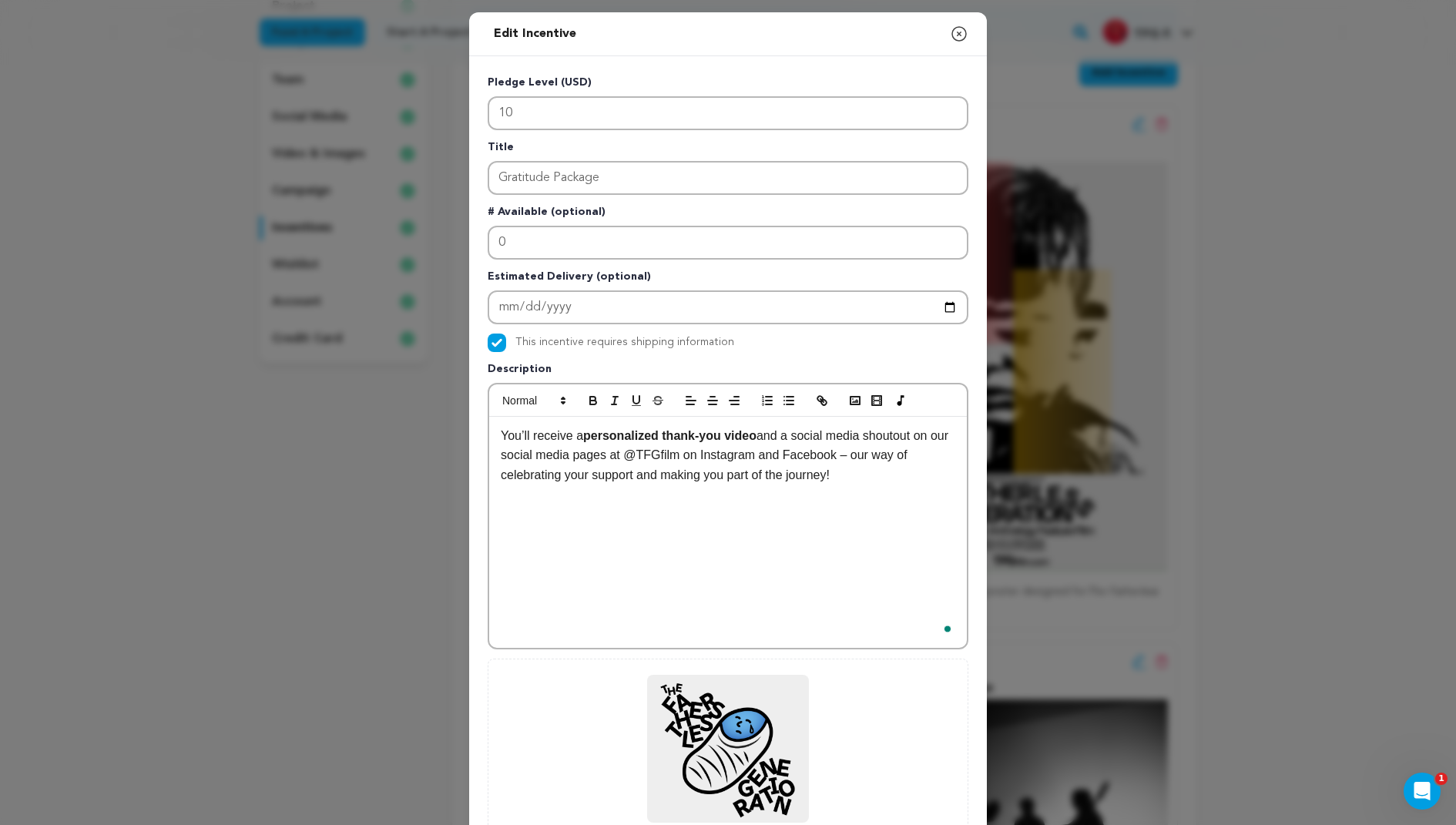
click at [907, 431] on p "You’ll receive a personalized thank-you video and a social media shoutout on ou…" at bounding box center [728, 456] width 455 height 59
drag, startPoint x: 907, startPoint y: 431, endPoint x: 813, endPoint y: 431, distance: 94.0
click at [813, 431] on p "You’ll receive a personalized thank-you video and a social media shoutout on ou…" at bounding box center [728, 456] width 455 height 59
click at [569, 451] on p "You’ll receive a personalized thank-you video and a social media shoutout on ou…" at bounding box center [728, 456] width 455 height 59
drag, startPoint x: 569, startPoint y: 451, endPoint x: 541, endPoint y: 451, distance: 28.0
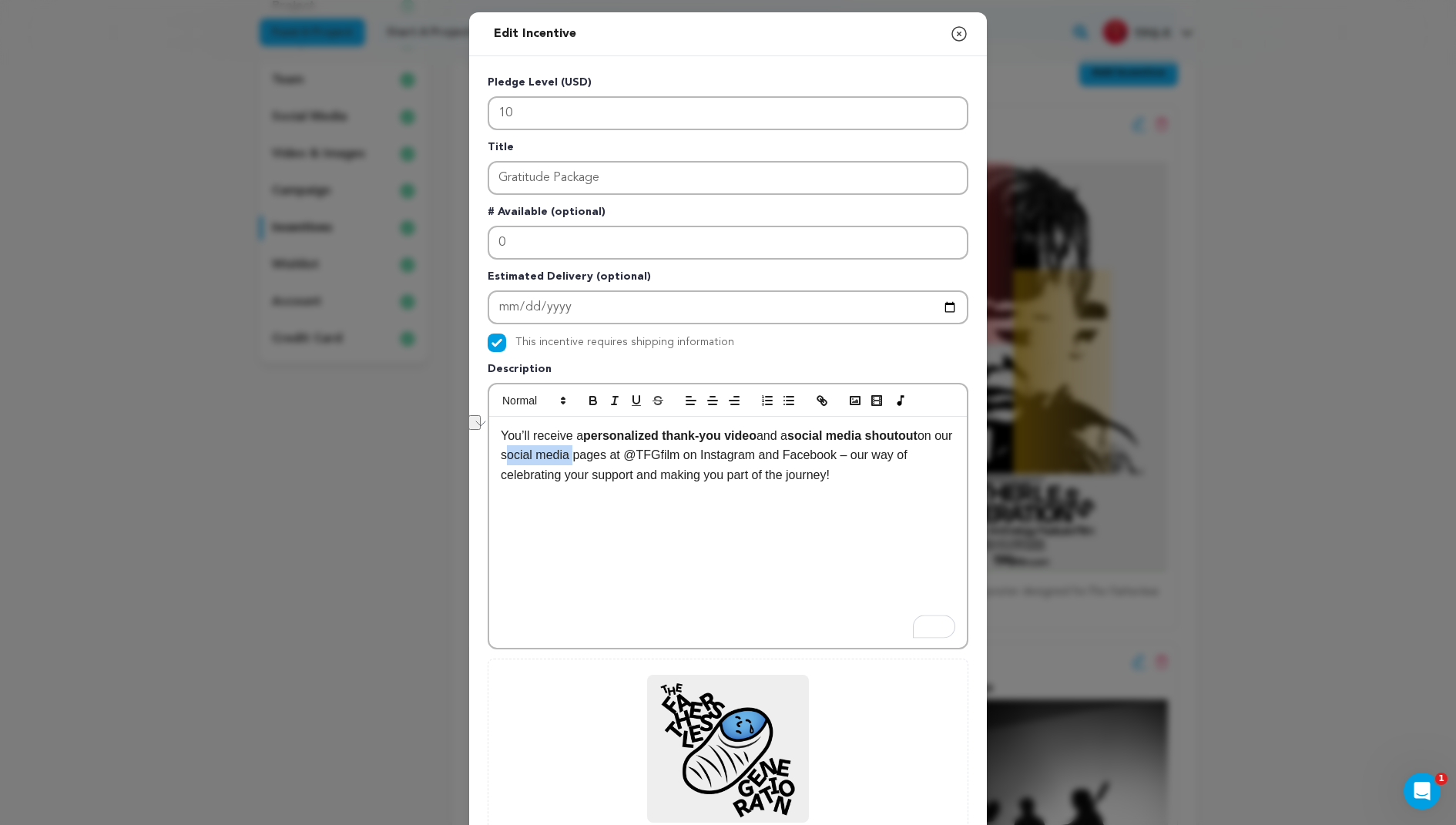
click at [540, 451] on p "You’ll receive a personalized thank-you video and a social media shoutout on ou…" at bounding box center [728, 456] width 455 height 59
click at [661, 508] on div "You’ll receive a personalized thank-you video and a social media shoutout on ou…" at bounding box center [728, 532] width 477 height 231
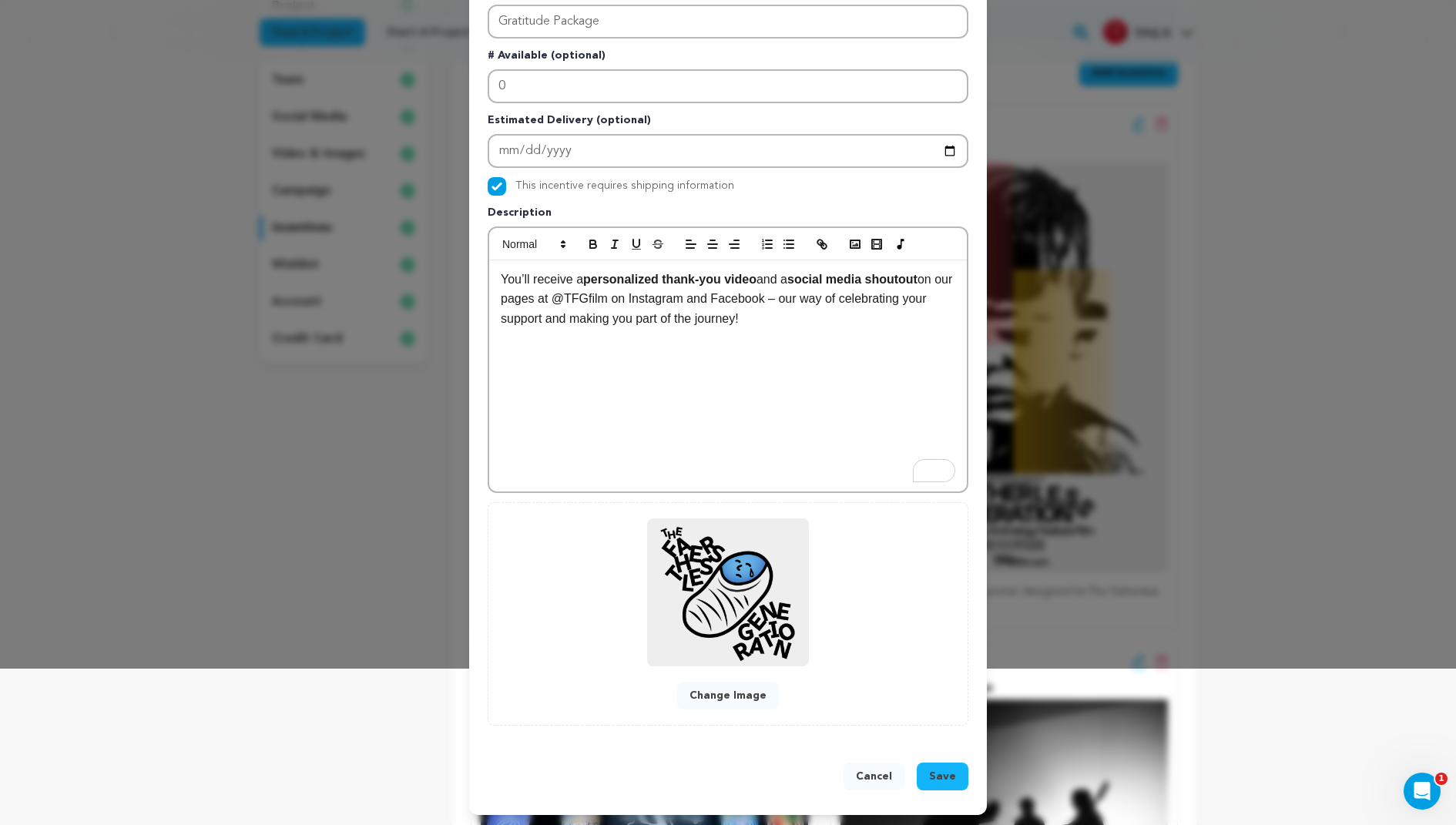
click at [734, 697] on button "Change Image" at bounding box center [728, 696] width 101 height 28
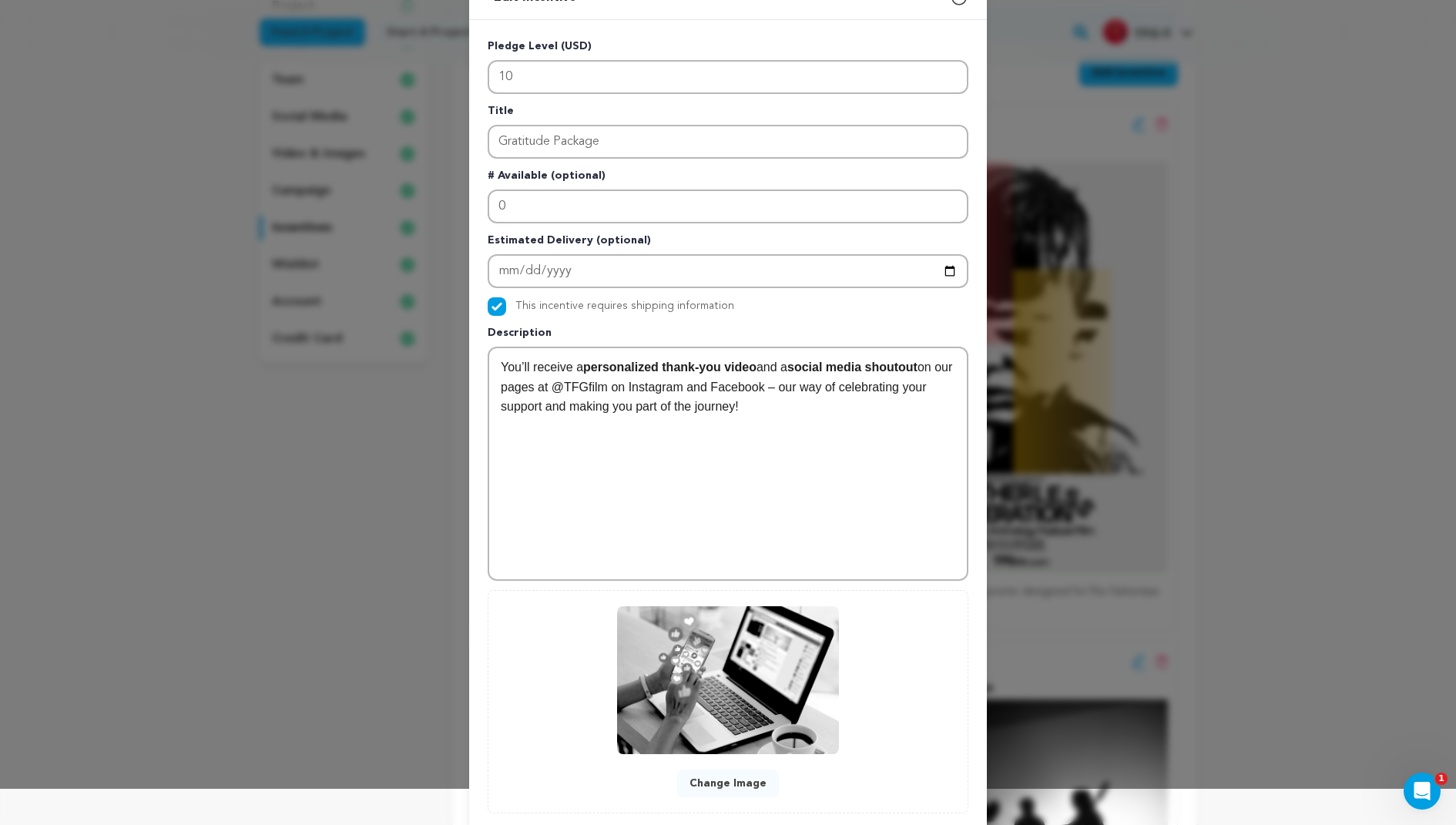
scroll to position [124, 0]
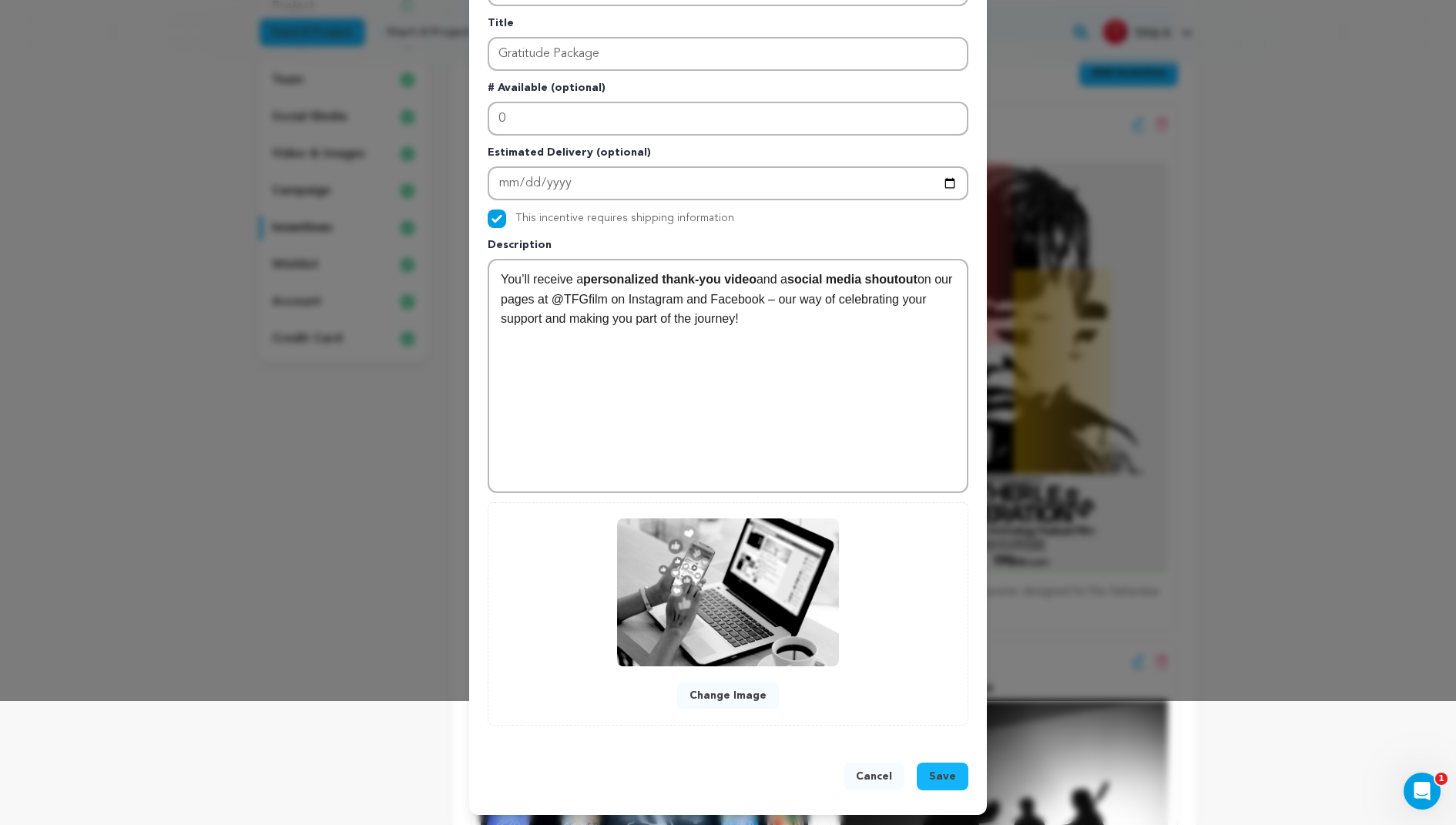
click at [943, 779] on span "Save" at bounding box center [942, 777] width 27 height 15
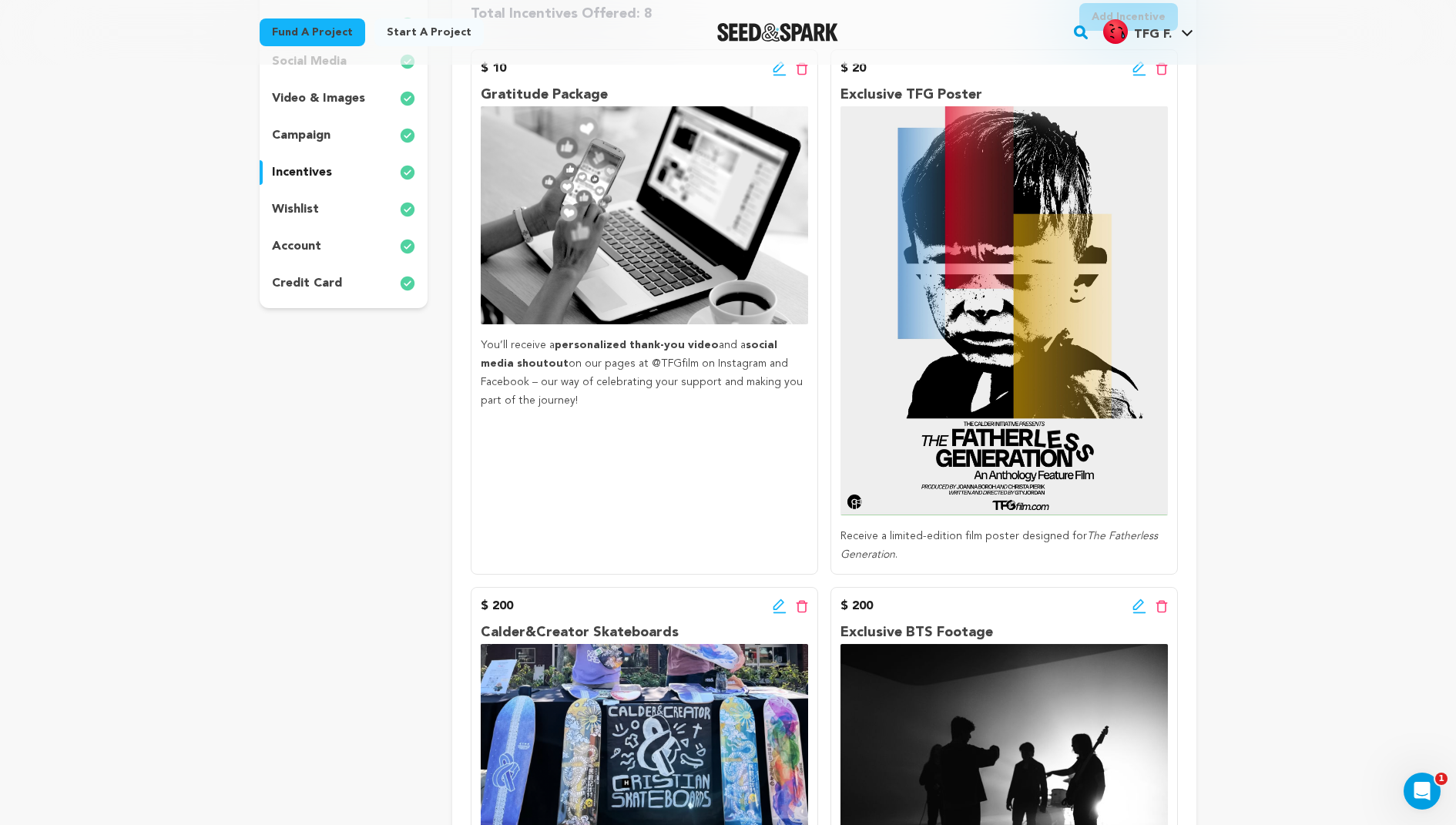
scroll to position [223, 0]
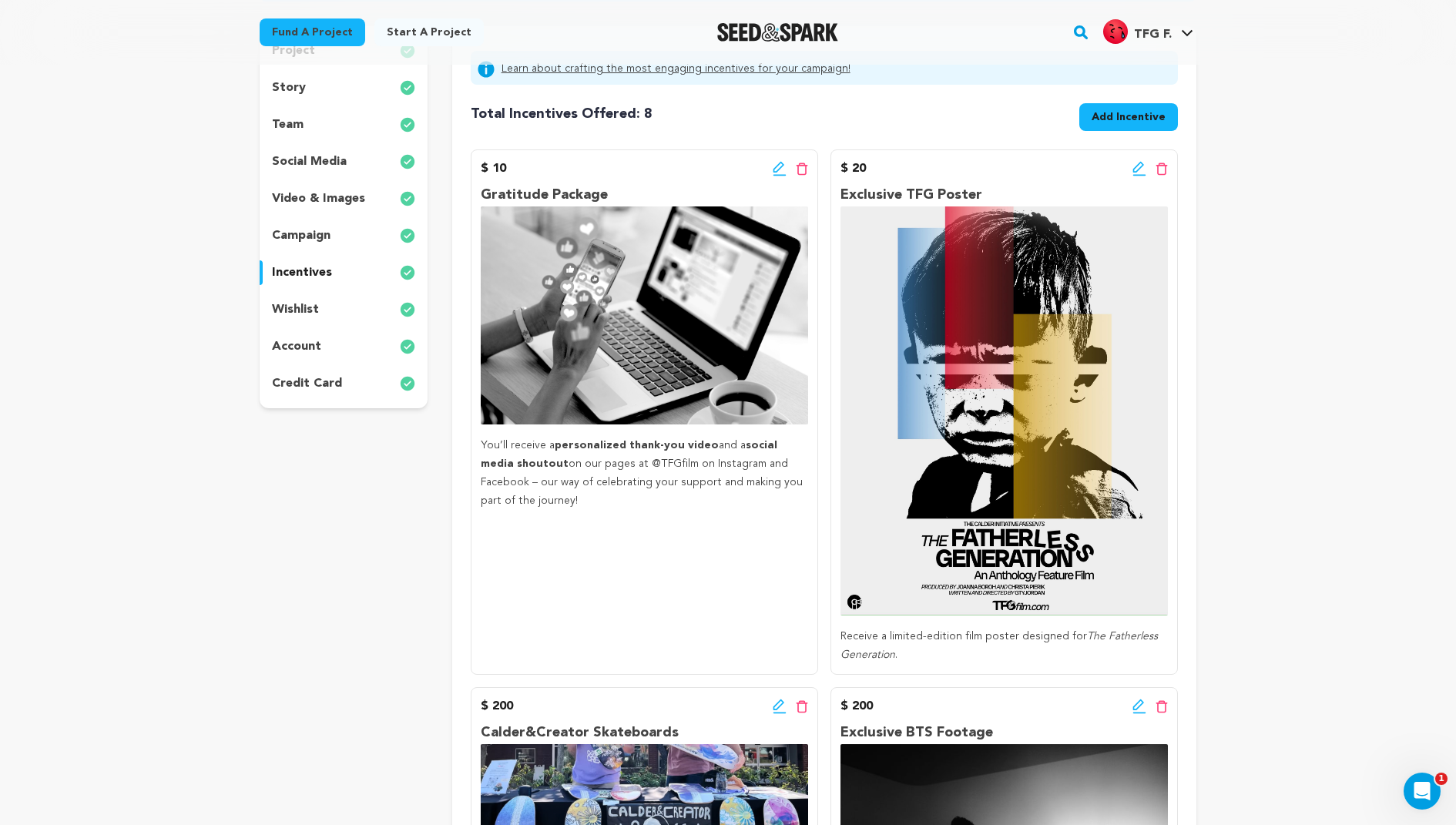
click at [1140, 116] on span "Add Incentive" at bounding box center [1129, 117] width 74 height 15
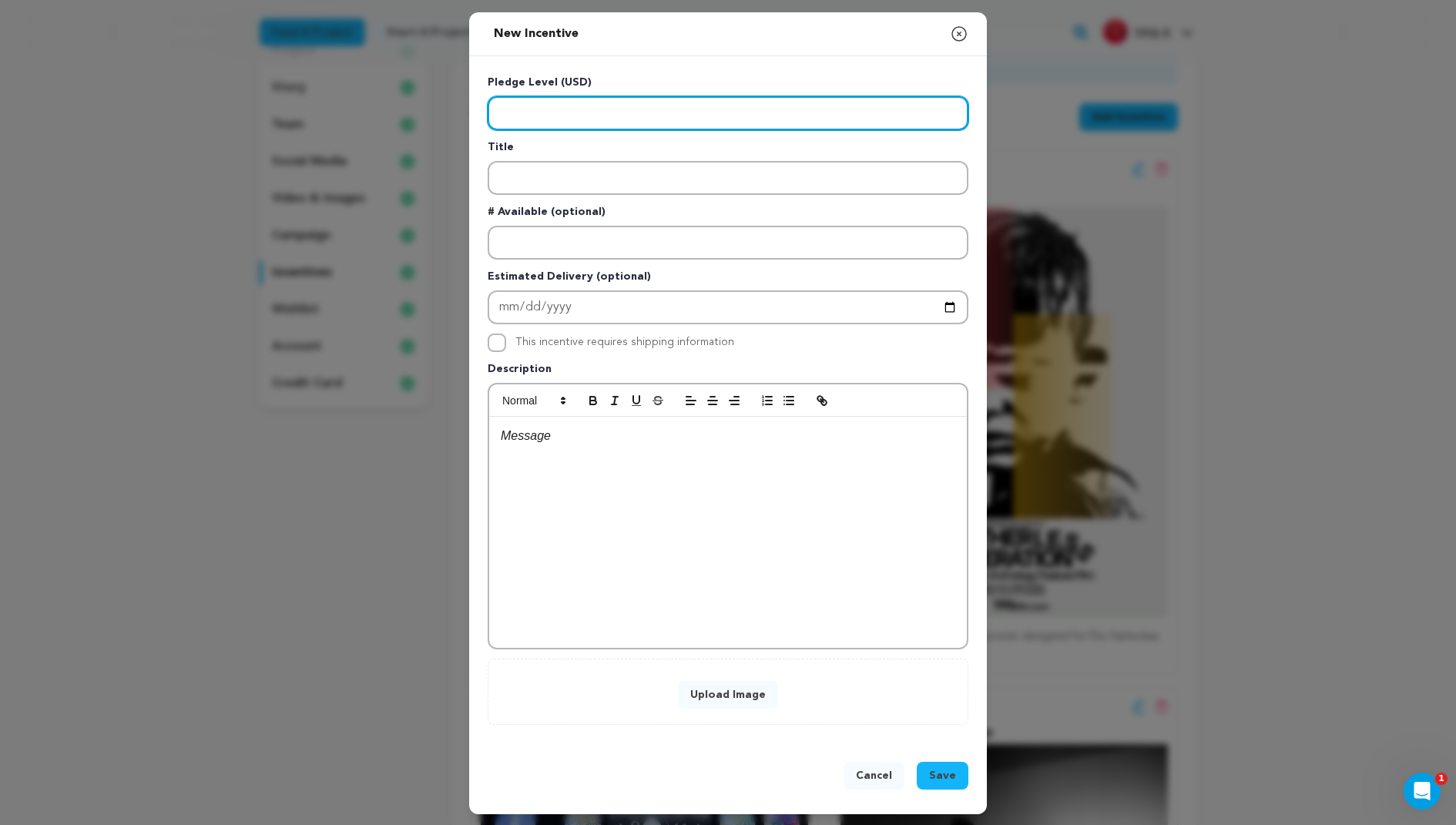
click at [685, 116] on input "Enter level" at bounding box center [728, 113] width 481 height 34
type input "25"
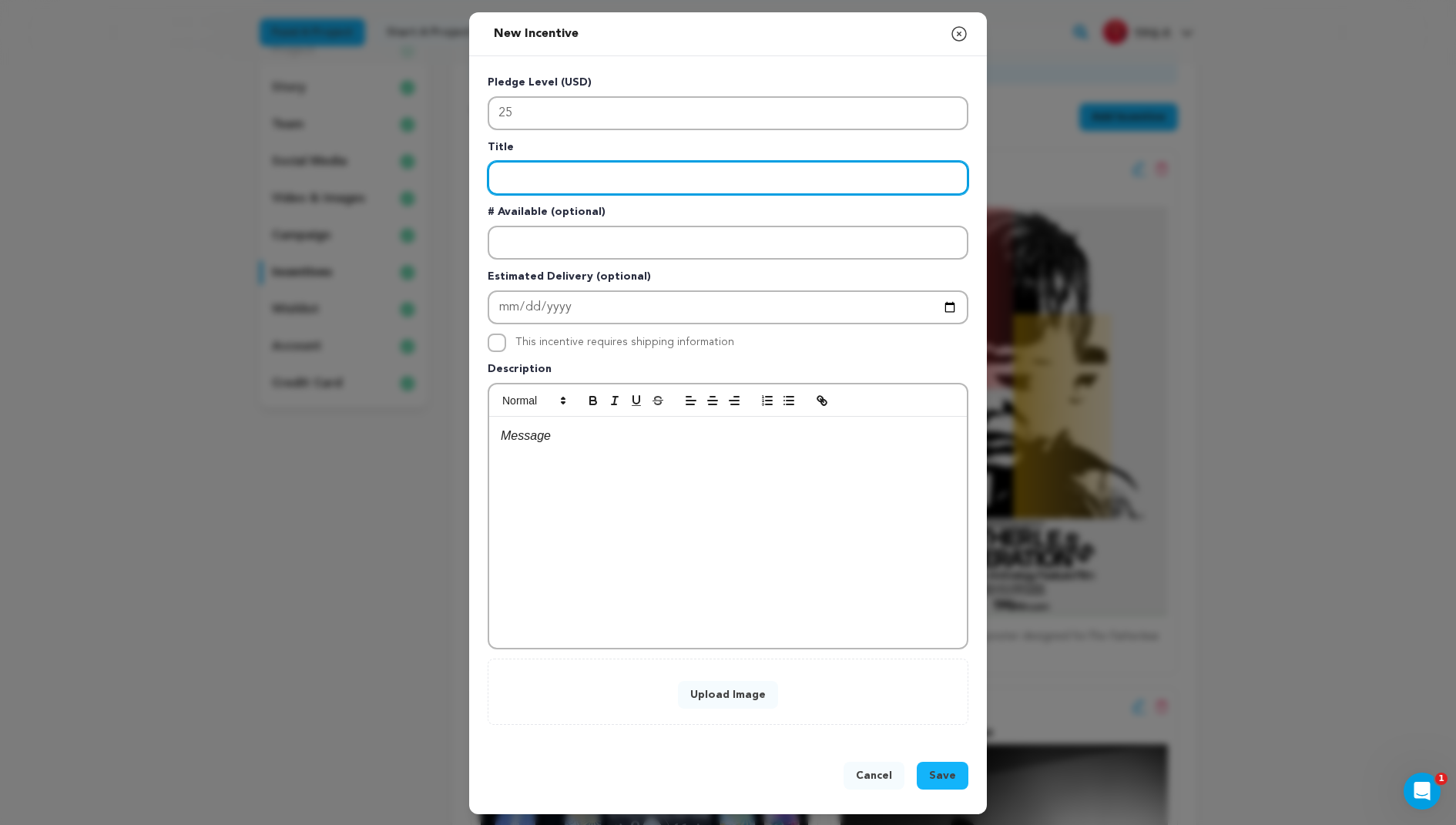
click at [631, 166] on input "Enter title" at bounding box center [728, 178] width 481 height 34
type input "Personalized Rap by GTYjordan"
